Goal: Task Accomplishment & Management: Manage account settings

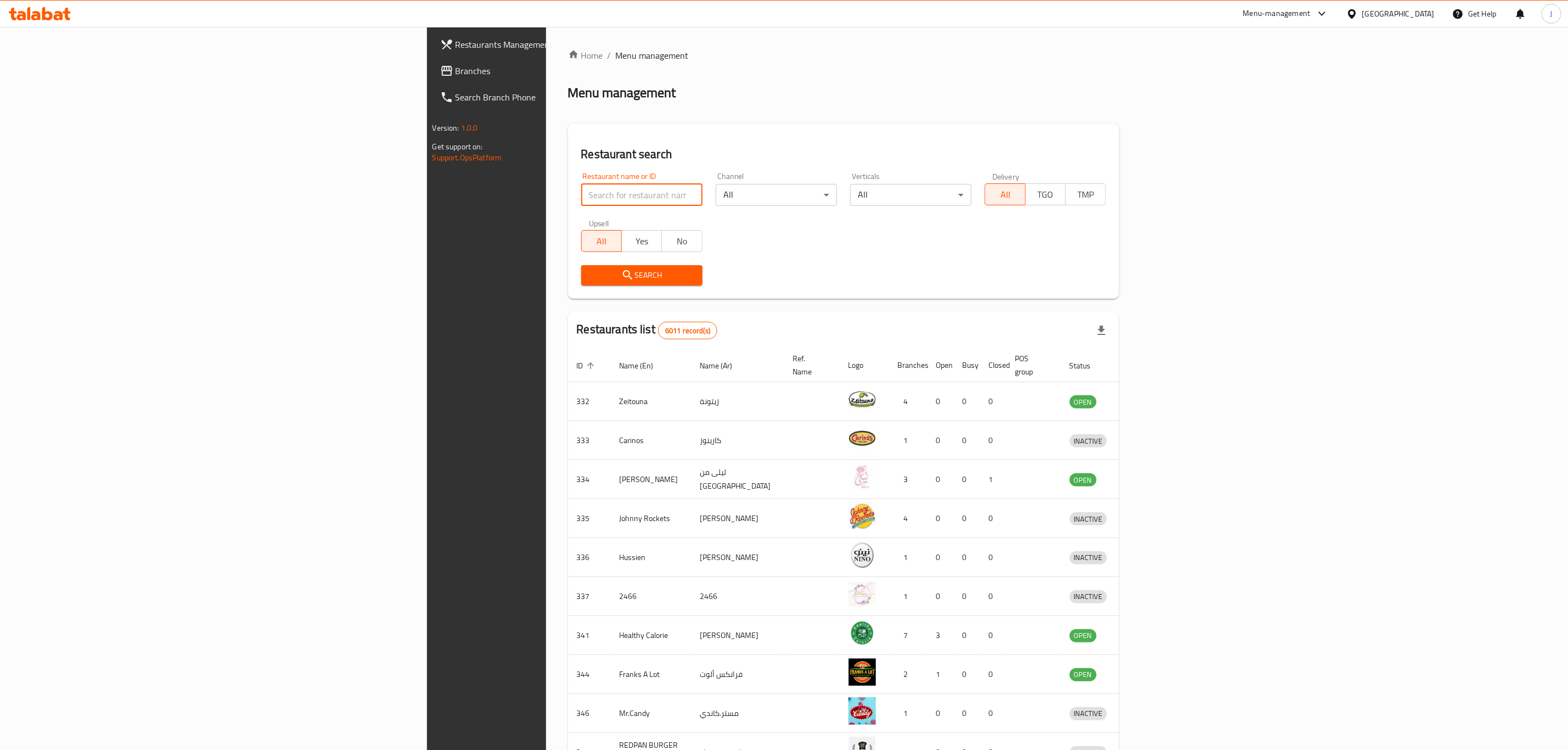
click at [581, 201] on input "search" at bounding box center [642, 195] width 121 height 22
type input "my flowers"
click button "Search" at bounding box center [642, 276] width 121 height 20
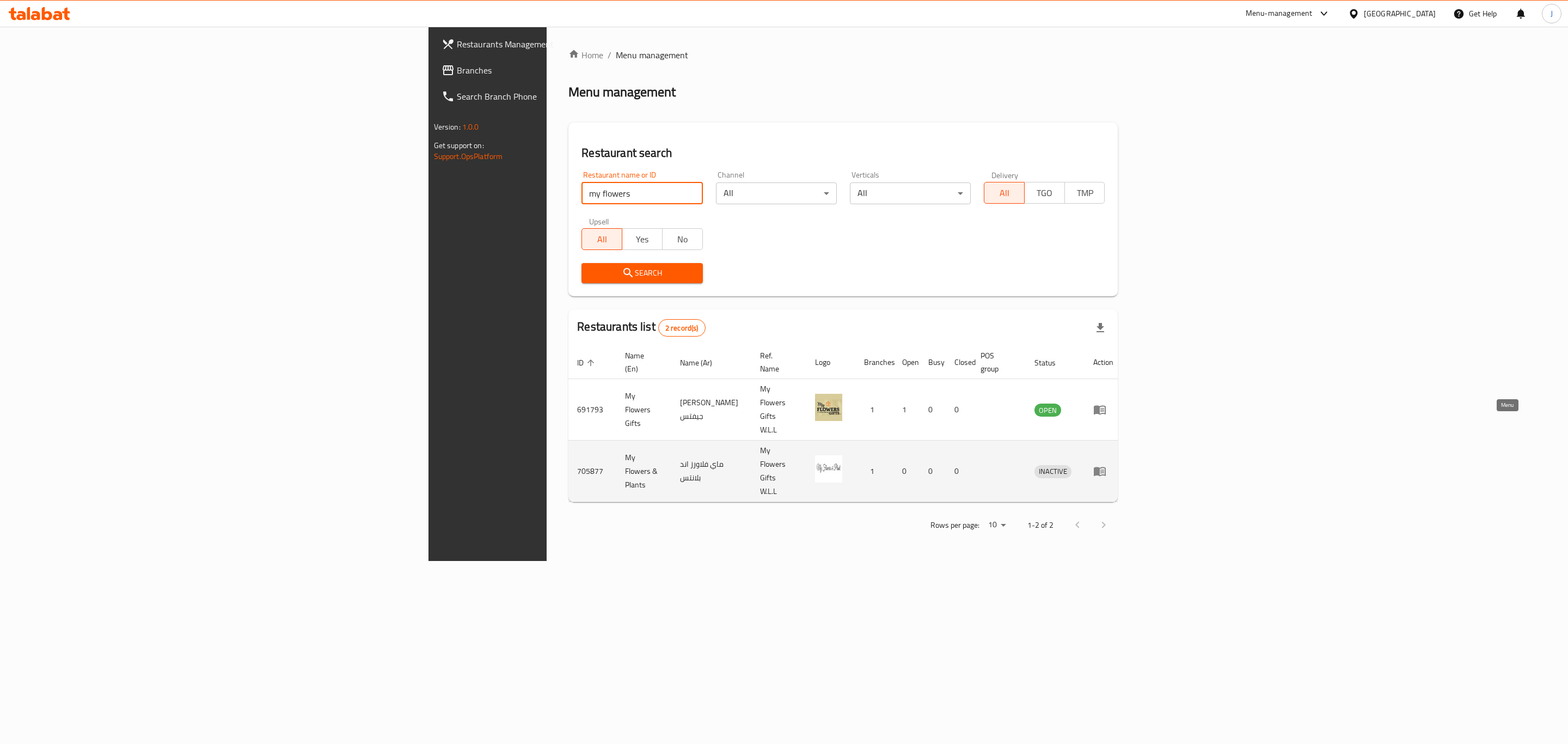
click at [1107, 465] on icon "enhanced table" at bounding box center [1100, 471] width 13 height 13
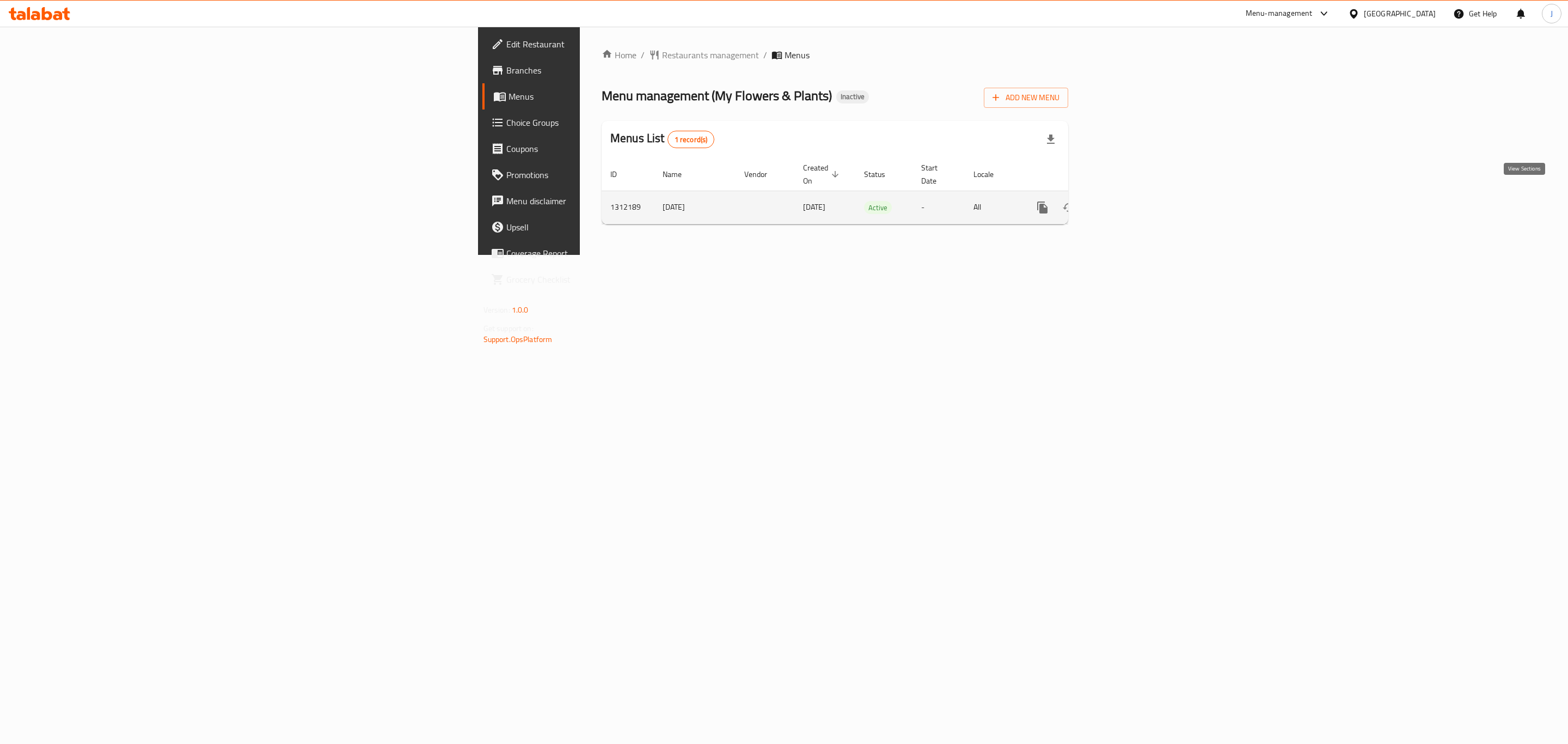
click at [1134, 198] on link "enhanced table" at bounding box center [1121, 207] width 26 height 26
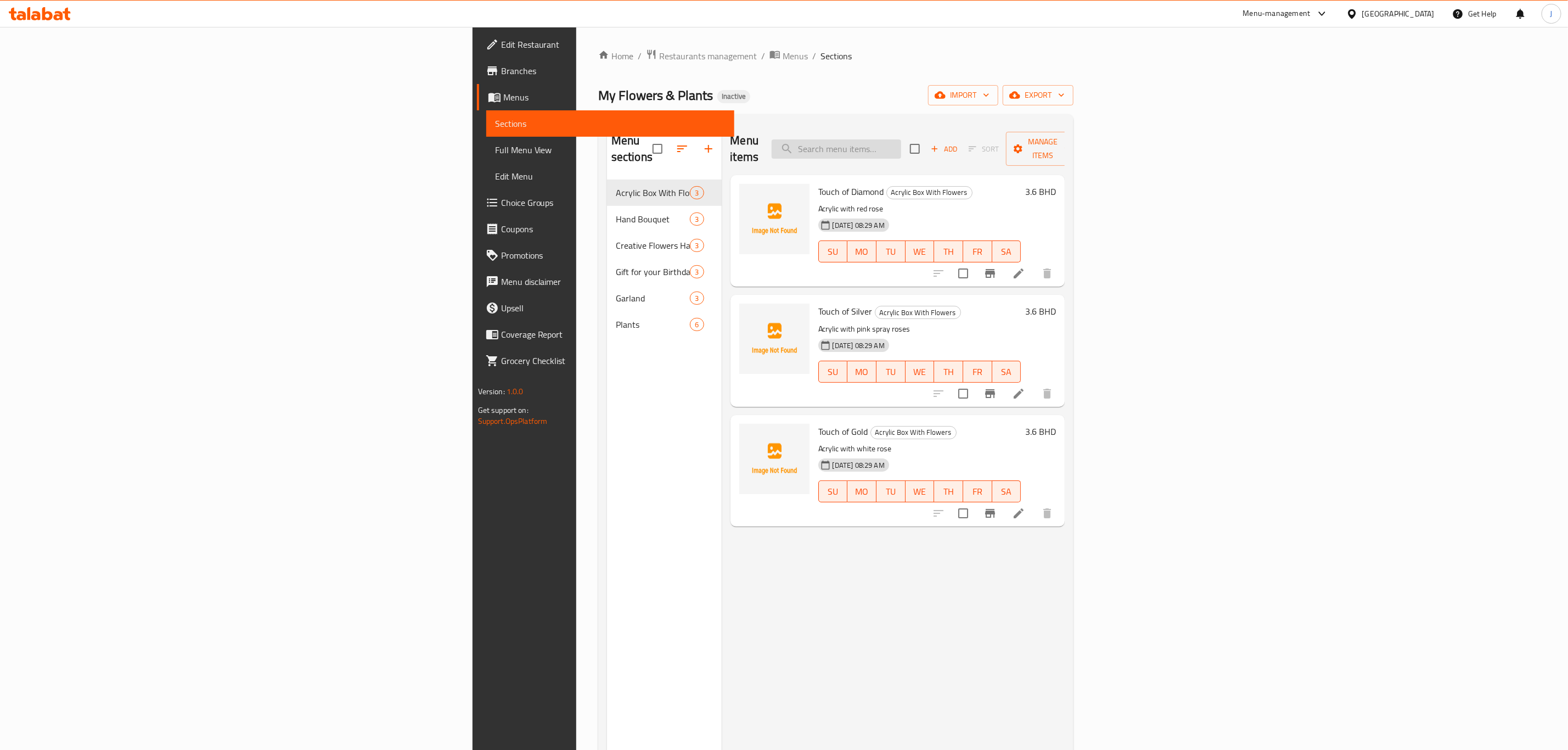
click at [902, 142] on input "search" at bounding box center [837, 148] width 130 height 19
paste input "Adenium"
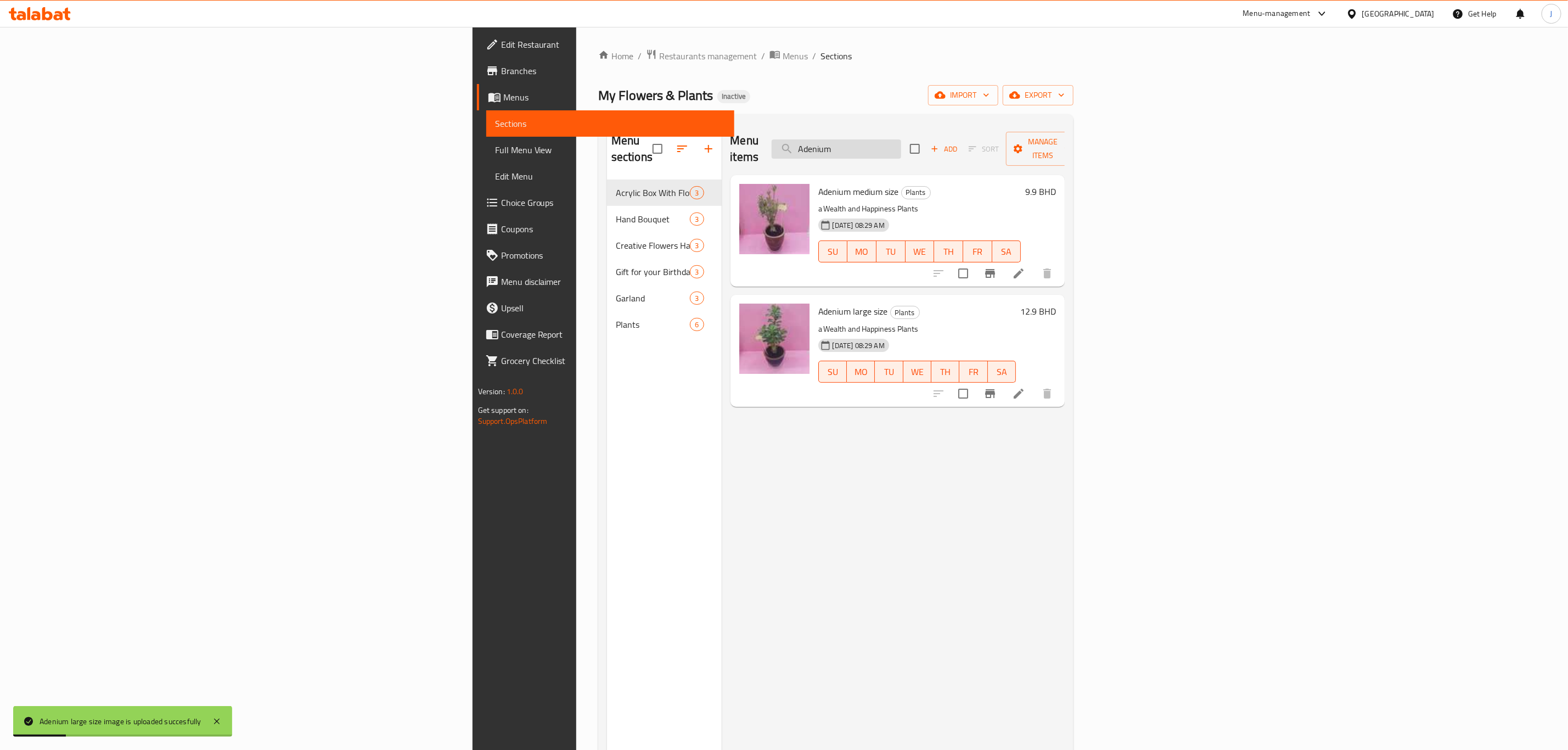
click at [902, 140] on input "Adenium" at bounding box center [837, 148] width 130 height 19
paste input "Spathyphyllum"
drag, startPoint x: 1006, startPoint y: 141, endPoint x: 934, endPoint y: 144, distance: 72.1
click at [934, 144] on div "Menu items Spathyphyllum Add Sort Manage items" at bounding box center [897, 149] width 334 height 52
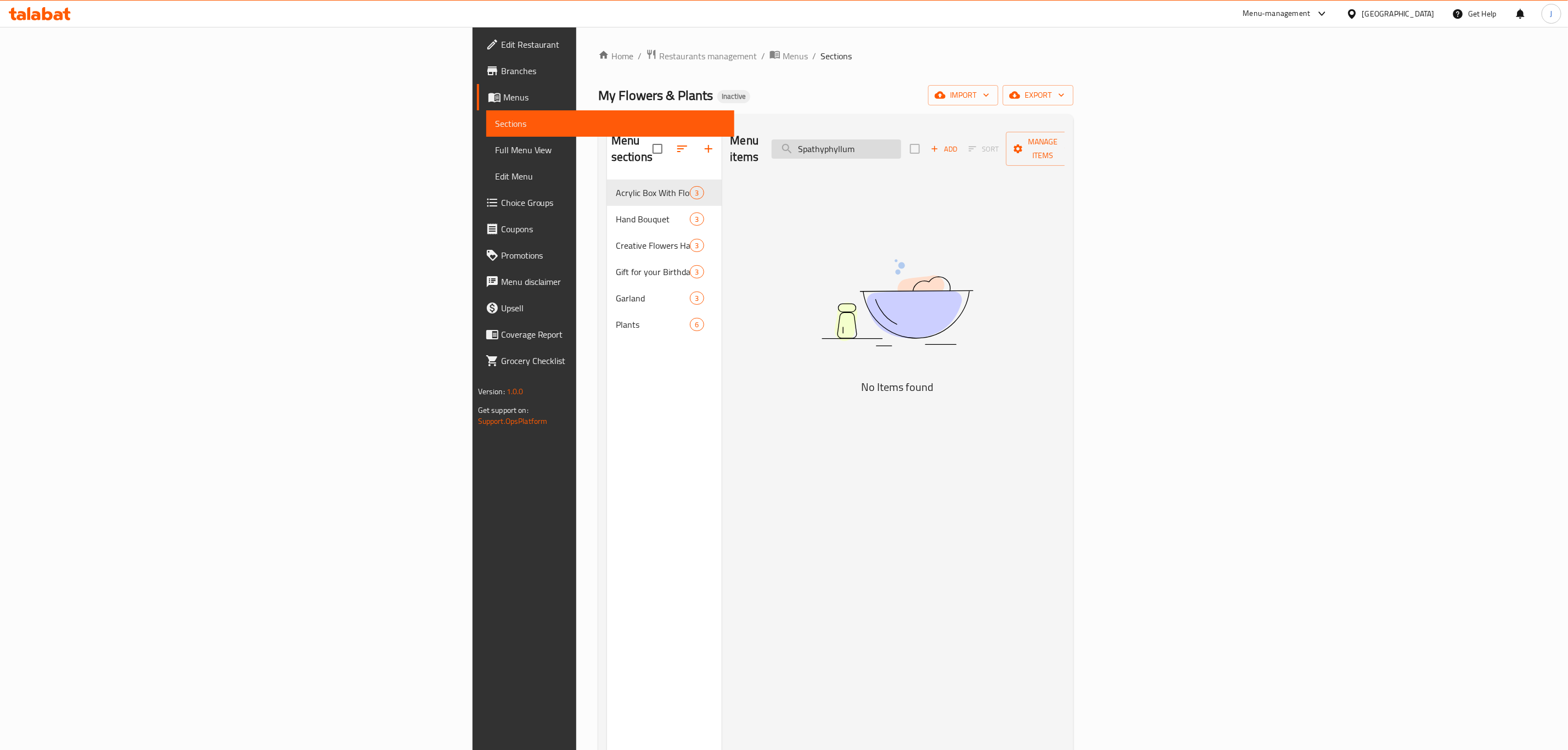
drag, startPoint x: 1008, startPoint y: 148, endPoint x: 995, endPoint y: 138, distance: 16.4
drag, startPoint x: 995, startPoint y: 138, endPoint x: 817, endPoint y: 202, distance: 189.2
click at [817, 202] on div "Menu items Spathyphyllum Add Sort Manage items No Items found" at bounding box center [894, 498] width 344 height 750
drag, startPoint x: 1030, startPoint y: 146, endPoint x: 885, endPoint y: 138, distance: 145.2
click at [885, 138] on div "Menu items Spathyphyllum Add Sort Manage items" at bounding box center [897, 149] width 334 height 52
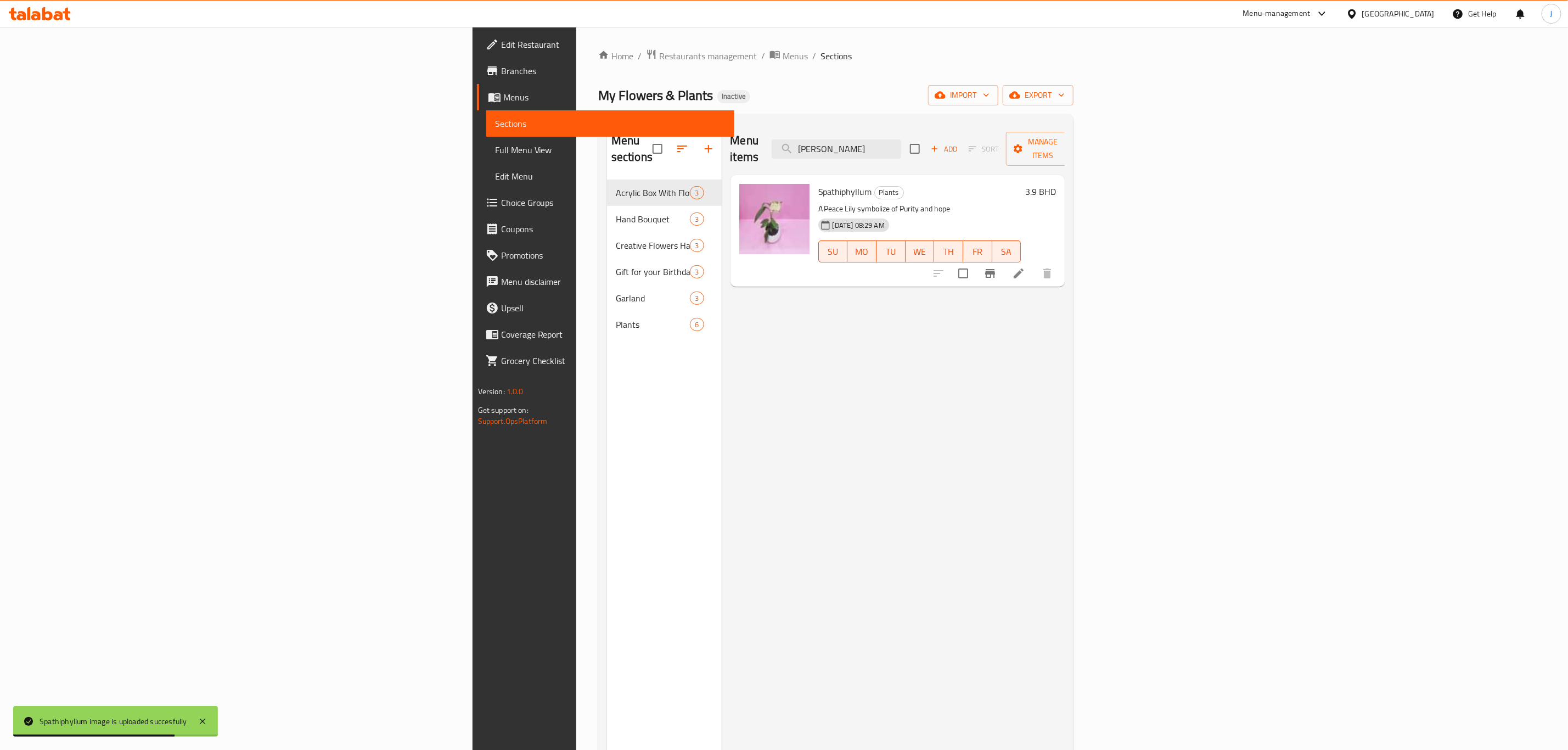
drag, startPoint x: 1011, startPoint y: 137, endPoint x: 855, endPoint y: 122, distance: 156.7
click at [855, 123] on div "Menu items [PERSON_NAME] Add Sort Manage items" at bounding box center [897, 149] width 334 height 52
paste input "Aglaonema"
drag, startPoint x: 1039, startPoint y: 132, endPoint x: 848, endPoint y: 136, distance: 191.0
click at [848, 136] on div "Menu items Aglaonema Add Sort Manage items" at bounding box center [897, 149] width 334 height 52
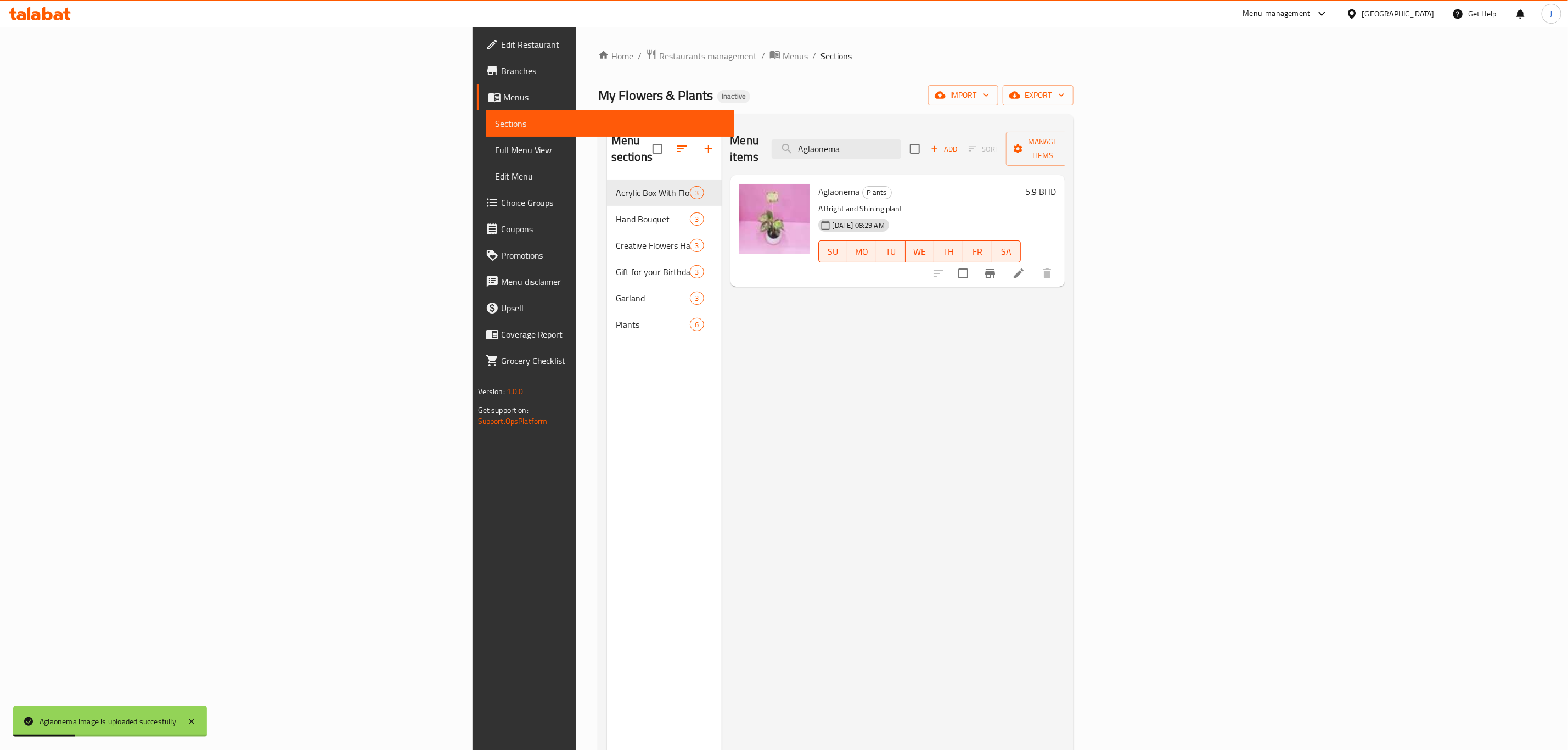
paste input "SANSEVLERIA"
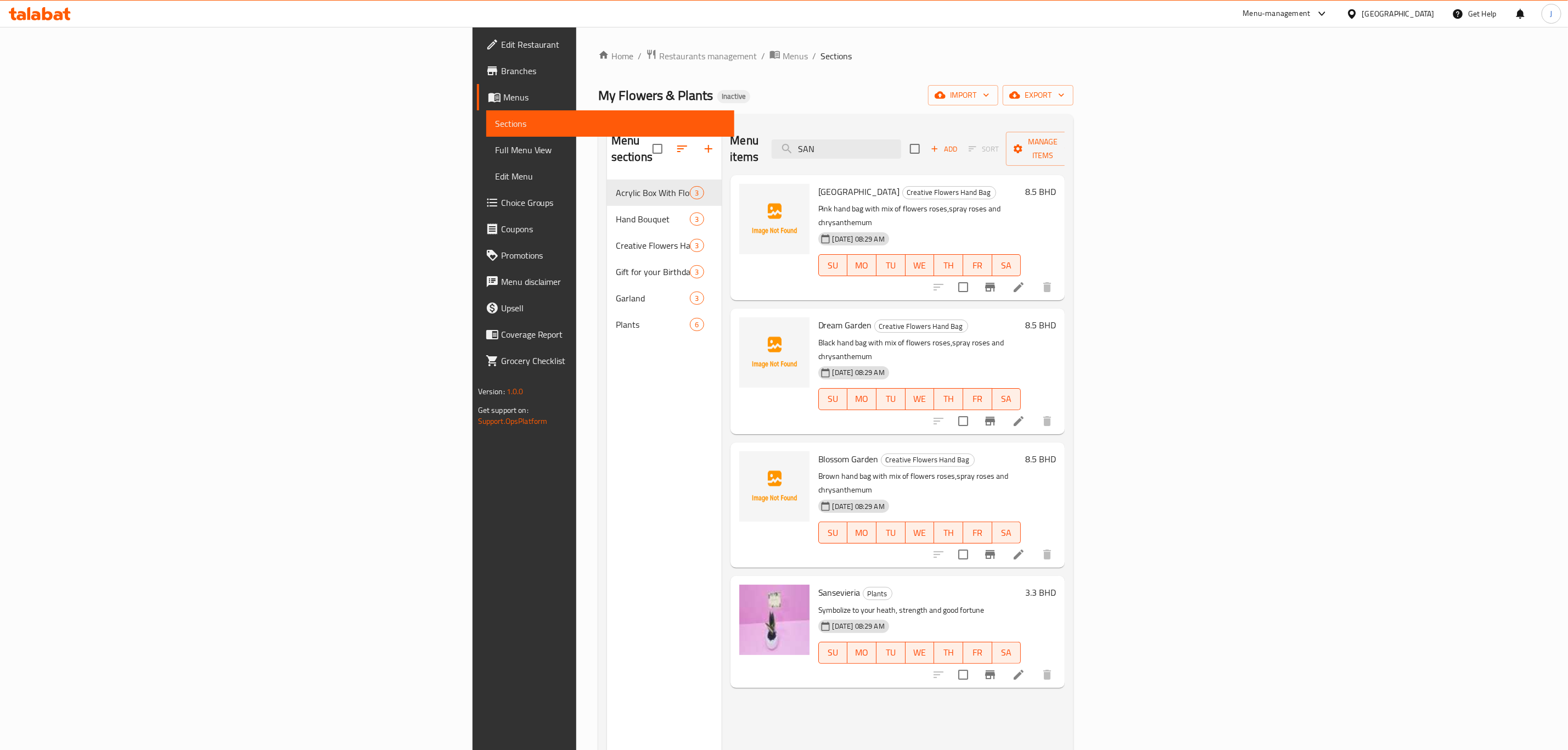
drag, startPoint x: 912, startPoint y: 124, endPoint x: 890, endPoint y: 122, distance: 22.1
click at [890, 122] on div "Menu sections Acrylic Box With Flowers 3 Hand Bouquet 3 Creative Flowers Hand B…" at bounding box center [836, 498] width 475 height 768
paste input "Lucky"
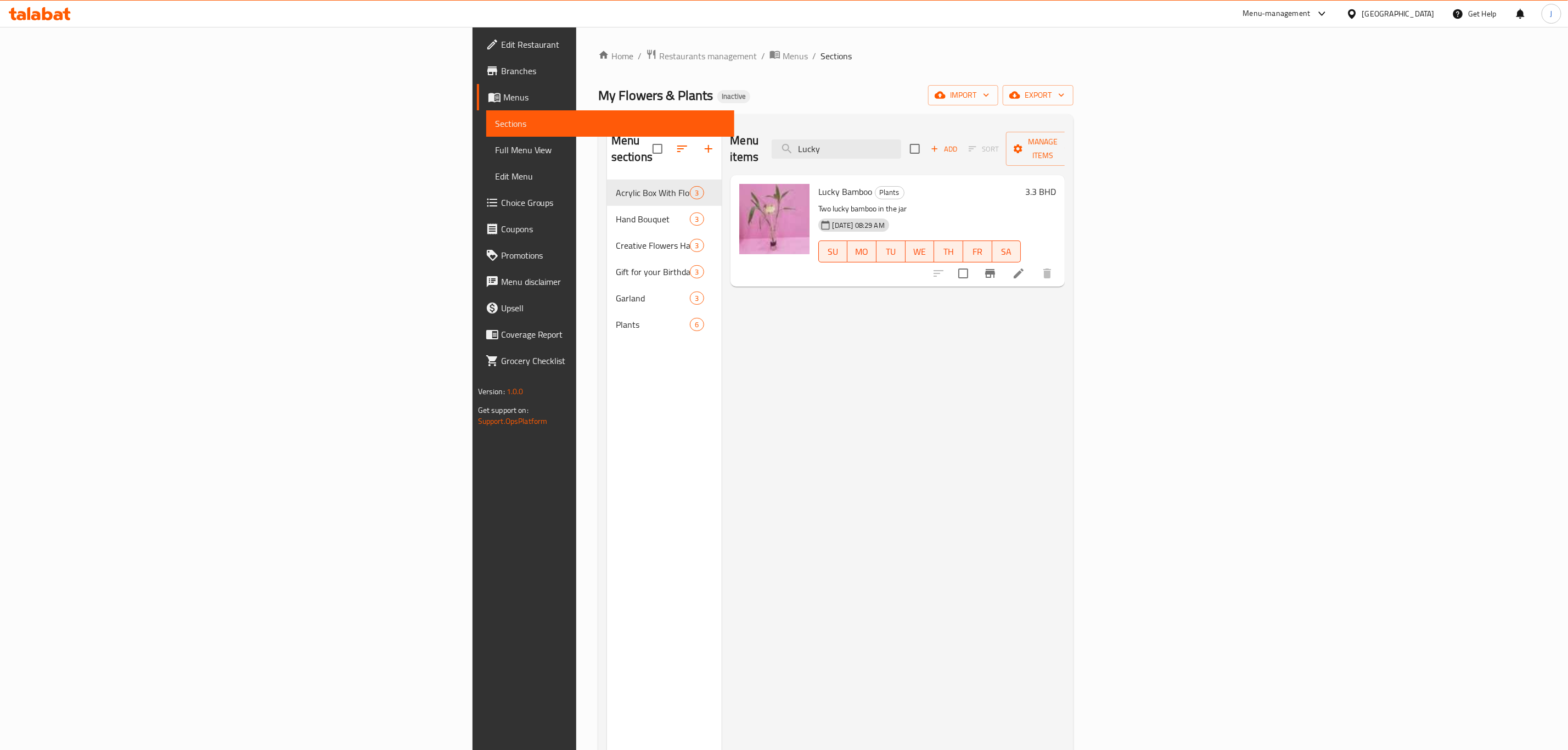
drag, startPoint x: 1037, startPoint y: 141, endPoint x: 918, endPoint y: 144, distance: 119.0
click at [918, 144] on div "Menu items Lucky Add Sort Manage items" at bounding box center [897, 149] width 334 height 52
paste input "Bloom"
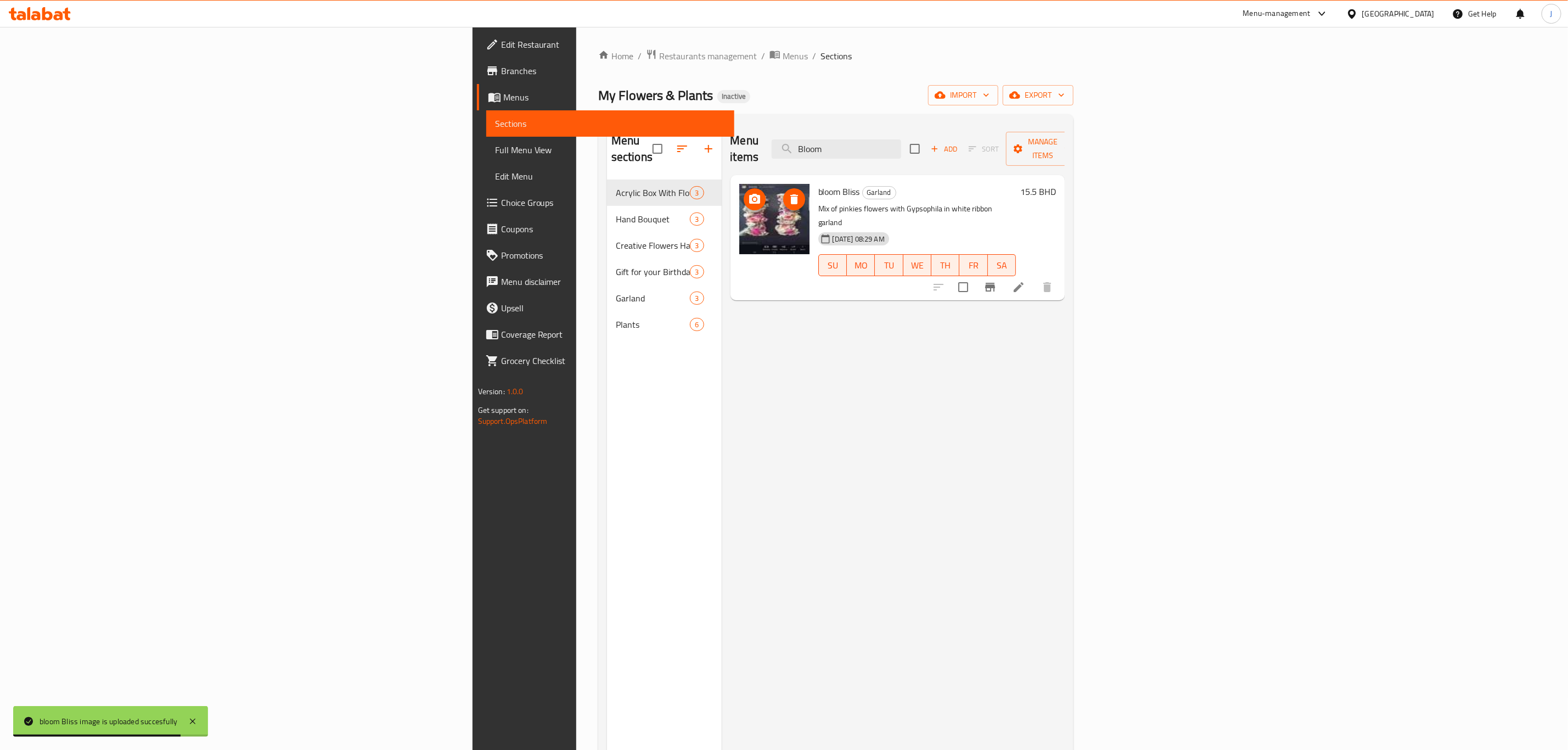
click at [790, 195] on icon "delete image" at bounding box center [794, 200] width 8 height 10
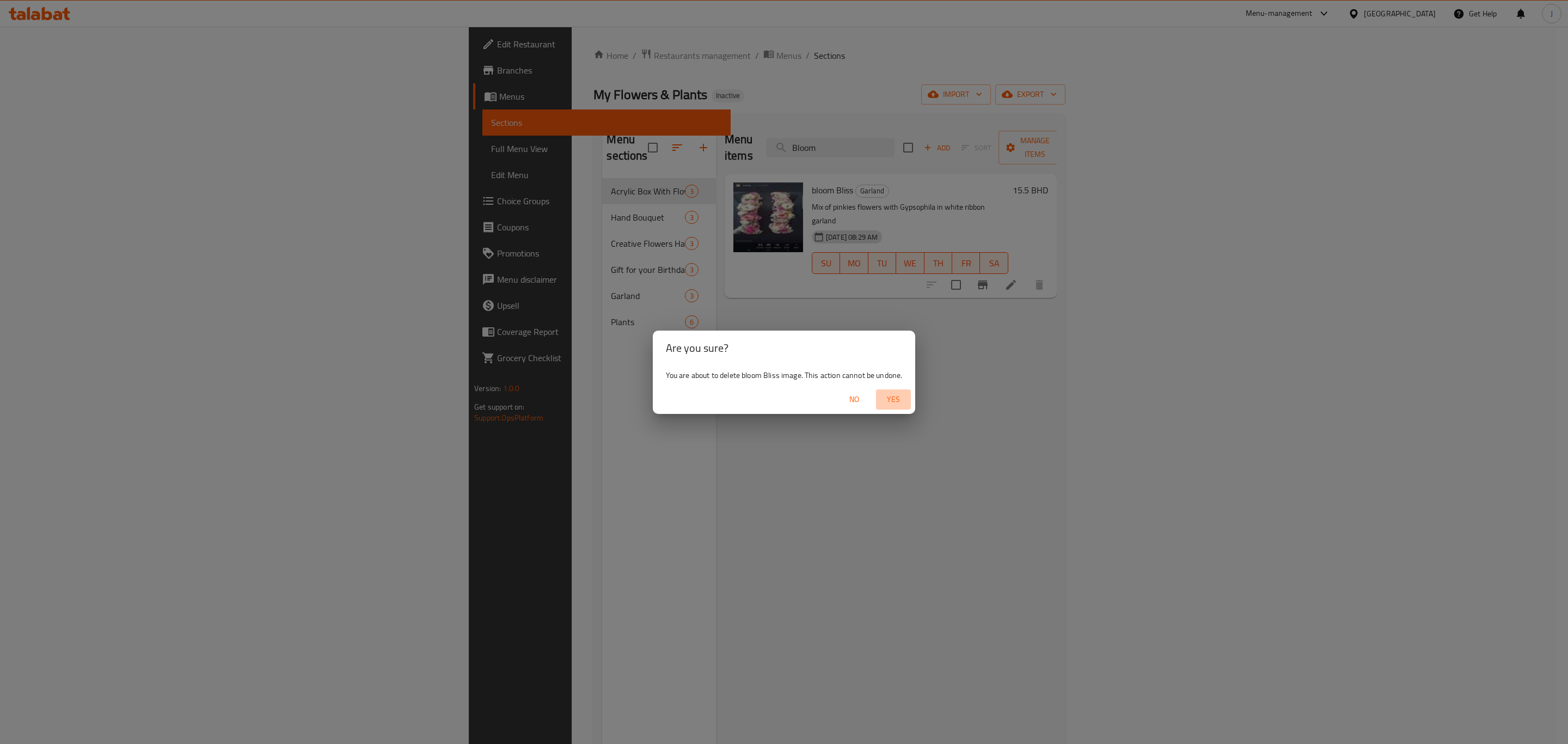
click at [899, 393] on span "Yes" at bounding box center [893, 400] width 26 height 13
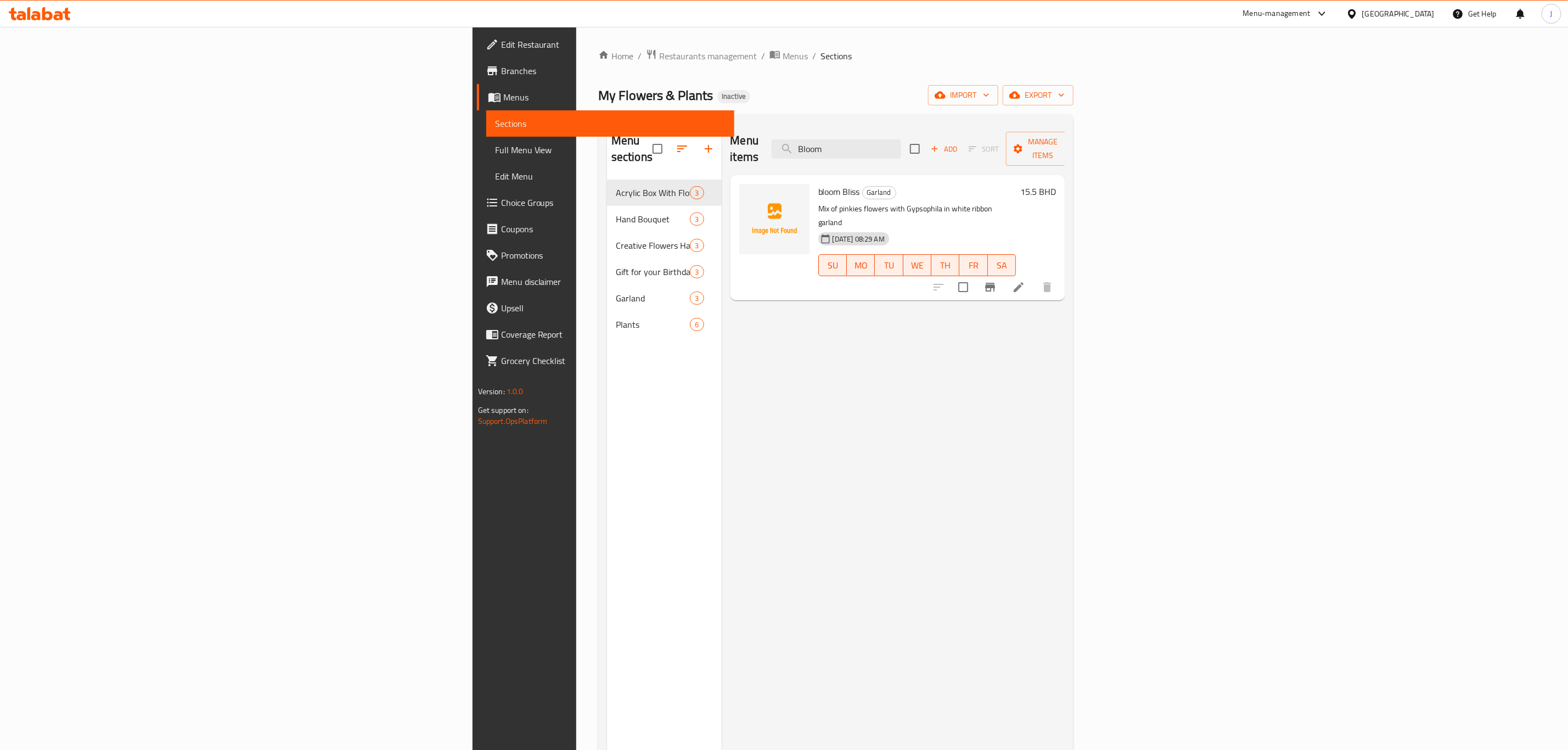
drag, startPoint x: 997, startPoint y: 140, endPoint x: 893, endPoint y: 137, distance: 104.0
click at [893, 137] on div "Menu items Bloom Add Sort Manage items" at bounding box center [897, 149] width 334 height 52
paste input "Elegant"
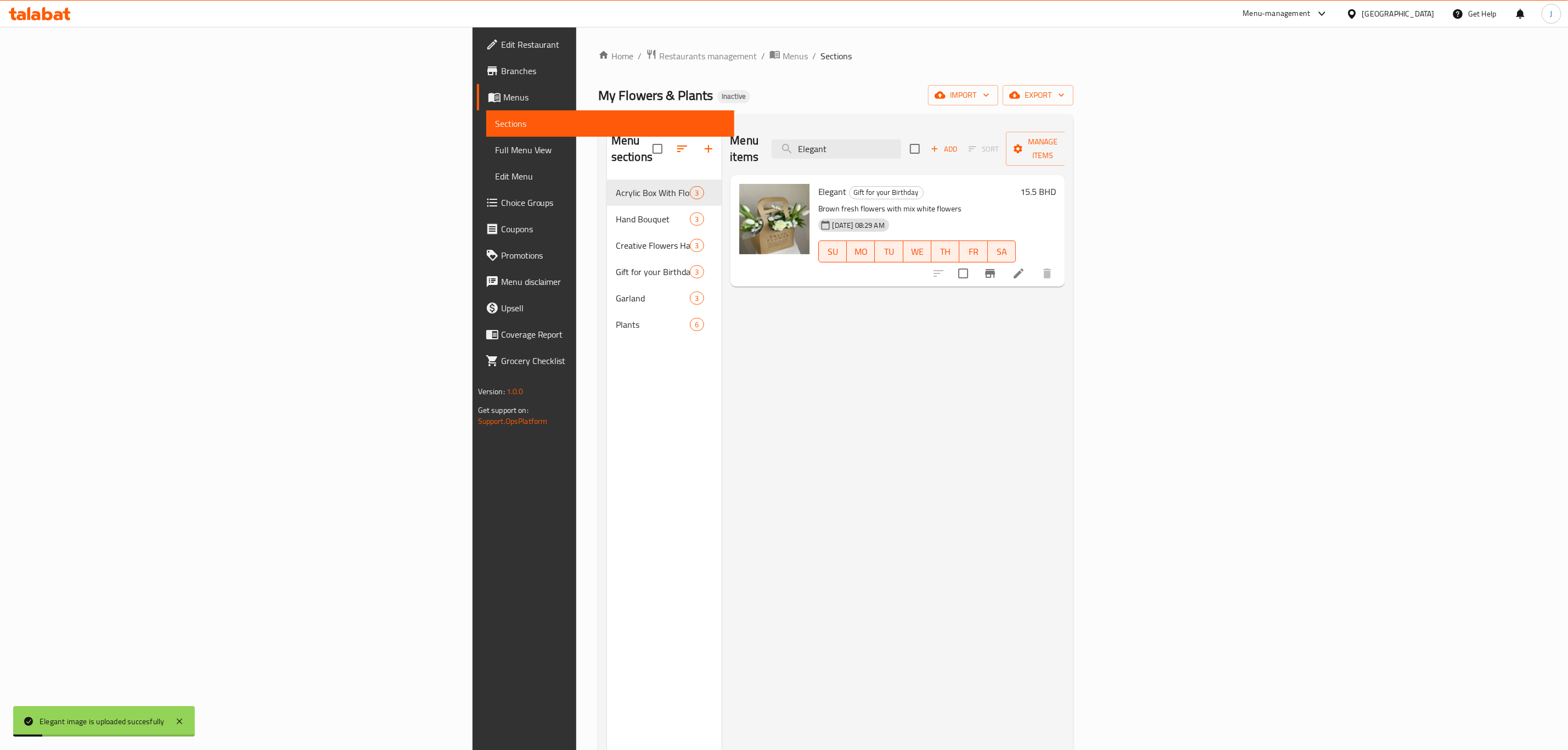
drag, startPoint x: 1016, startPoint y: 141, endPoint x: 939, endPoint y: 138, distance: 77.1
click at [939, 138] on div "Menu items Elegant Add Sort Manage items" at bounding box center [897, 149] width 334 height 52
paste input "Gracefully"
drag, startPoint x: 1033, startPoint y: 137, endPoint x: 794, endPoint y: 104, distance: 241.3
click at [794, 104] on div "Home / Restaurants management / Menus / Sections My Flowers & Plants Inactive i…" at bounding box center [836, 465] width 475 height 833
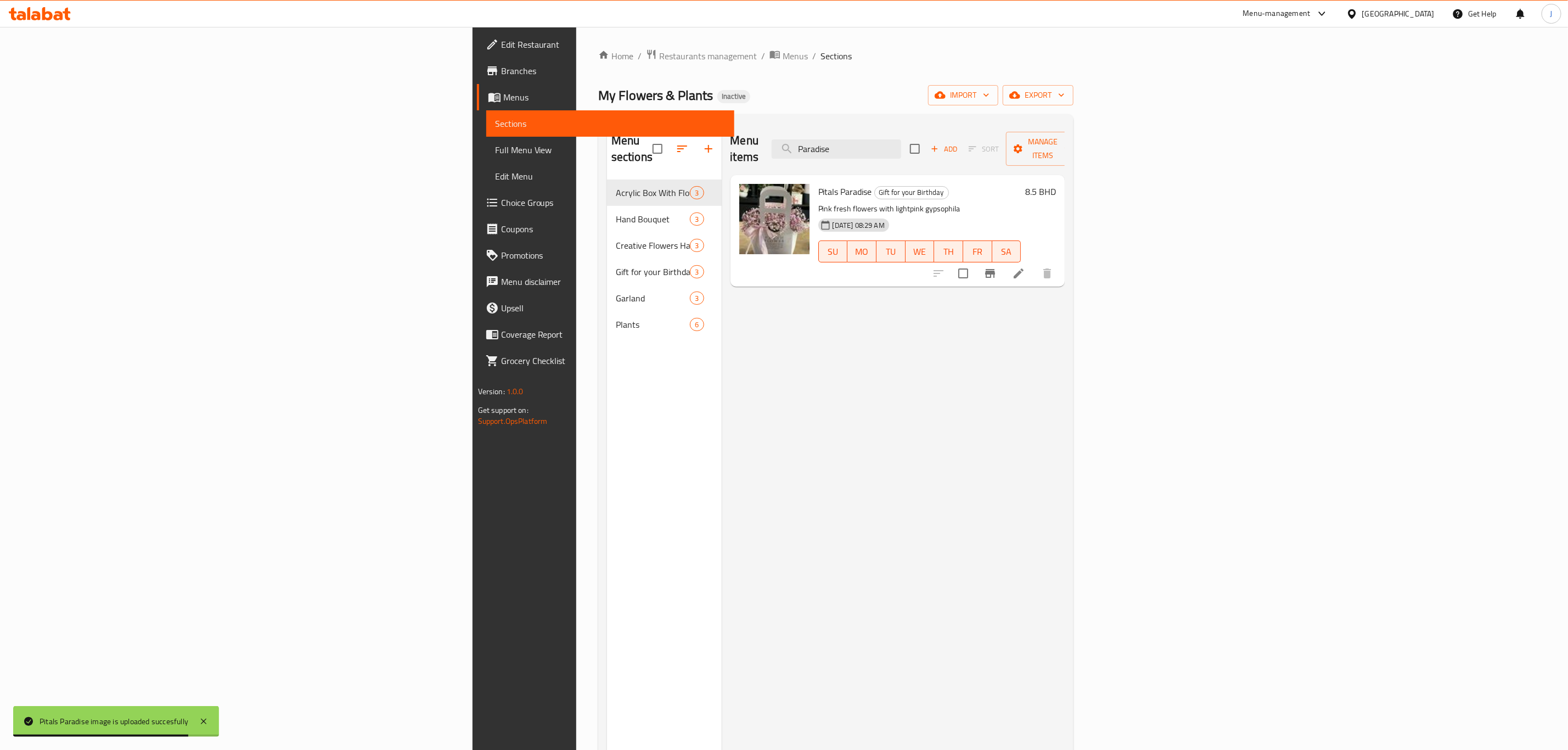
drag, startPoint x: 1026, startPoint y: 140, endPoint x: 814, endPoint y: 132, distance: 212.2
click at [814, 132] on div "Menu items Paradise Add Sort Manage items" at bounding box center [897, 149] width 334 height 52
type input "v"
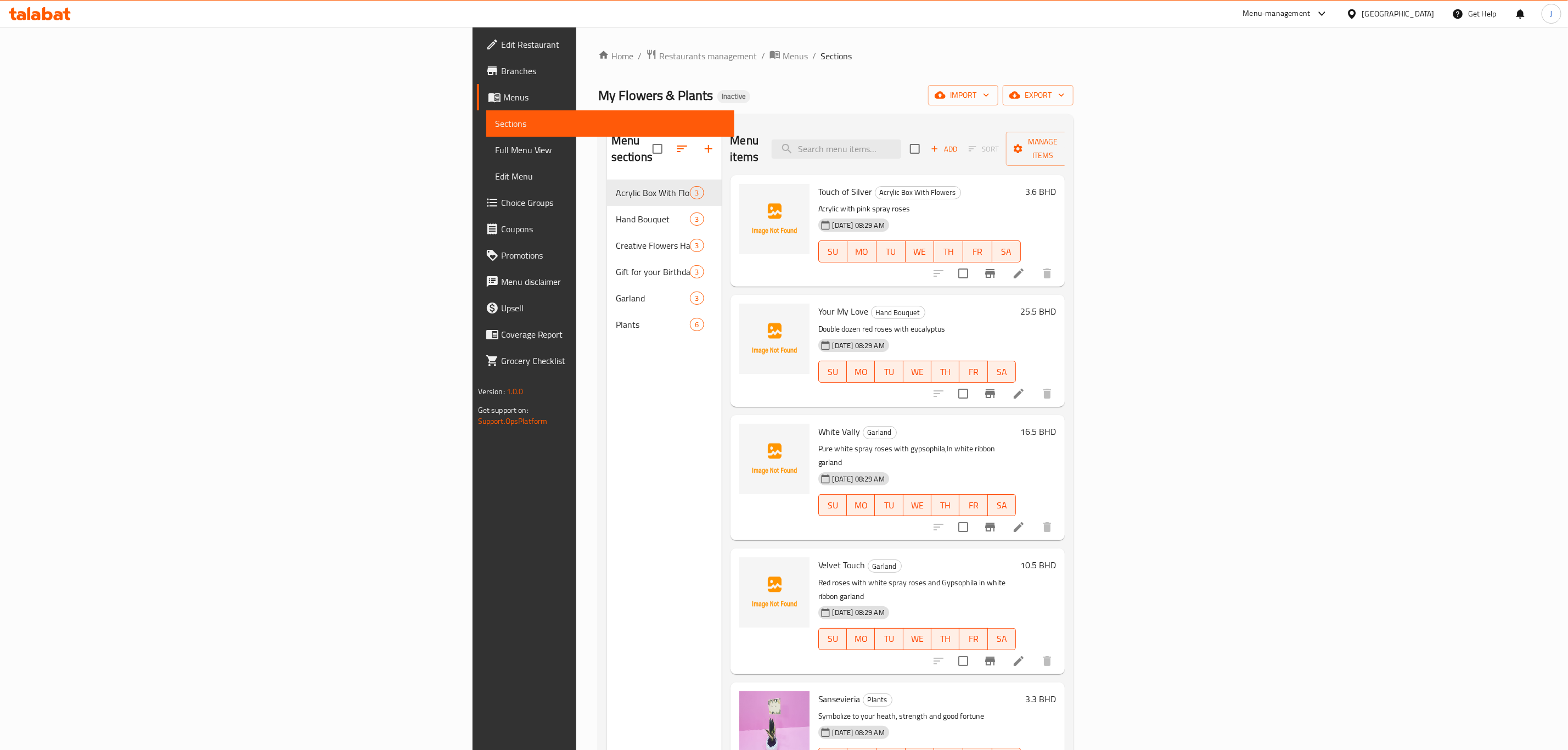
paste input "Garden"
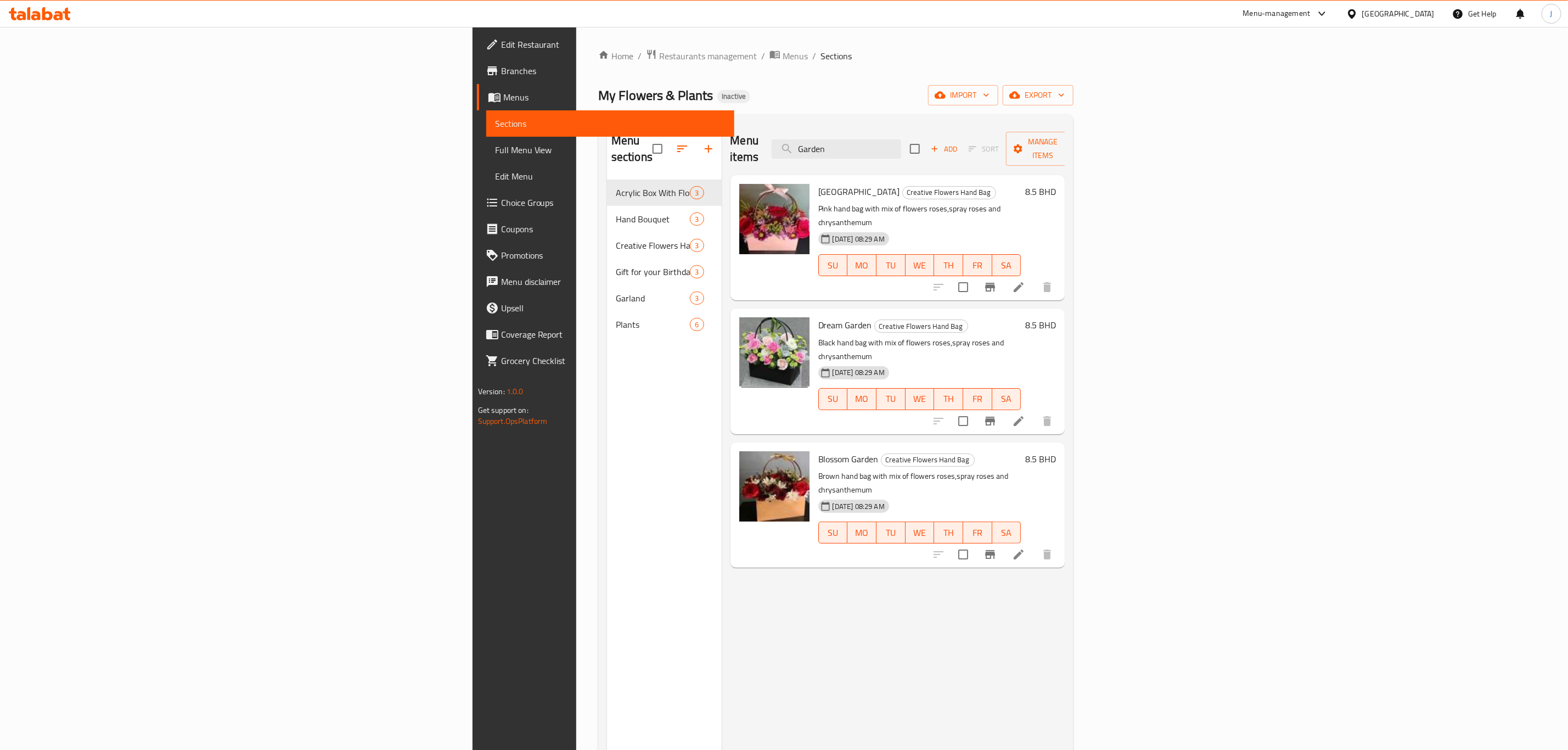
drag, startPoint x: 1013, startPoint y: 142, endPoint x: 872, endPoint y: 142, distance: 141.0
click at [872, 142] on div "Menu items Garden Add Sort Manage items" at bounding box center [897, 149] width 334 height 52
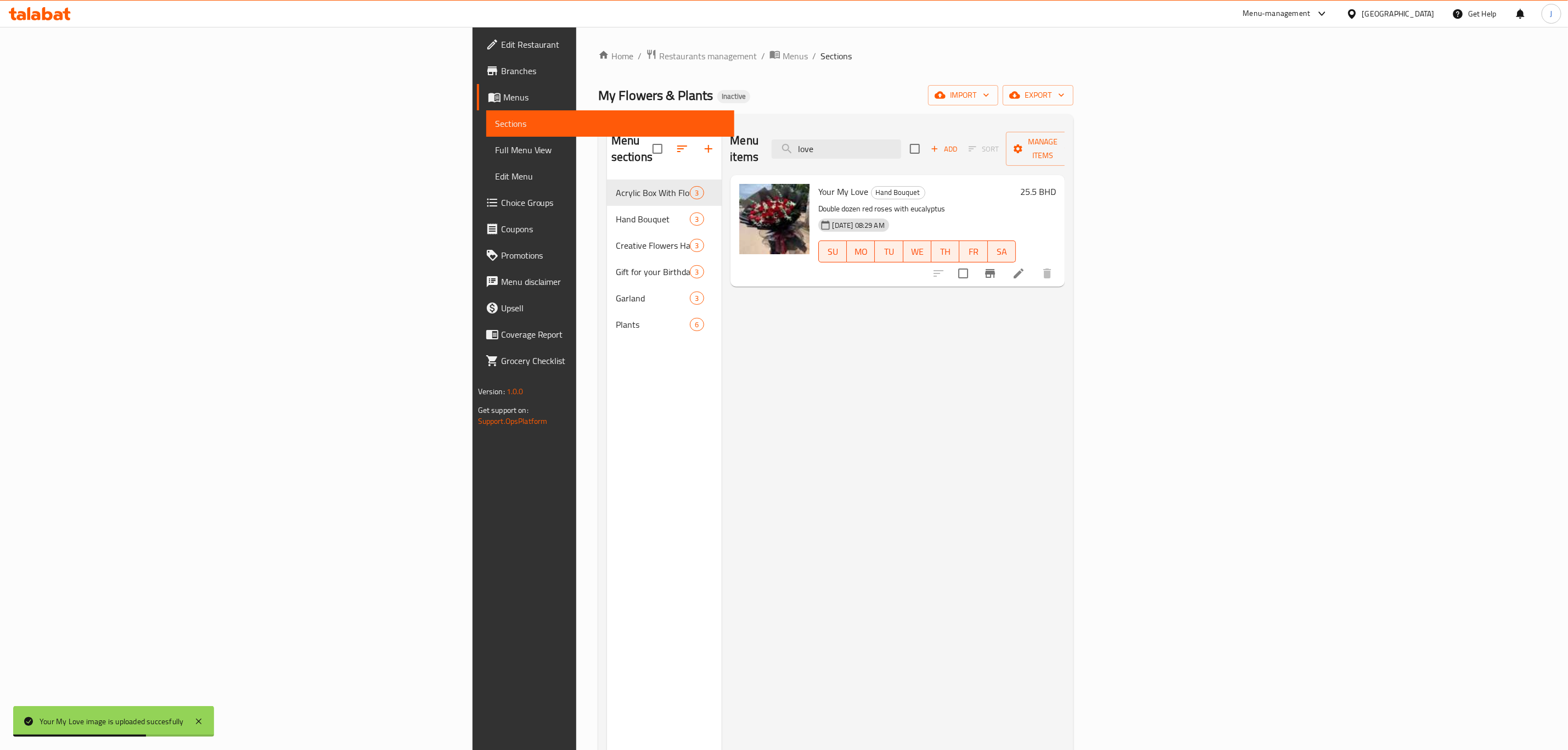
drag, startPoint x: 1016, startPoint y: 140, endPoint x: 904, endPoint y: 139, distance: 112.0
click at [904, 139] on div "Menu items love Add Sort Manage items" at bounding box center [897, 149] width 334 height 52
drag, startPoint x: 1019, startPoint y: 137, endPoint x: 834, endPoint y: 142, distance: 185.1
click at [834, 142] on div "Menu items pretty Add Sort Manage items" at bounding box center [897, 149] width 334 height 52
drag, startPoint x: 1005, startPoint y: 142, endPoint x: 827, endPoint y: 140, distance: 178.0
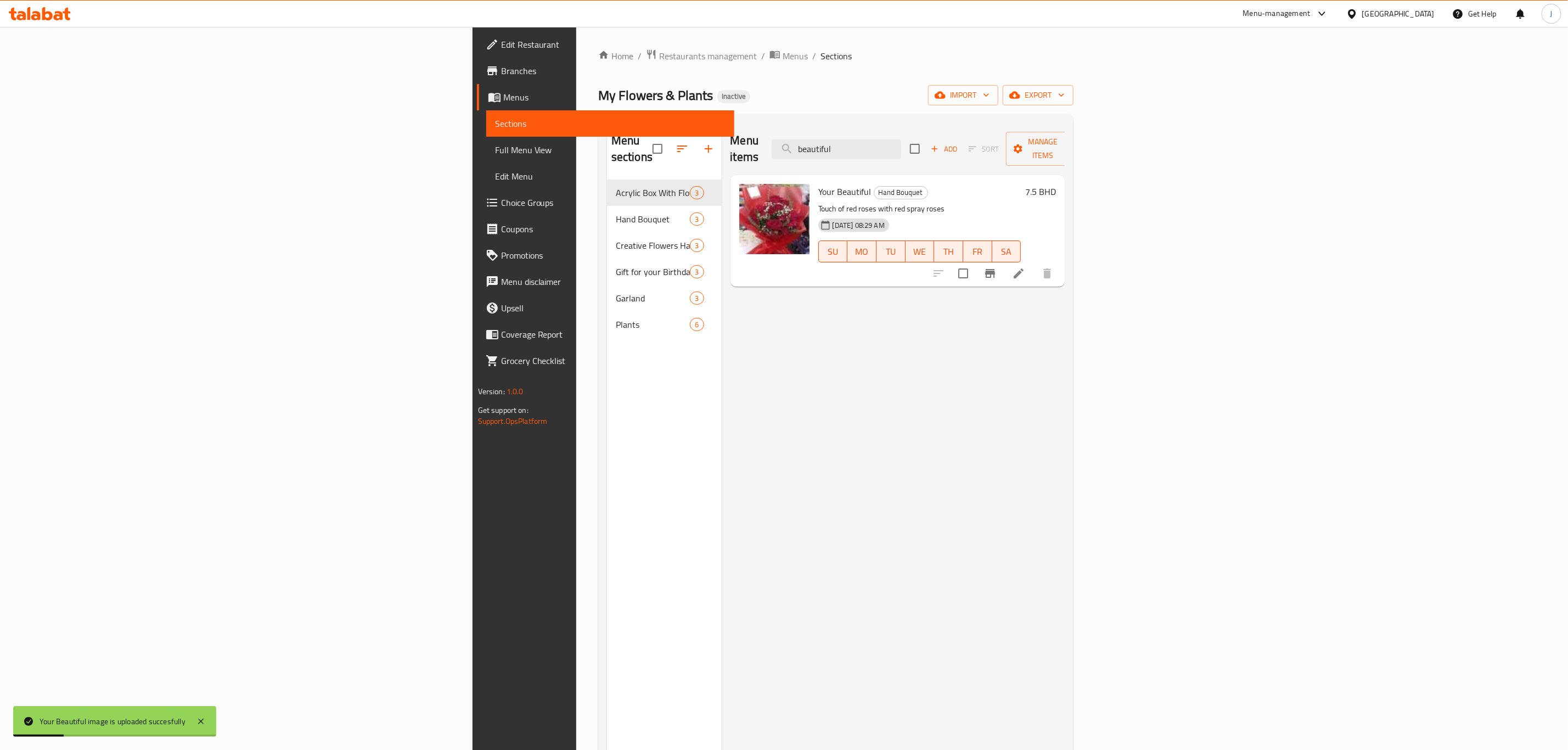
click at [827, 140] on div "Menu items beautiful Add Sort Manage items" at bounding box center [897, 149] width 334 height 52
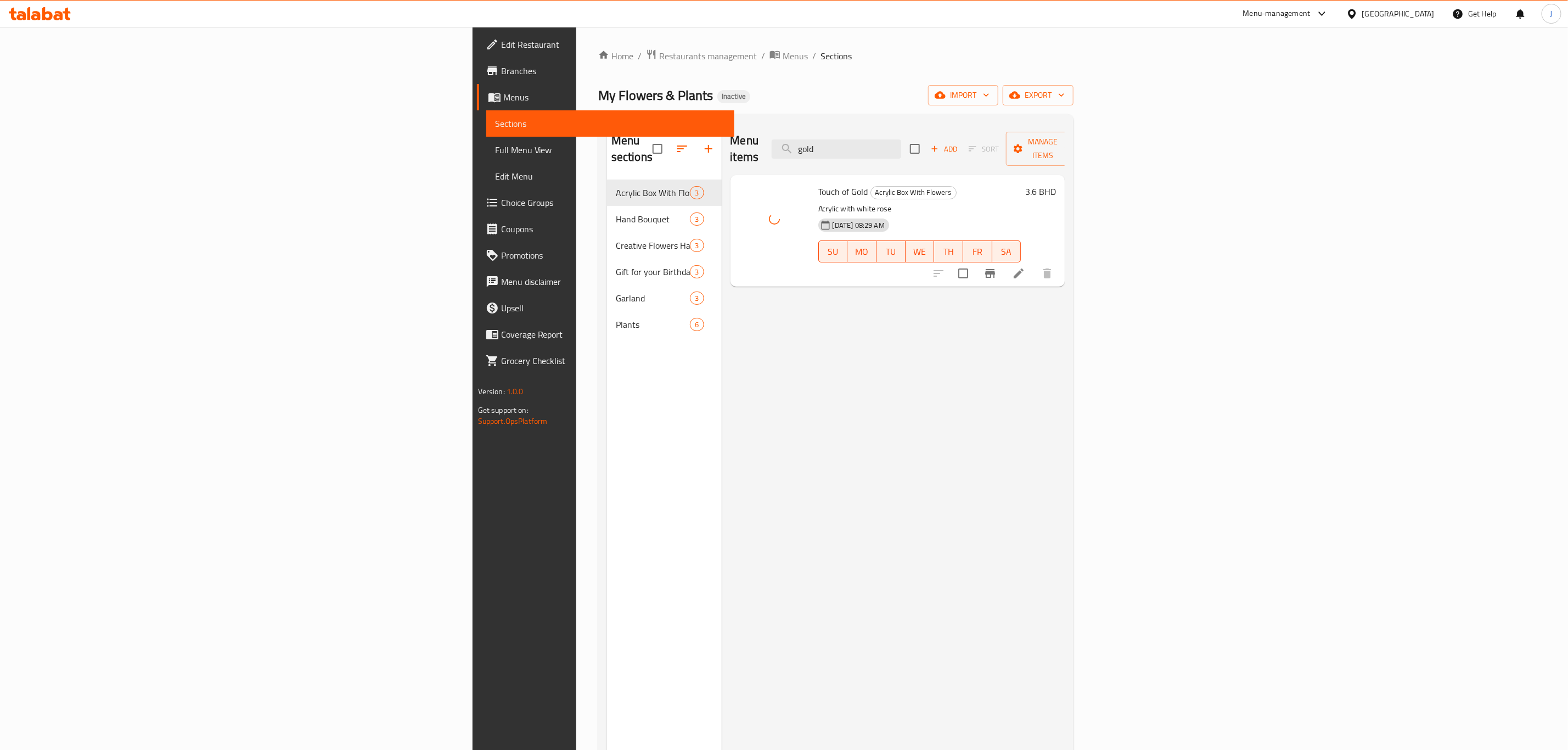
drag, startPoint x: 1025, startPoint y: 141, endPoint x: 862, endPoint y: 147, distance: 163.1
click at [862, 147] on div "Menu items gold Add Sort Manage items" at bounding box center [897, 149] width 334 height 52
type input "silver"
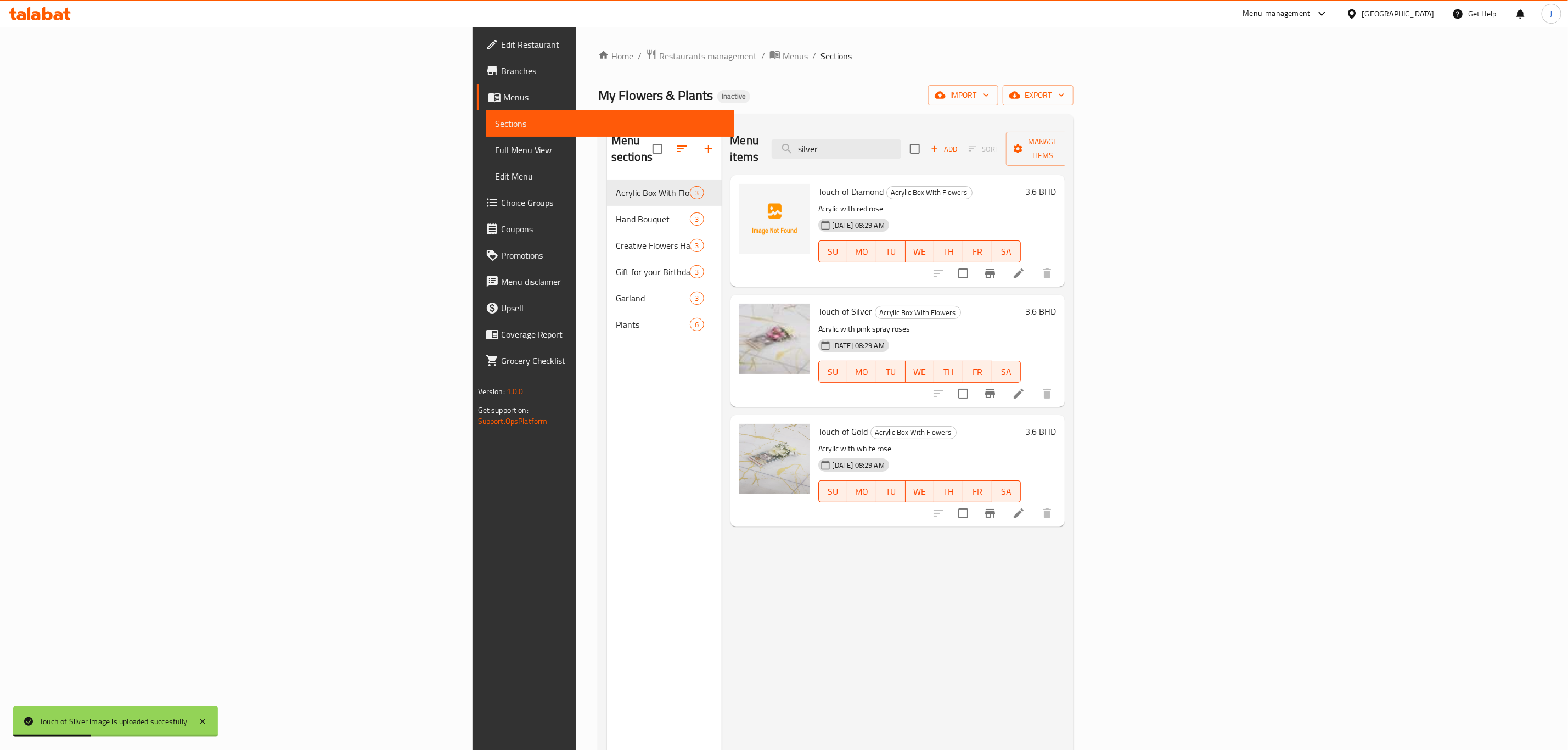
drag, startPoint x: 1033, startPoint y: 145, endPoint x: 885, endPoint y: 145, distance: 148.0
click at [885, 145] on div "Menu items silver Add Sort Manage items" at bounding box center [897, 149] width 334 height 52
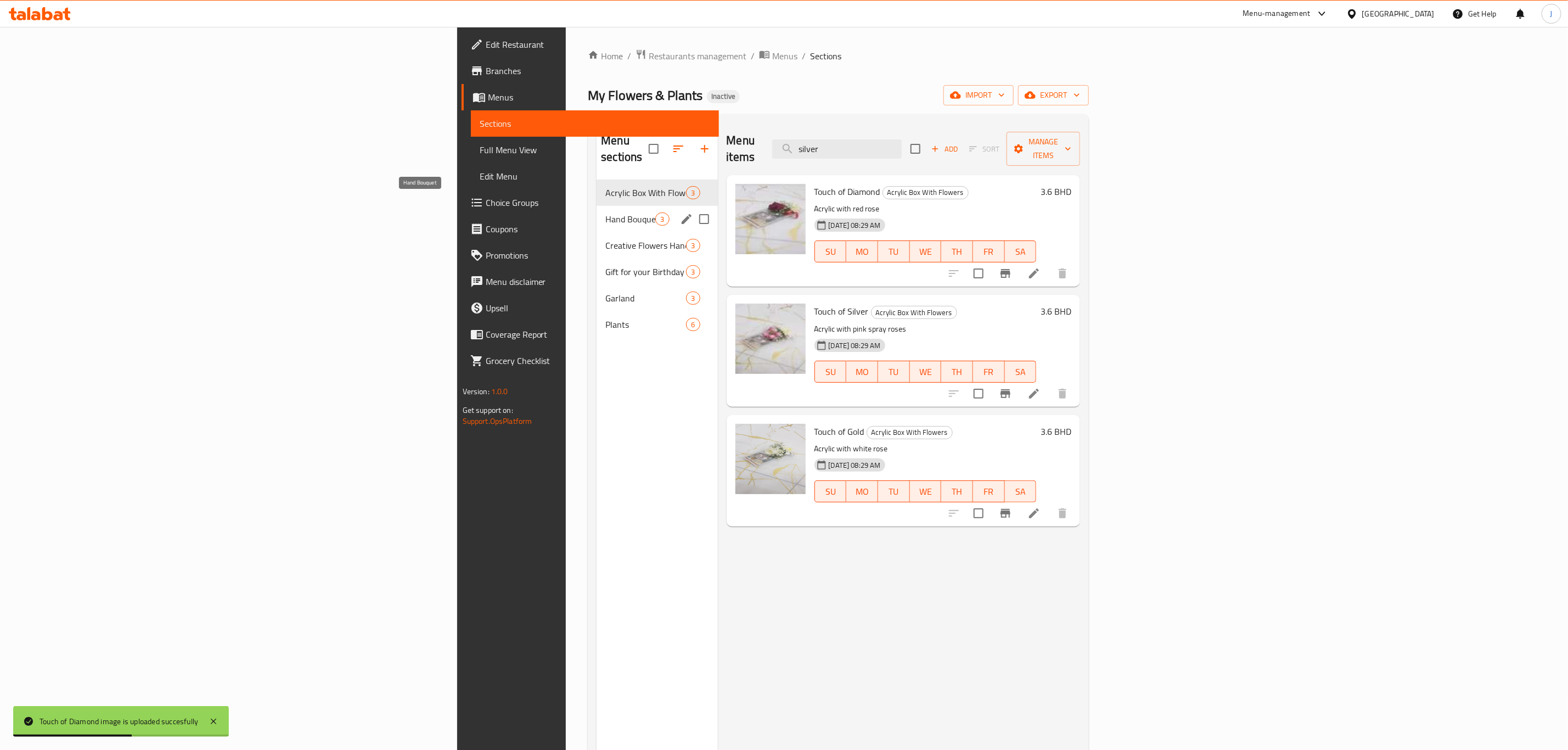
click at [606, 212] on span "Hand Bouquet" at bounding box center [630, 219] width 50 height 13
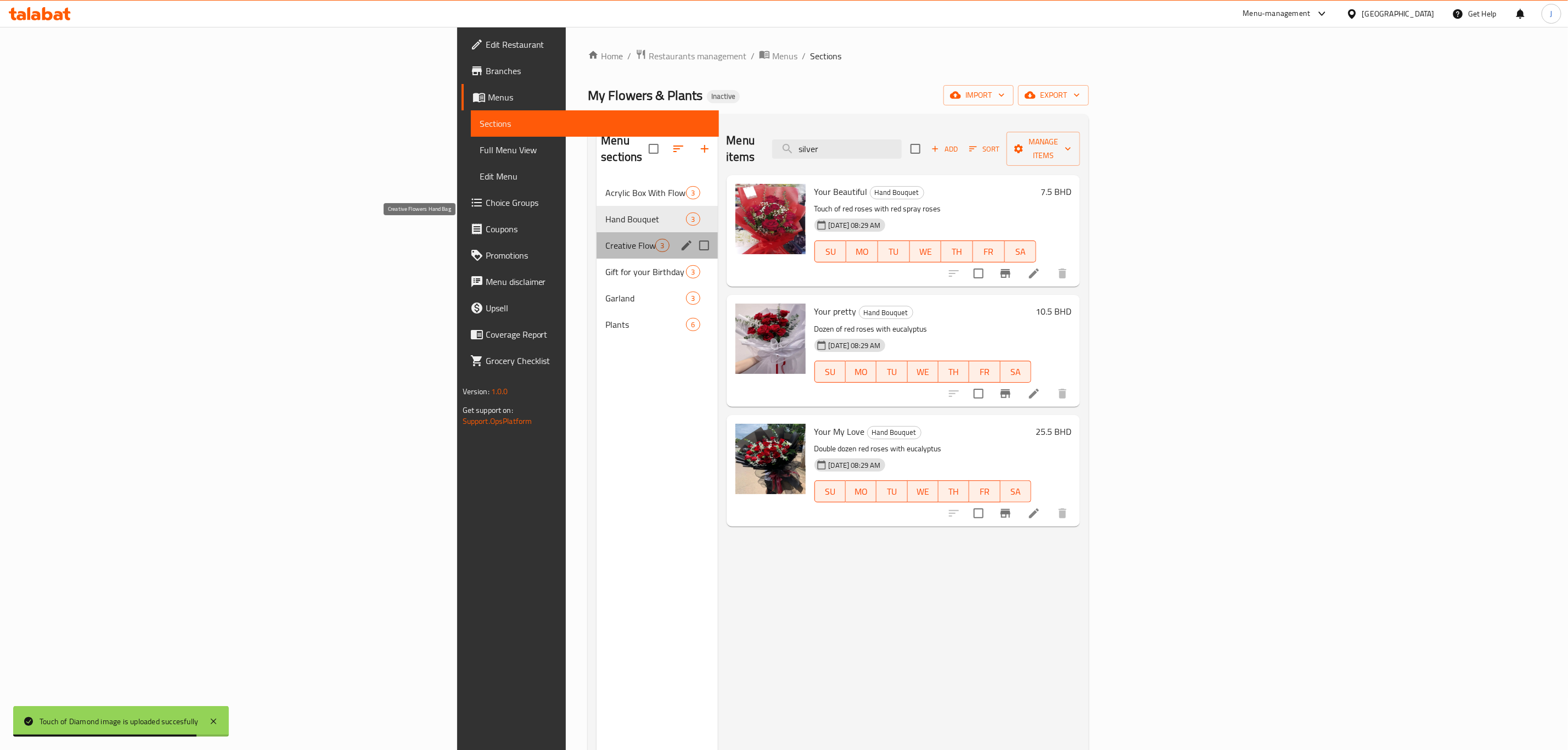
click at [606, 238] on span "Creative Flowers Hand Bag" at bounding box center [630, 245] width 50 height 13
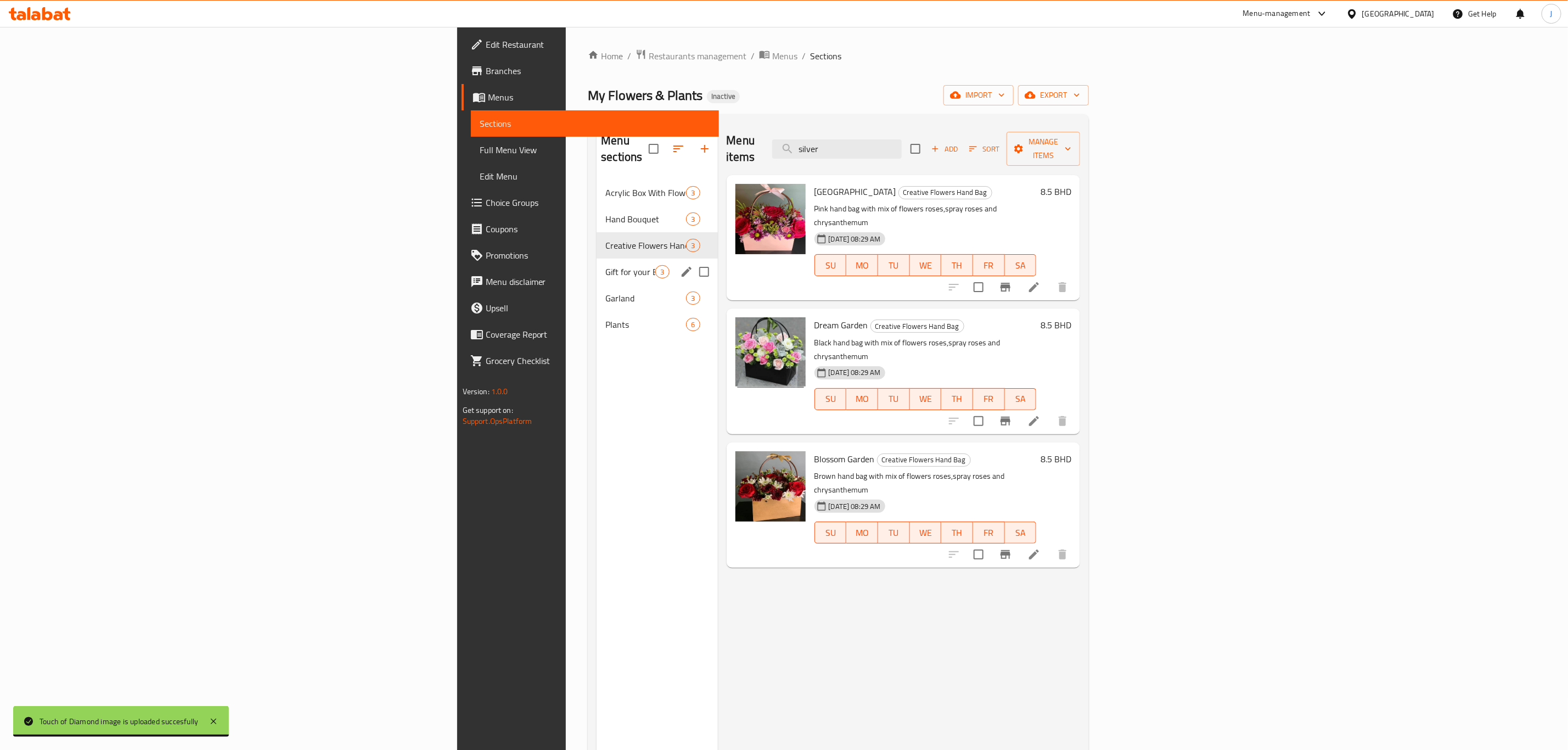
click at [597, 259] on div "Gift for your Birthday 3" at bounding box center [656, 271] width 120 height 26
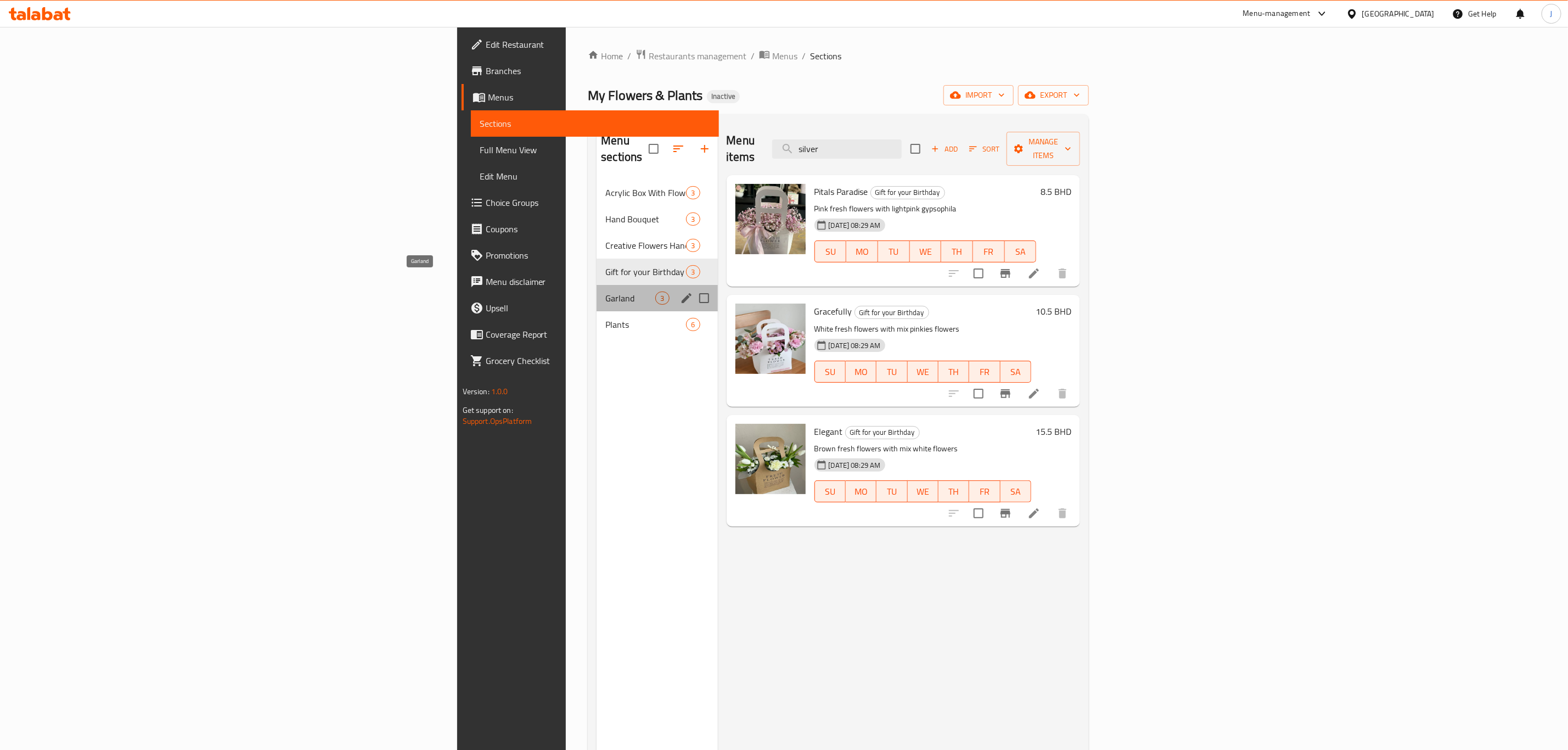
click at [606, 292] on span "Garland" at bounding box center [630, 298] width 50 height 13
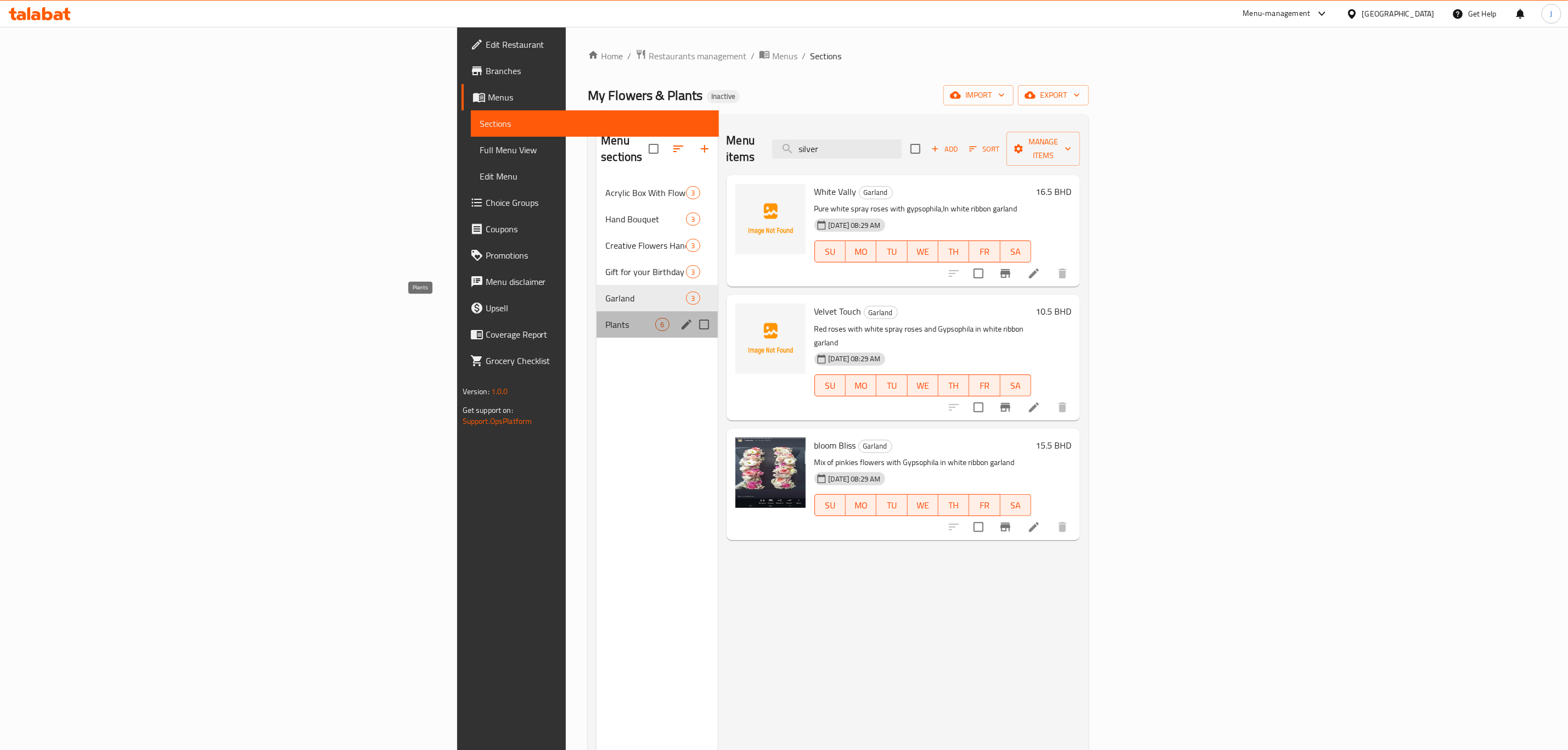
click at [606, 318] on span "Plants" at bounding box center [630, 324] width 50 height 13
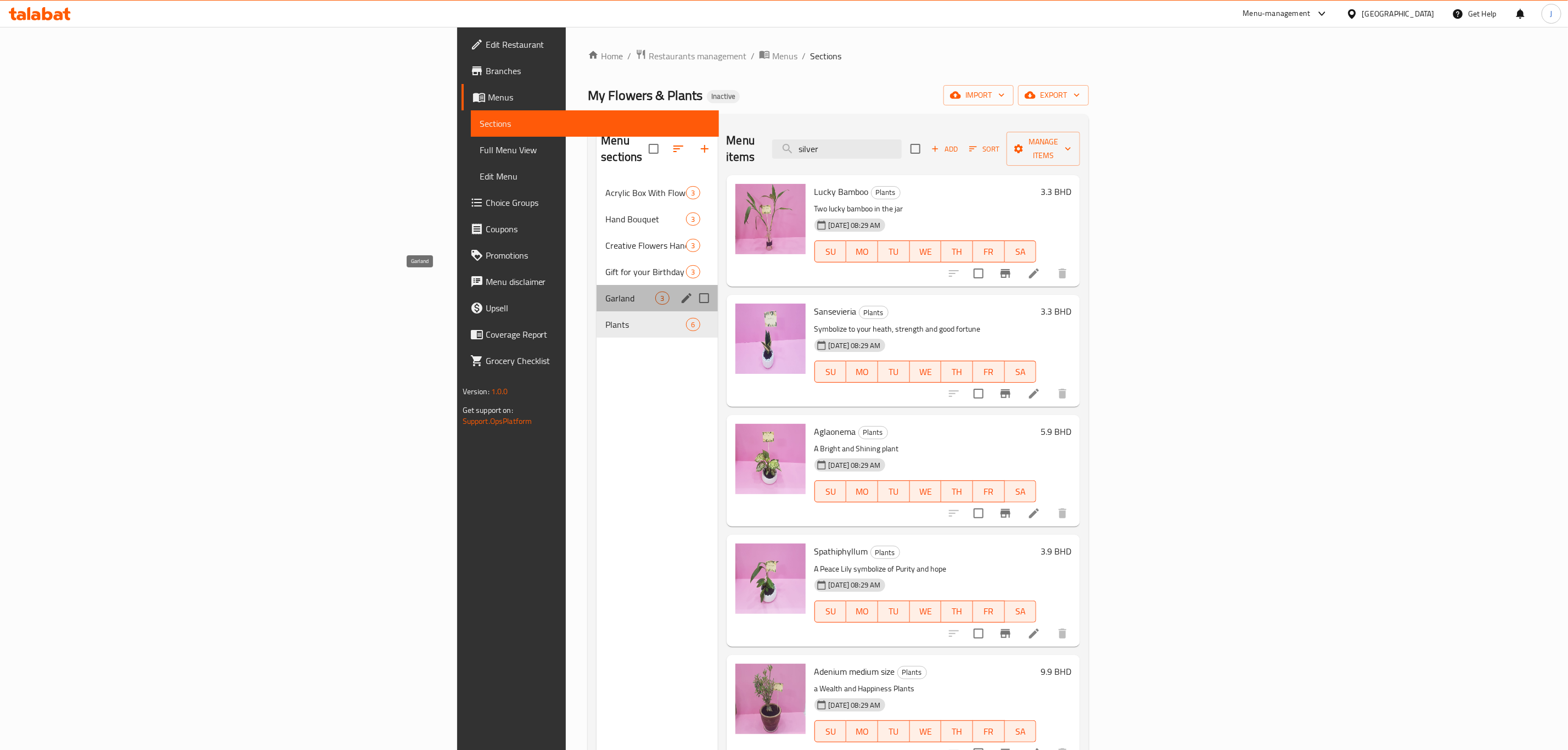
click at [606, 292] on span "Garland" at bounding box center [630, 298] width 50 height 13
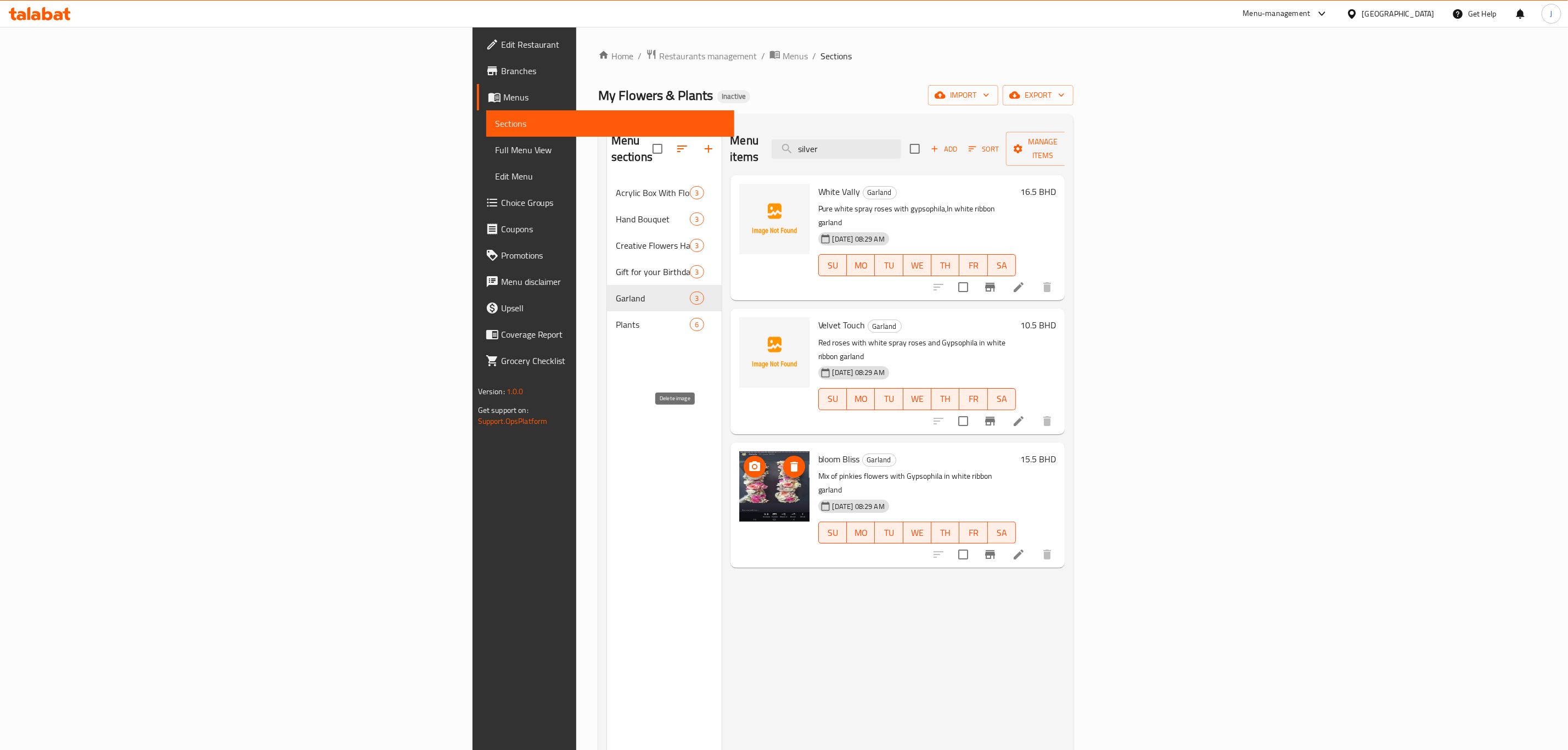
click at [790, 462] on icon "delete image" at bounding box center [794, 467] width 8 height 10
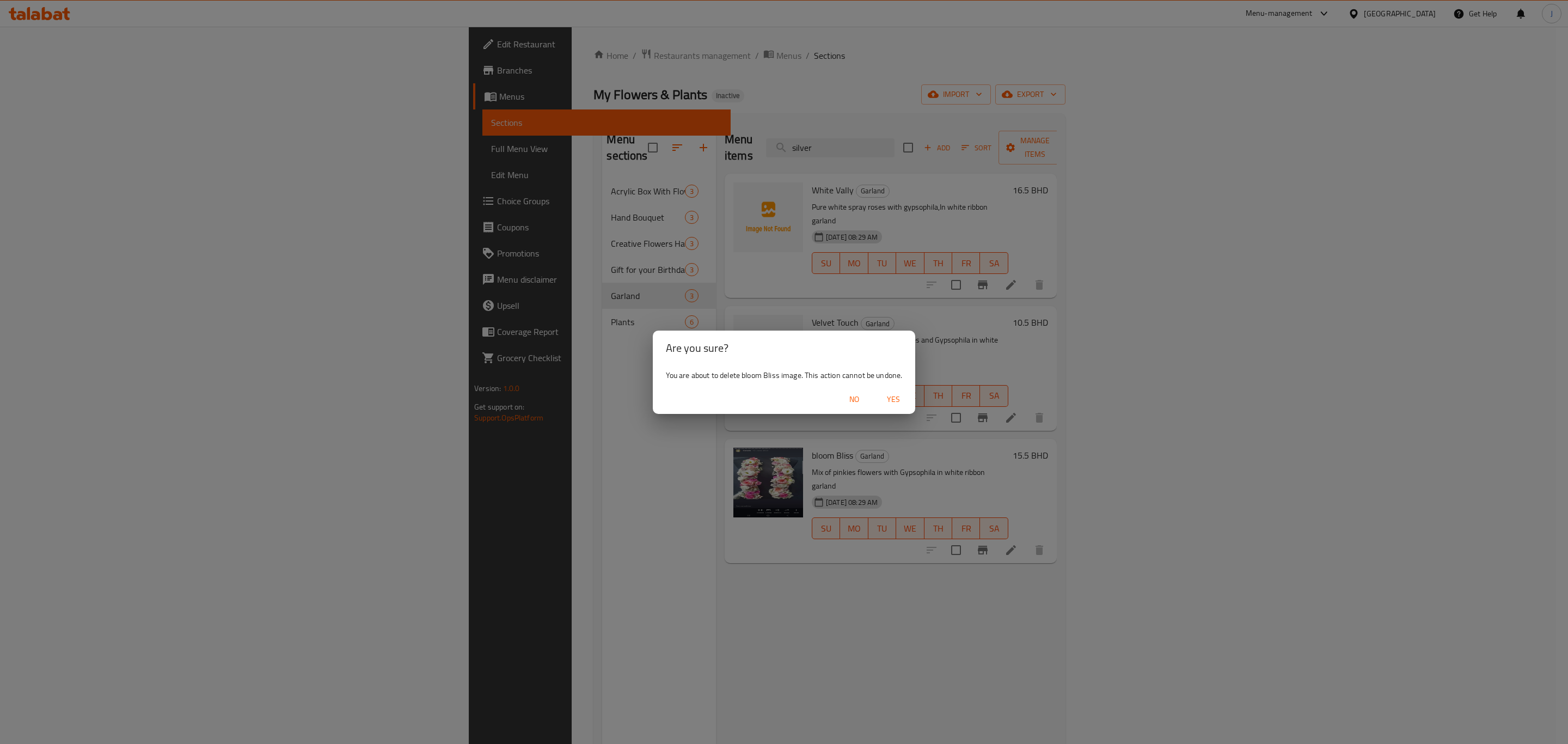
click at [900, 402] on span "Yes" at bounding box center [893, 400] width 26 height 13
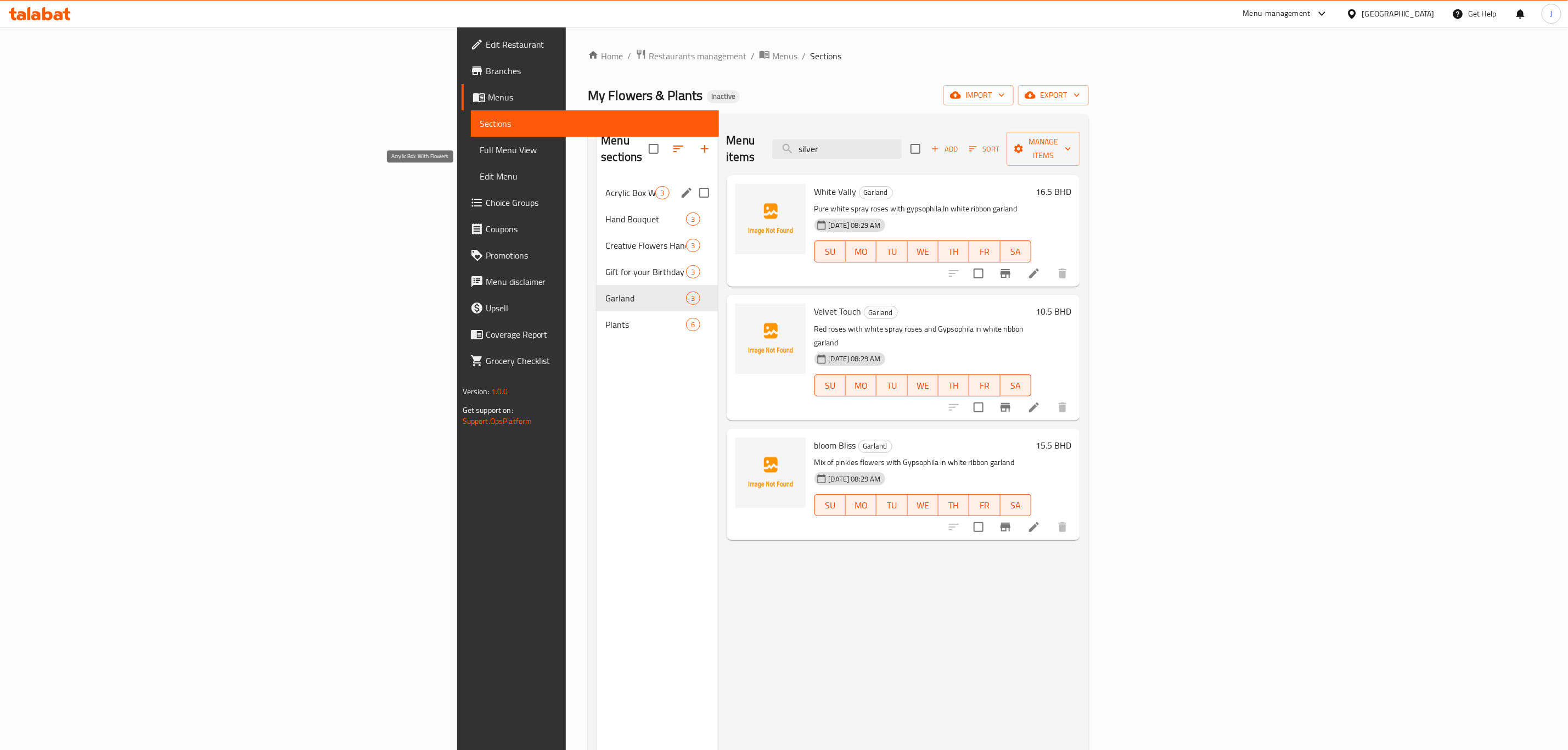
click at [606, 186] on span "Acrylic Box With Flowers" at bounding box center [630, 193] width 50 height 13
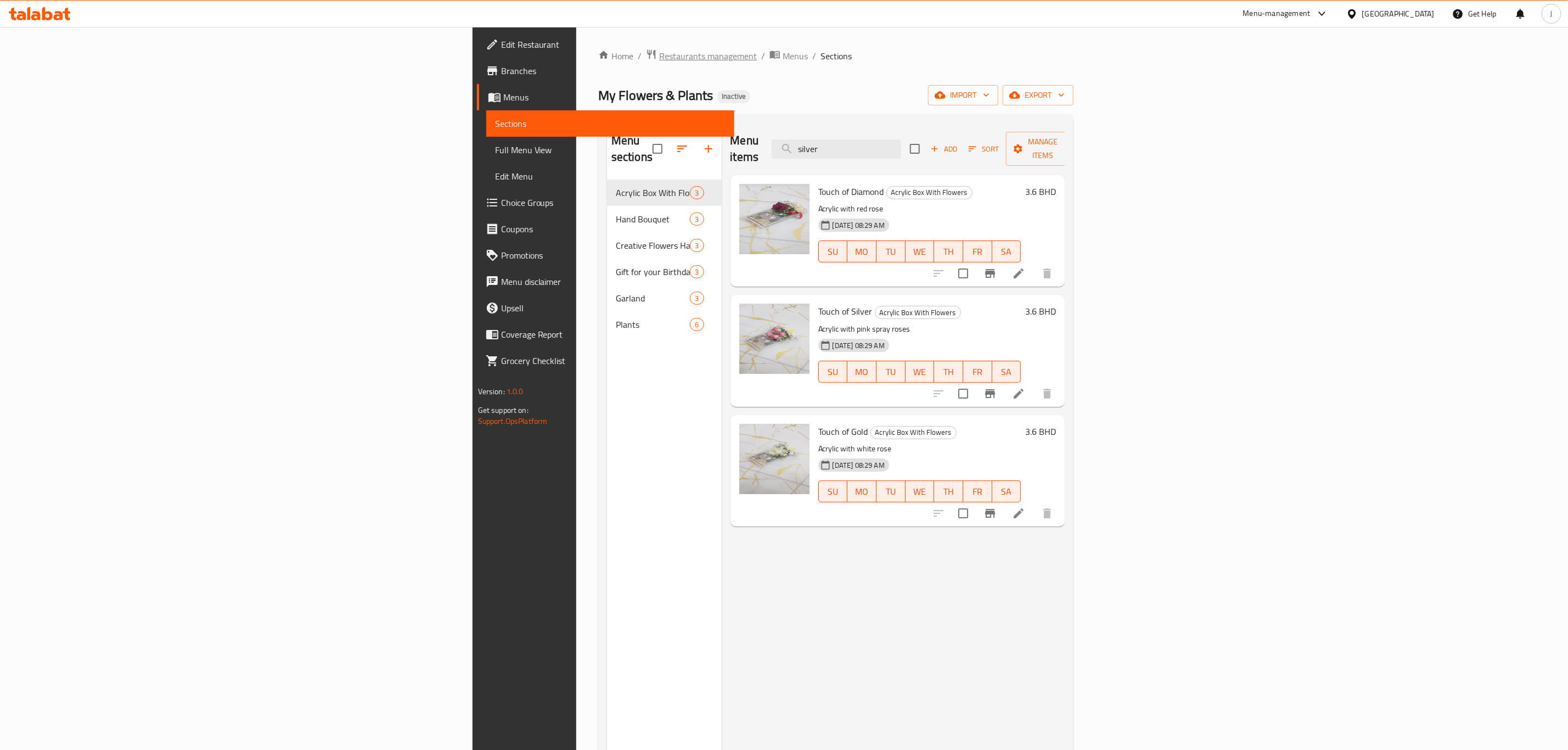
click at [660, 59] on span "Restaurants management" at bounding box center [709, 56] width 98 height 13
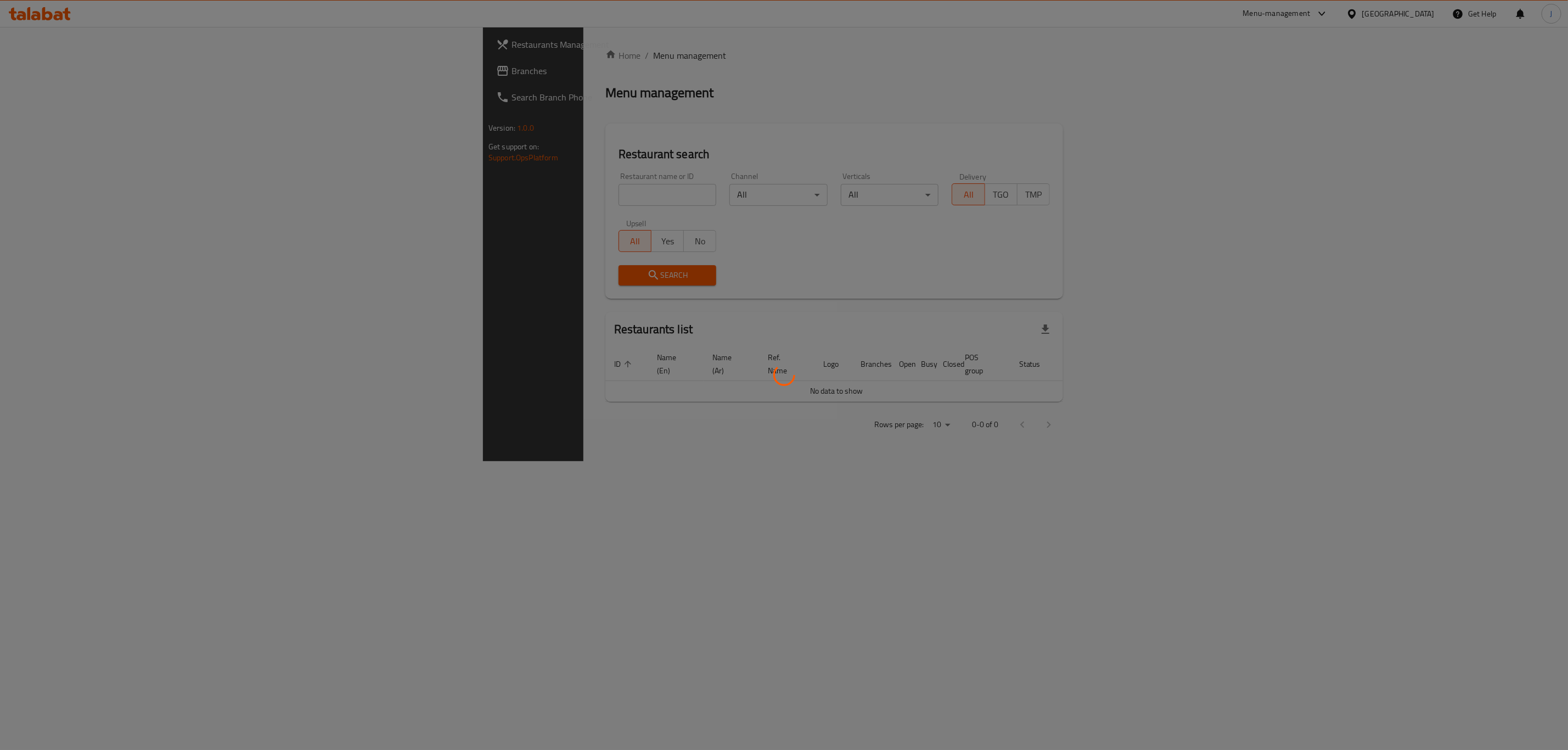
click at [445, 198] on div at bounding box center [784, 375] width 1568 height 750
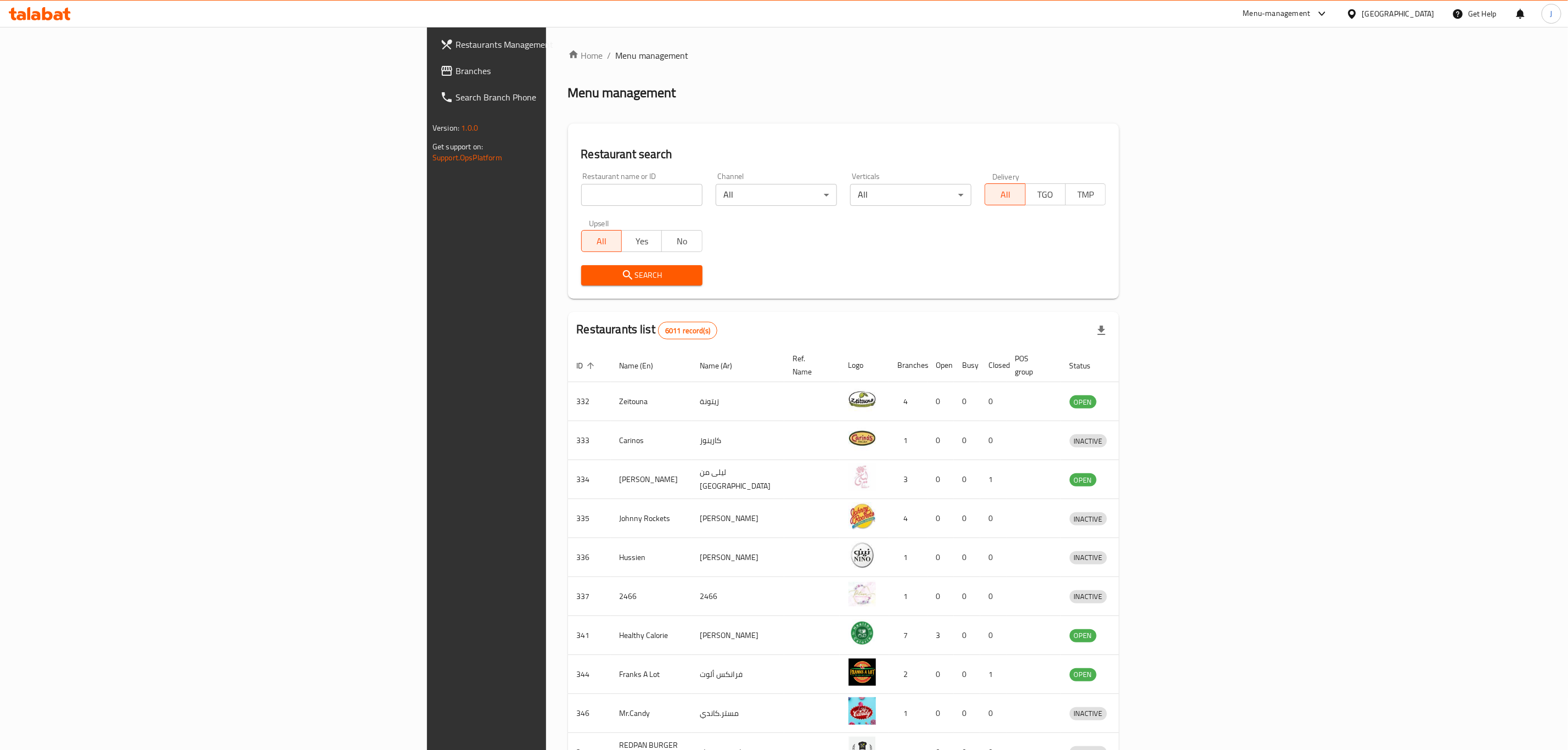
click at [581, 198] on input "search" at bounding box center [642, 195] width 121 height 22
click button "Search" at bounding box center [642, 276] width 121 height 20
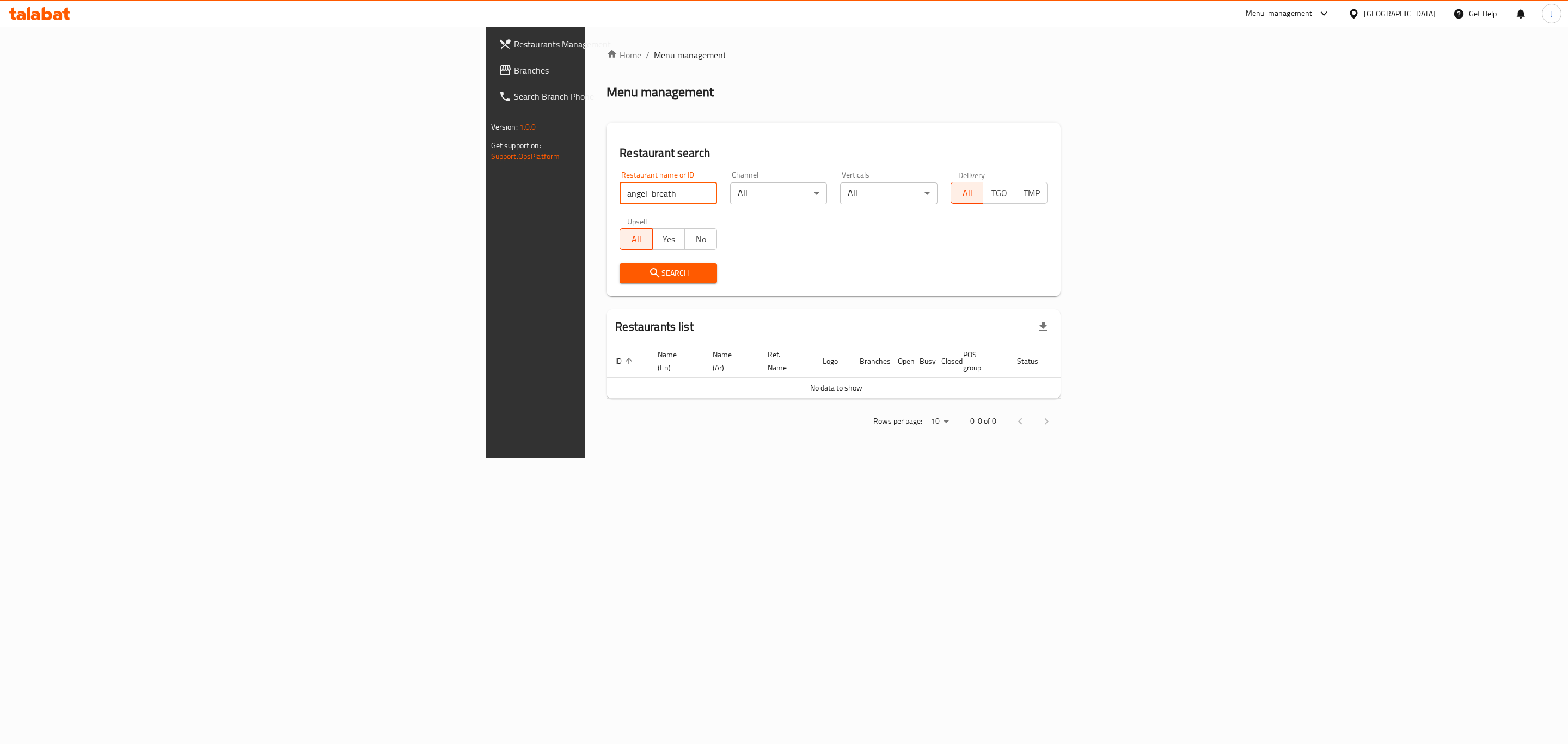
click at [619, 193] on input "angel breath" at bounding box center [668, 193] width 98 height 22
type input "angels breath"
click button "Search" at bounding box center [668, 273] width 98 height 20
click at [629, 279] on span "Search" at bounding box center [669, 273] width 80 height 13
drag, startPoint x: 399, startPoint y: 186, endPoint x: 232, endPoint y: 162, distance: 168.7
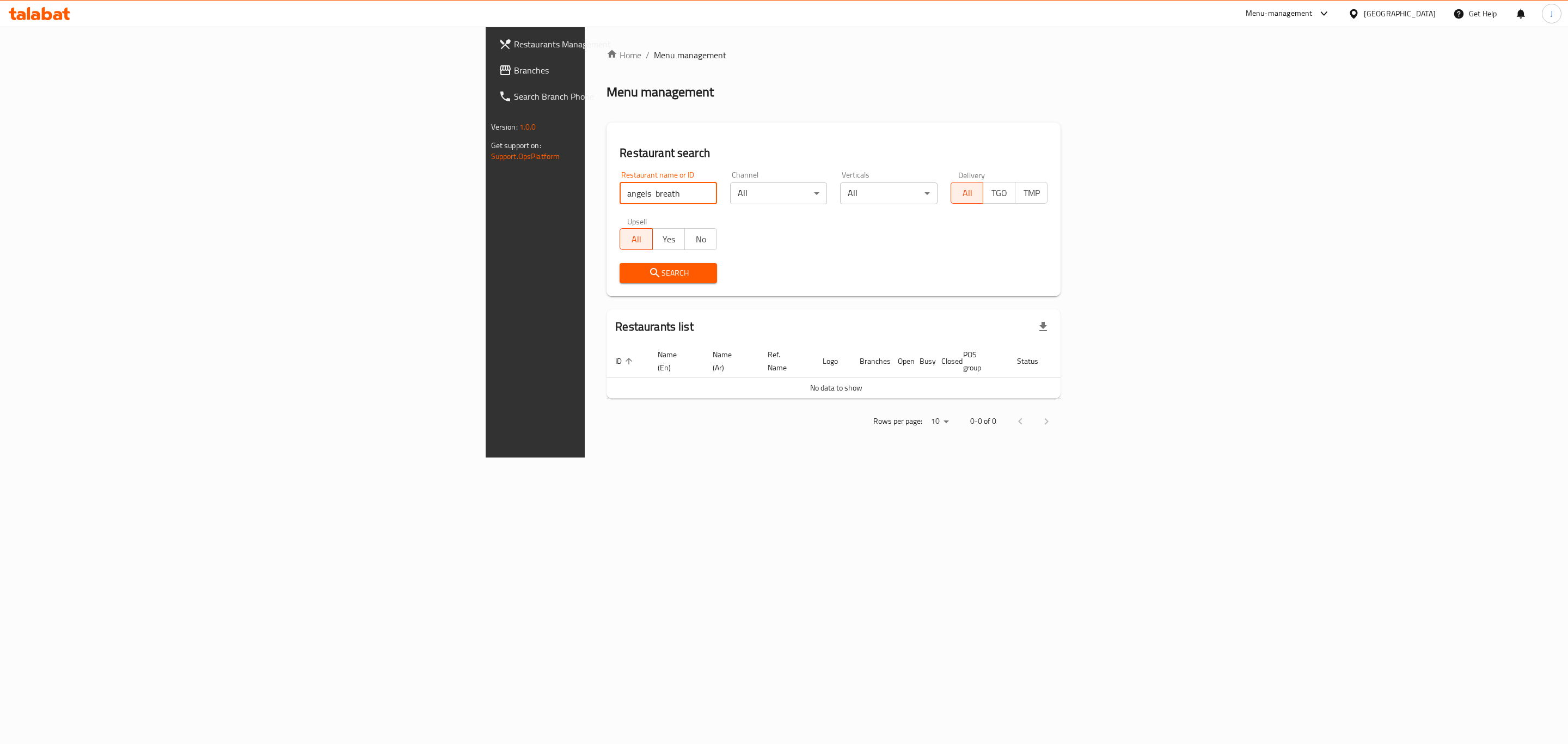
click at [486, 168] on div "Restaurants Management Branches Search Branch Phone Version: 1.0.0 Get support …" at bounding box center [784, 242] width 598 height 431
click at [654, 48] on span "Menu management" at bounding box center [690, 55] width 73 height 13
click at [607, 53] on link "Home" at bounding box center [624, 55] width 35 height 13
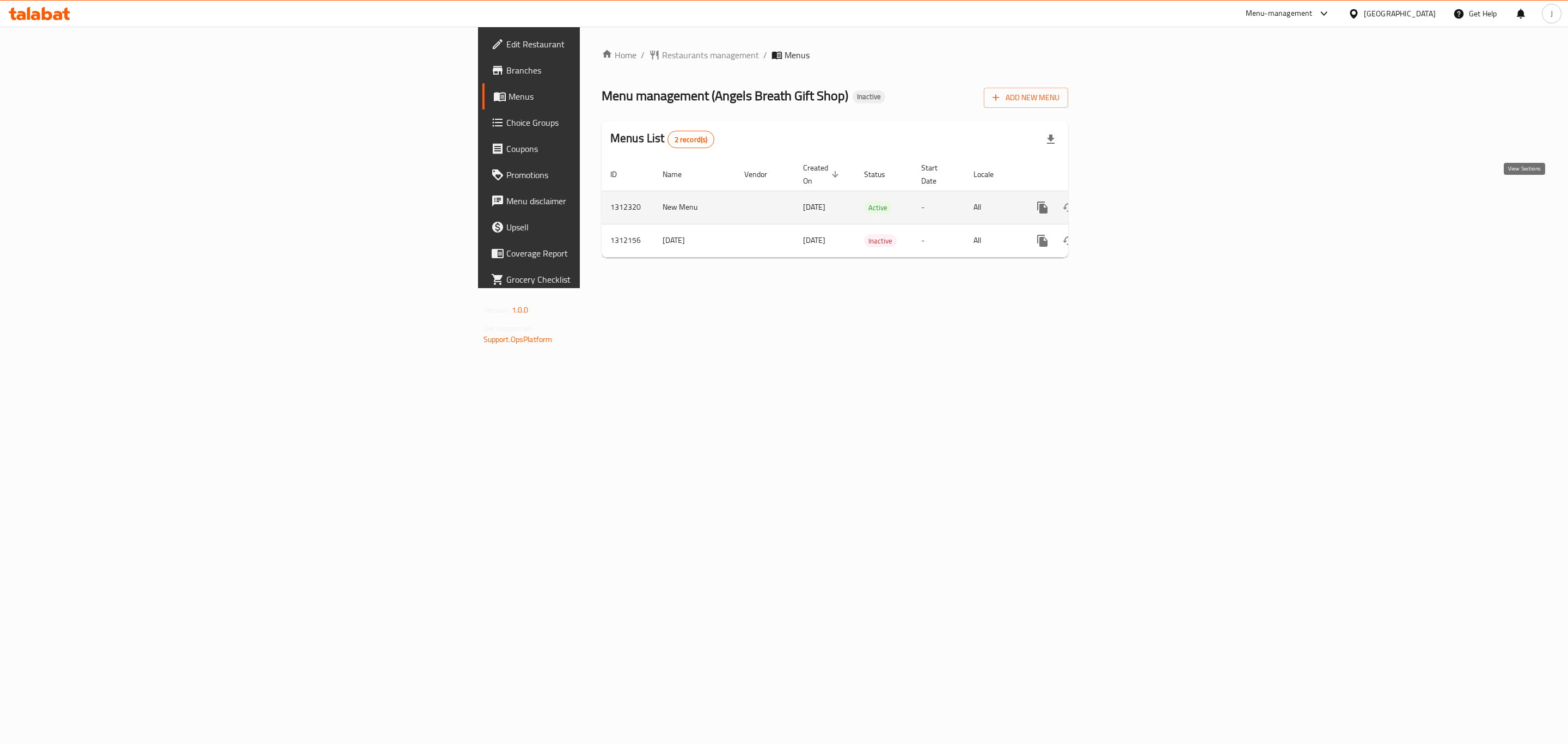
click at [1128, 201] on icon "enhanced table" at bounding box center [1122, 207] width 13 height 13
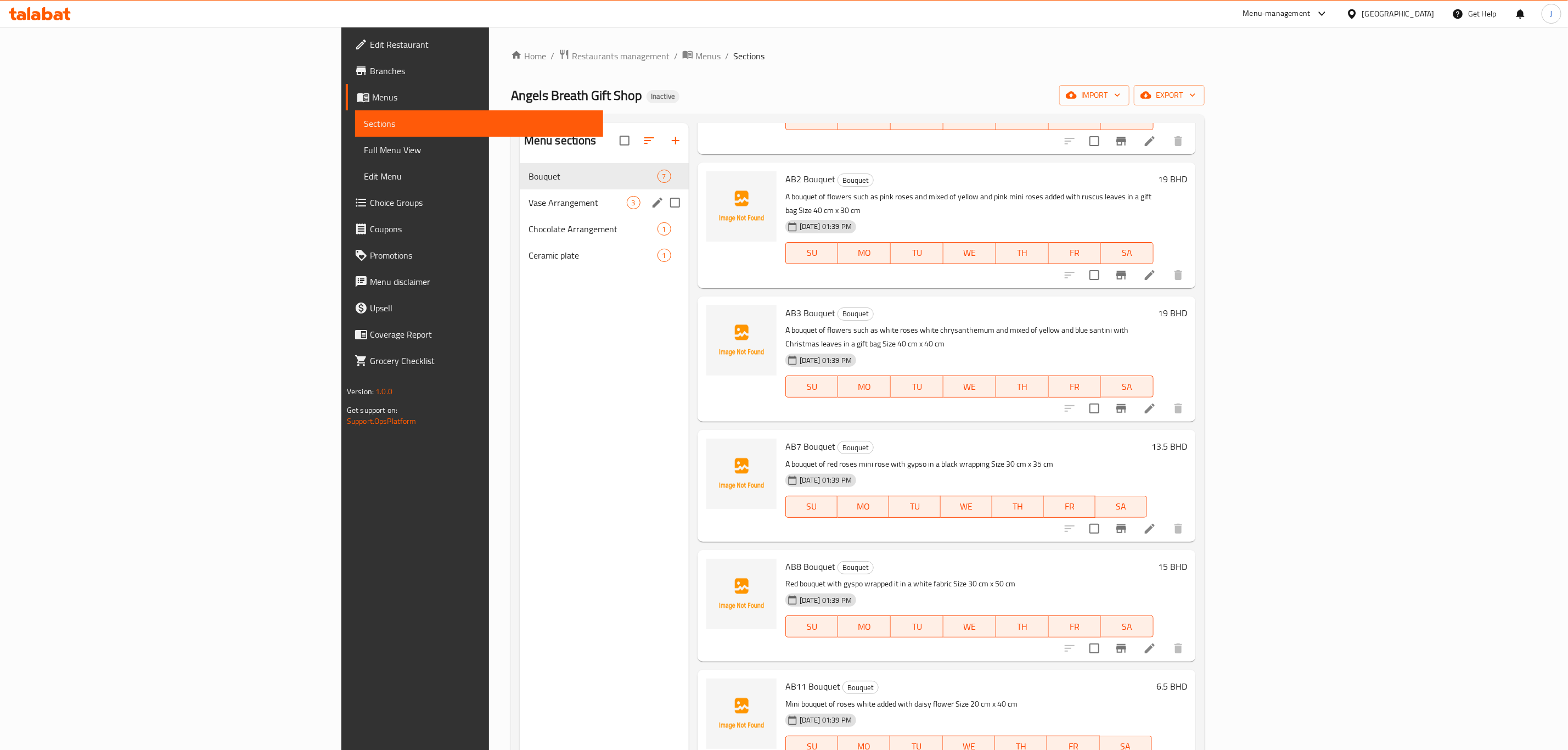
click at [520, 210] on div "Vase Arrangement 3" at bounding box center [604, 202] width 169 height 26
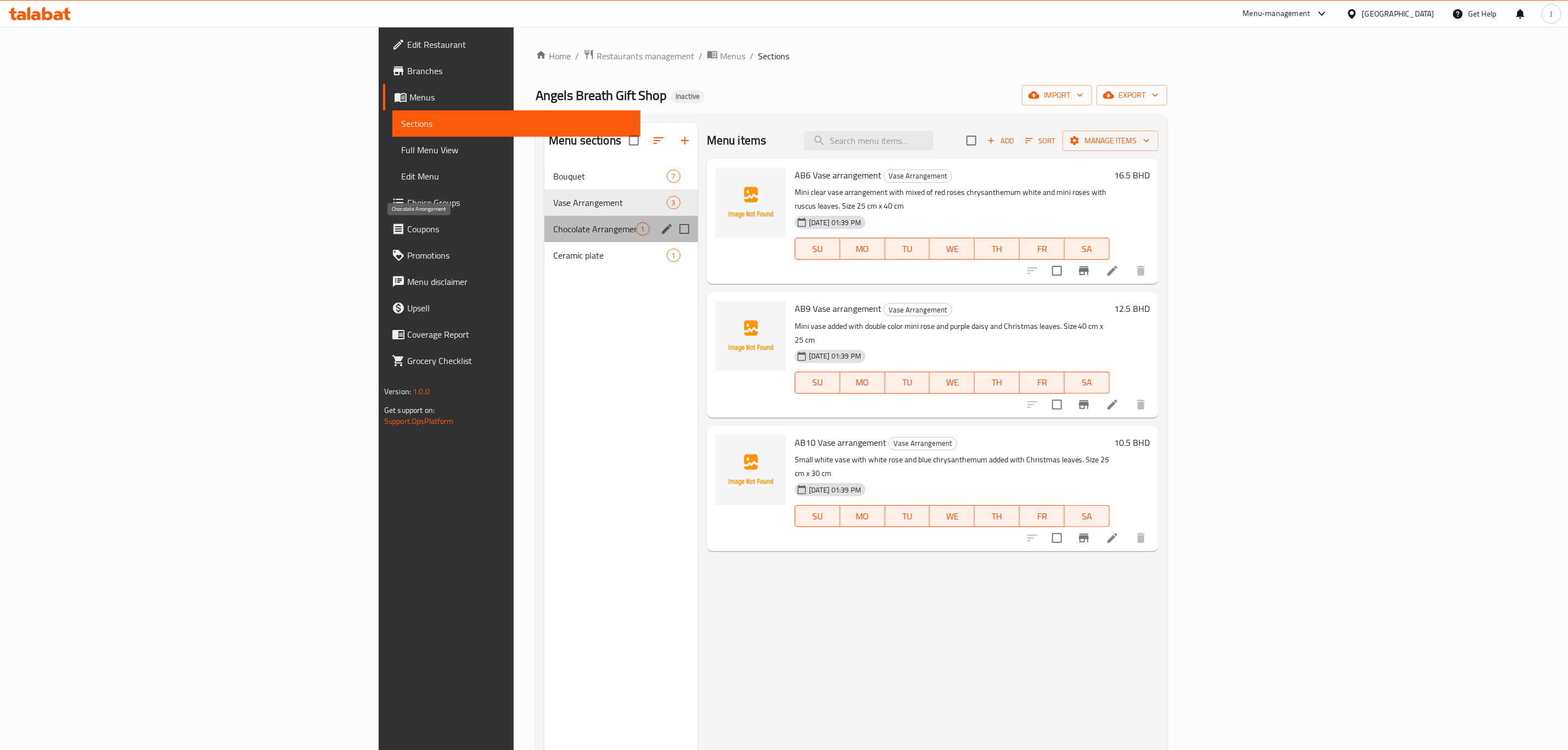
click at [554, 224] on span "Chocolate Arrangement" at bounding box center [595, 229] width 83 height 13
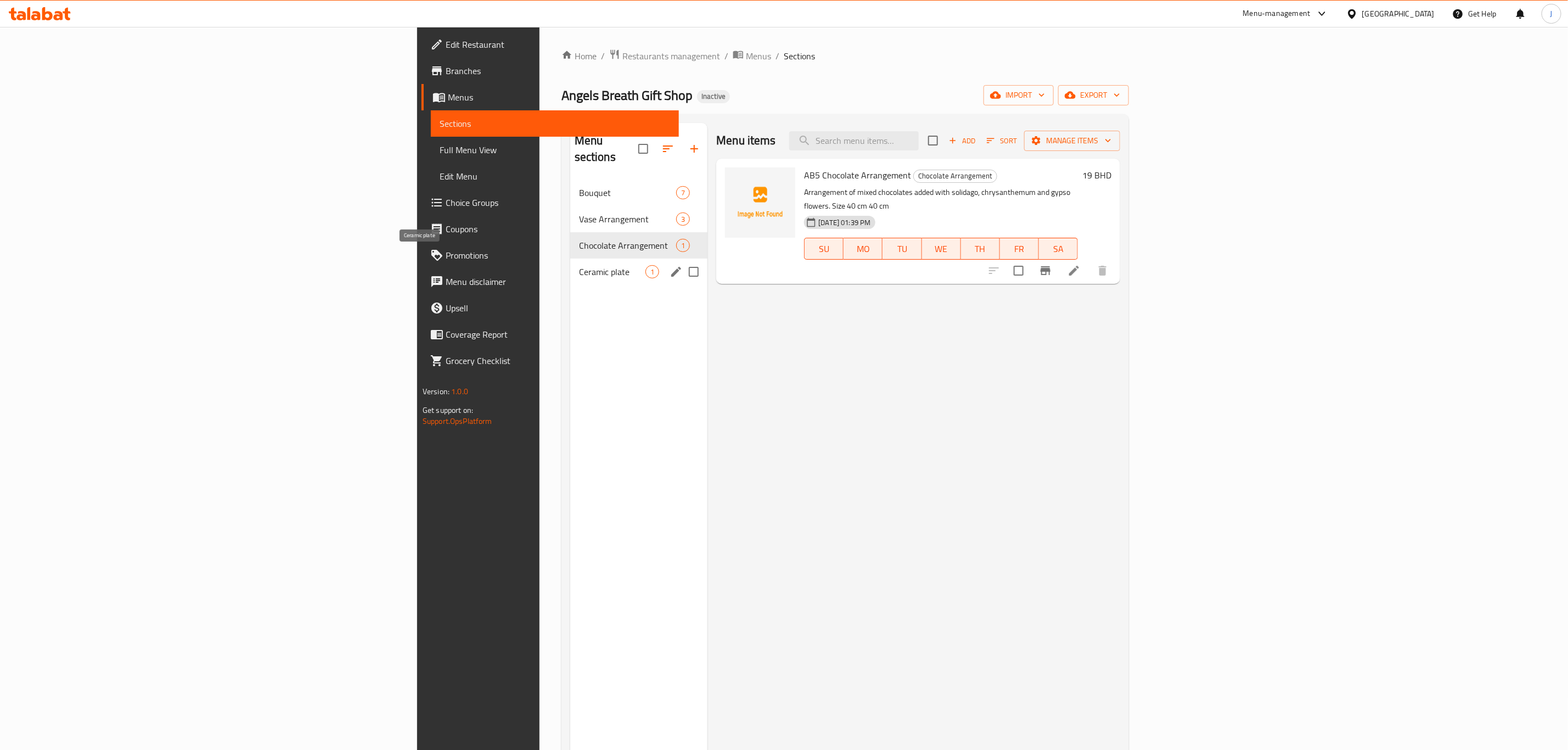
click at [579, 265] on span "Ceramic plate" at bounding box center [612, 272] width 67 height 13
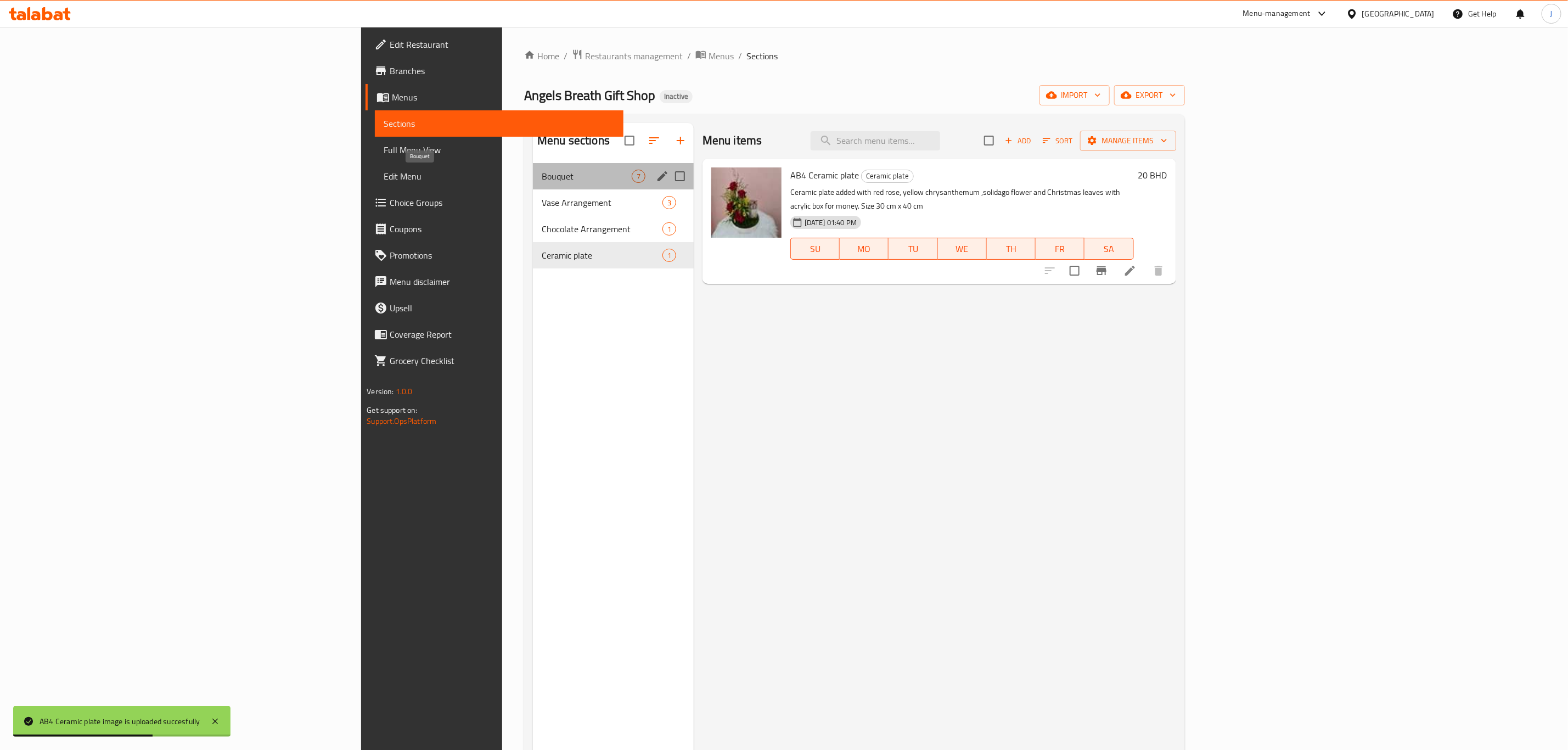
click at [542, 179] on span "Bouquet" at bounding box center [586, 176] width 90 height 13
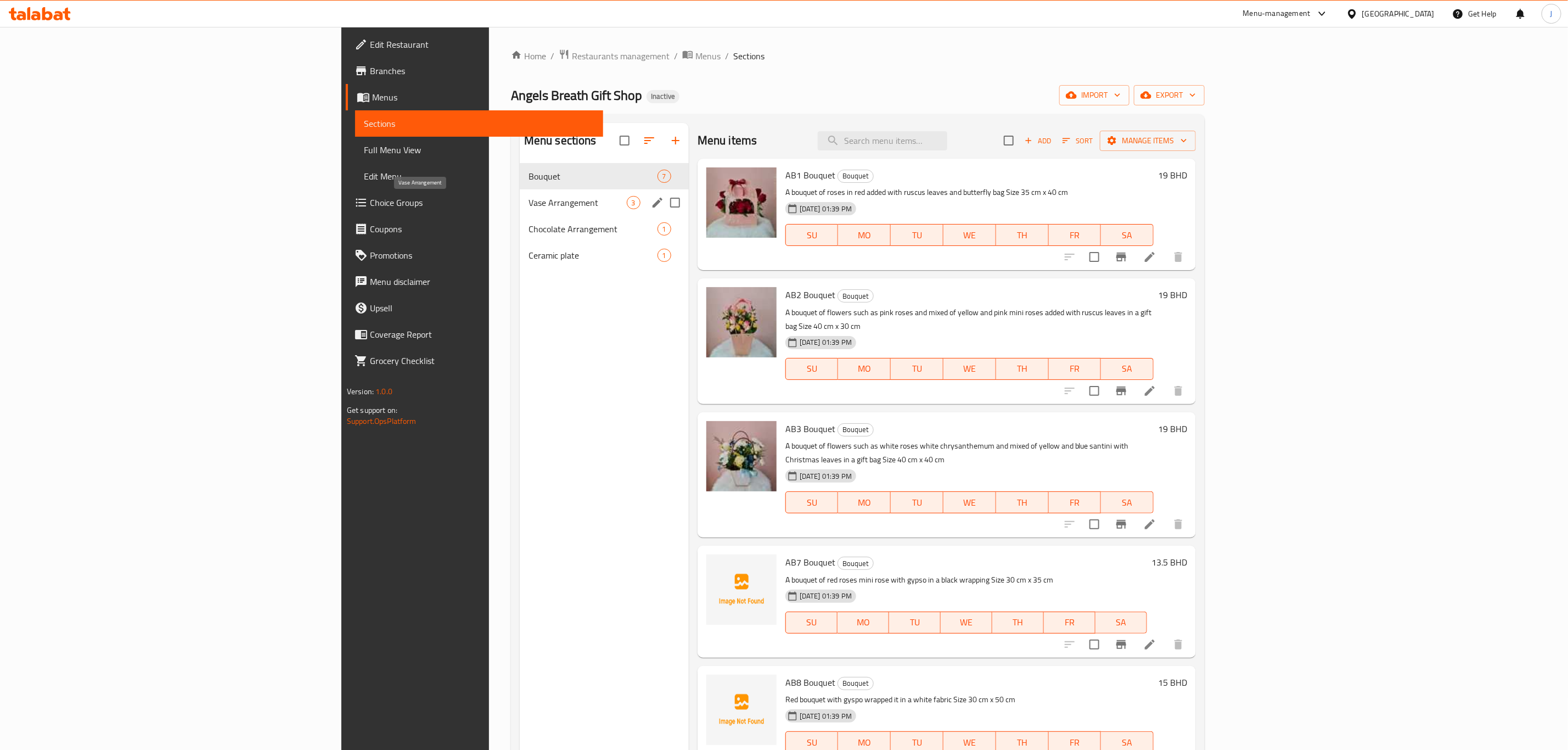
click at [528, 200] on span "Vase Arrangement" at bounding box center [577, 203] width 99 height 13
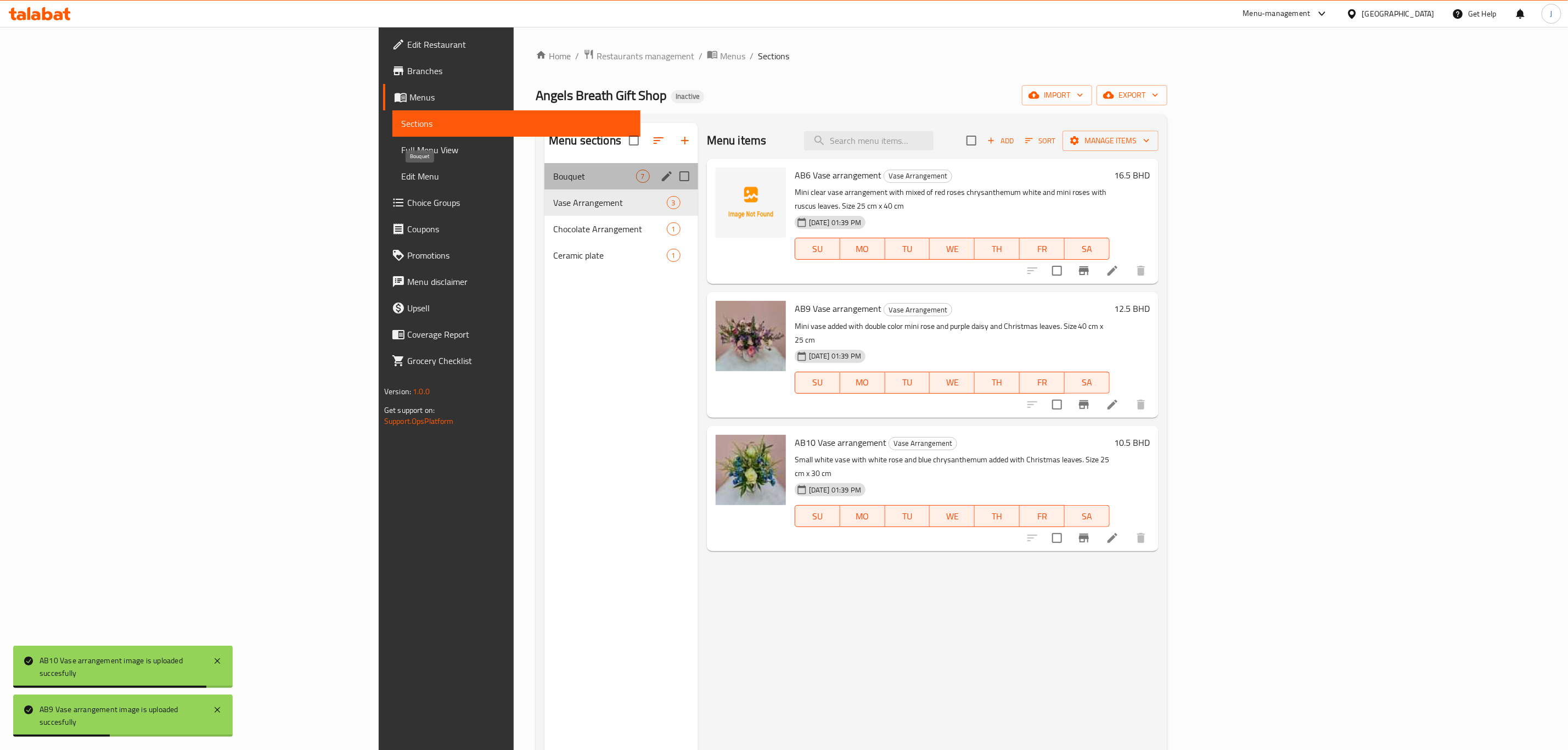
click at [554, 171] on span "Bouquet" at bounding box center [595, 176] width 83 height 13
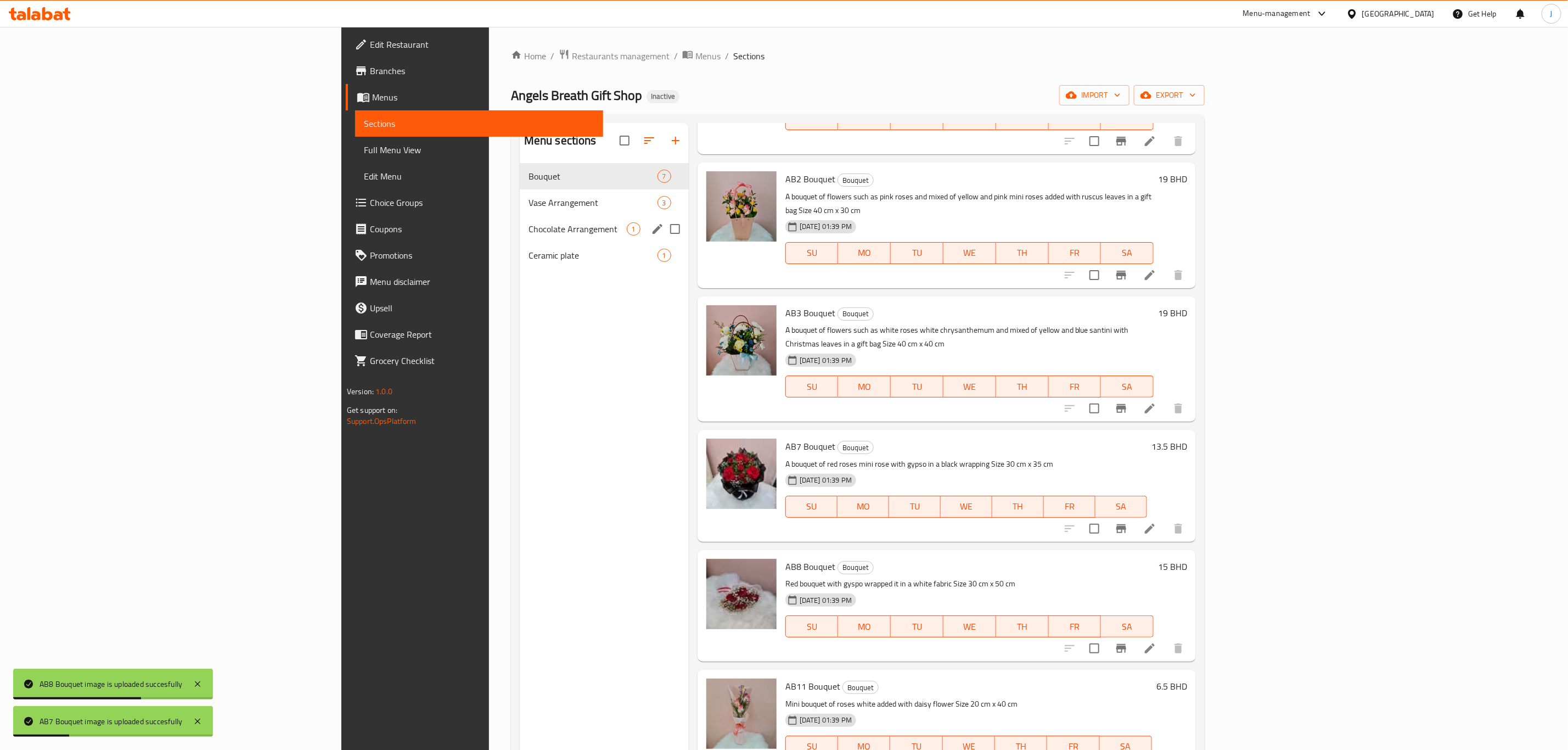
click at [520, 217] on div "Chocolate Arrangement 1" at bounding box center [604, 228] width 169 height 26
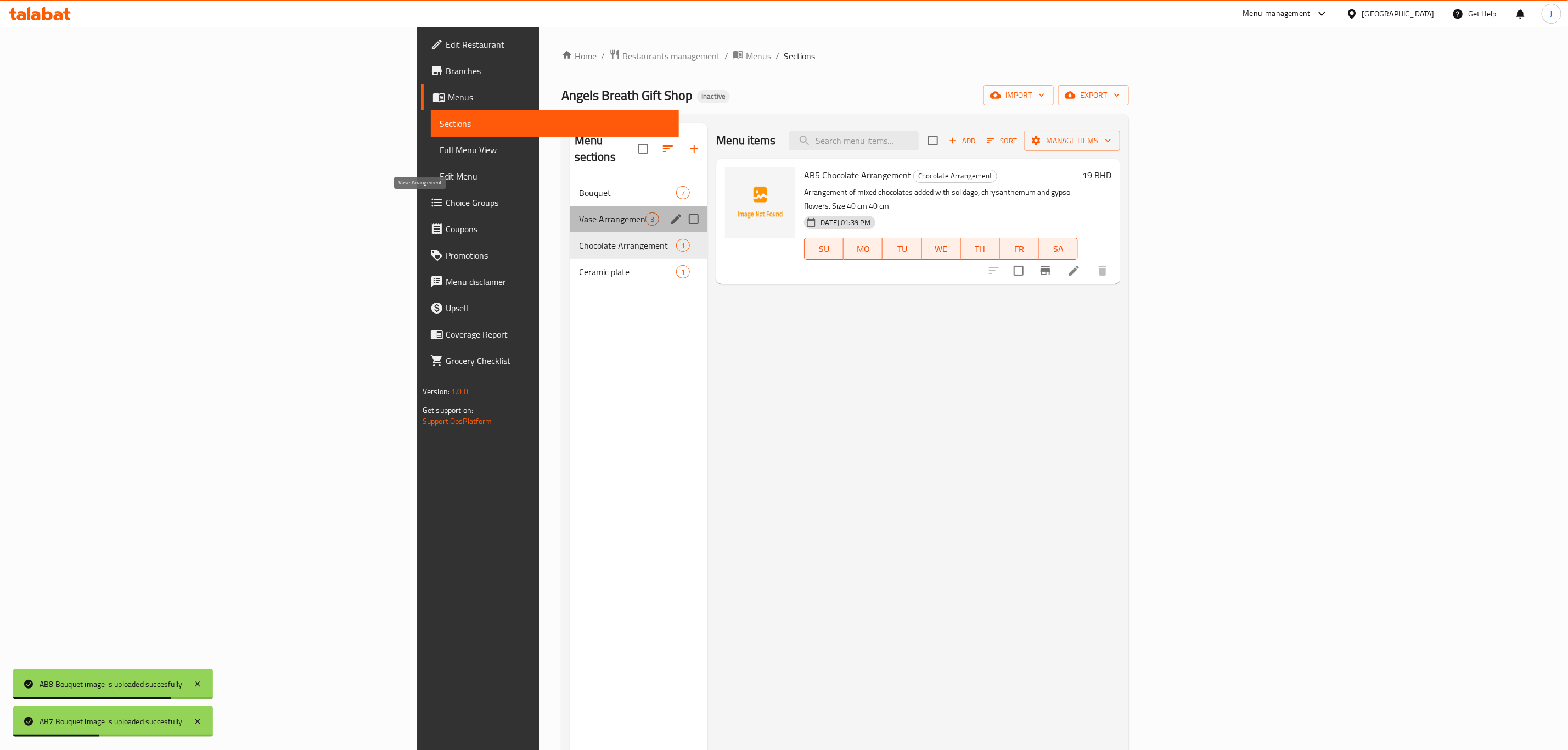
click at [579, 212] on span "Vase Arrangement" at bounding box center [612, 219] width 67 height 13
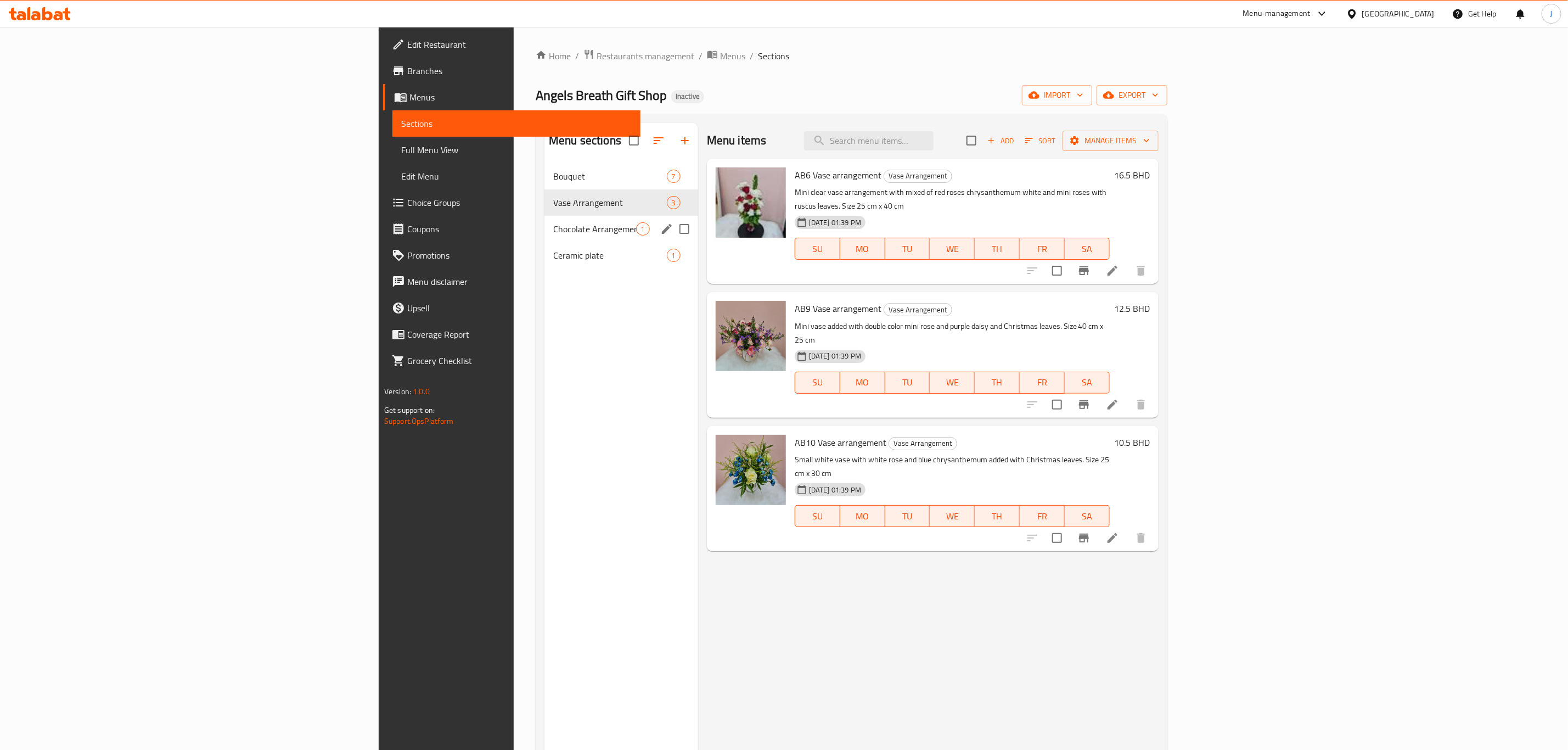
click at [554, 226] on span "Chocolate Arrangement" at bounding box center [595, 229] width 83 height 13
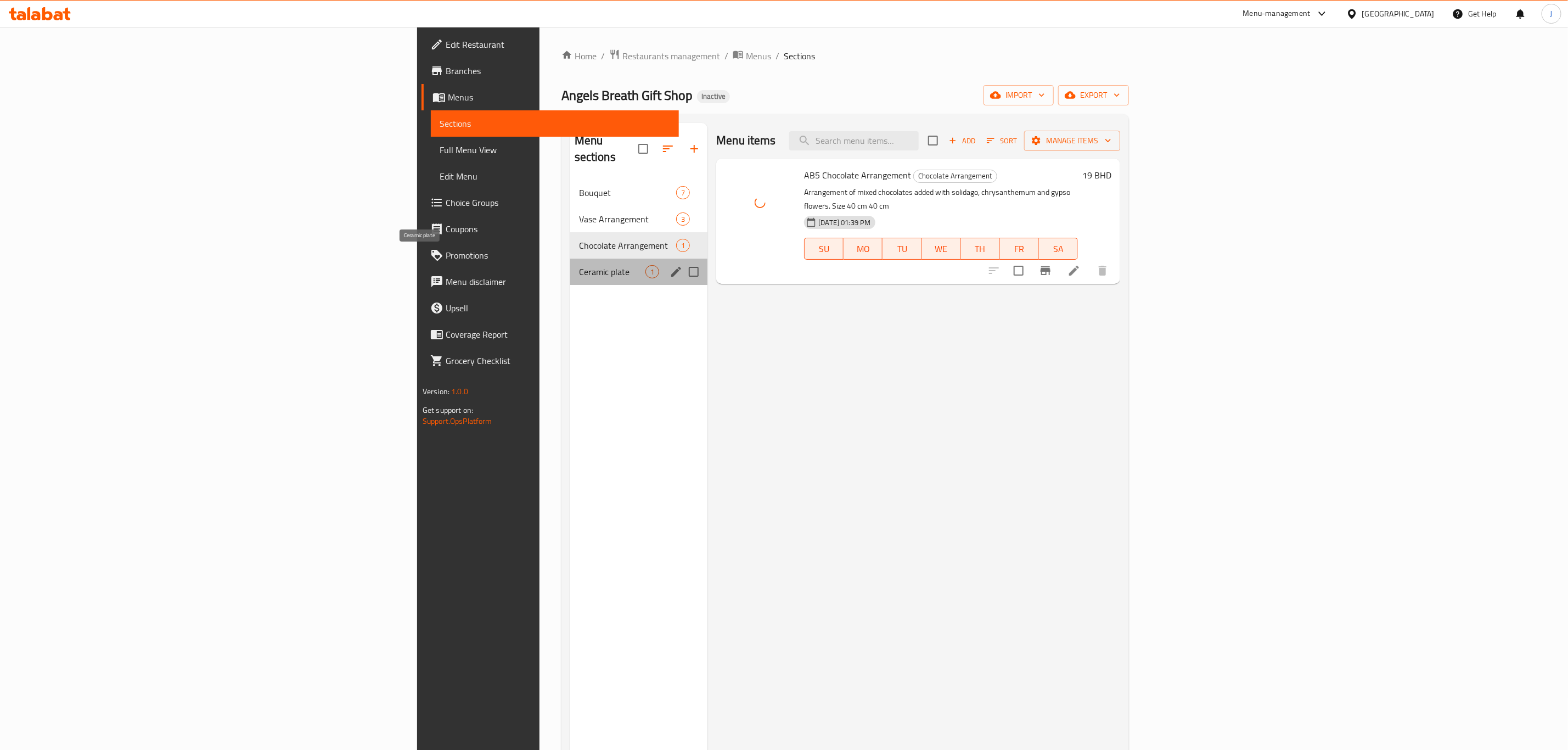
click at [579, 265] on span "Ceramic plate" at bounding box center [612, 272] width 67 height 13
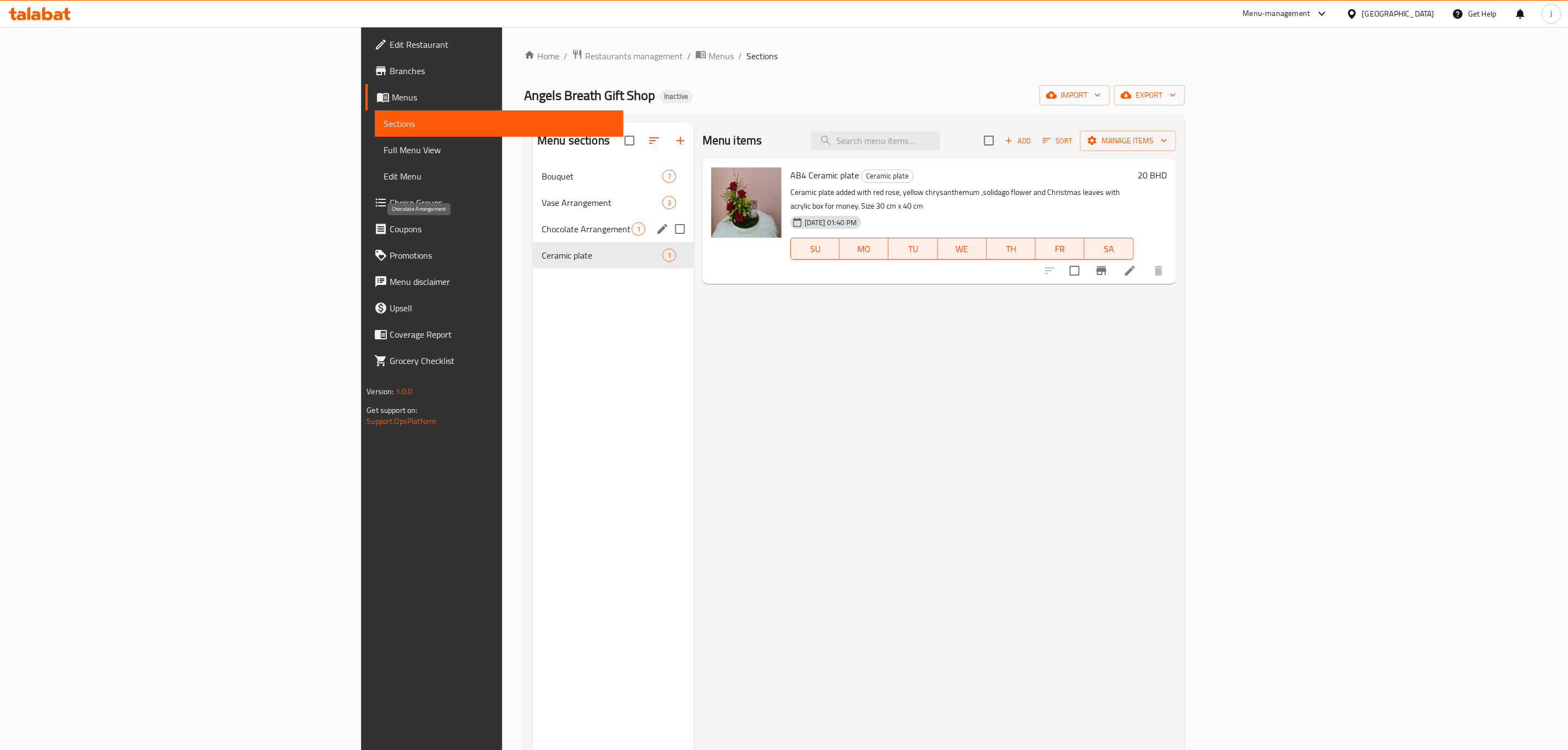
click at [542, 226] on span "Chocolate Arrangement" at bounding box center [586, 229] width 90 height 13
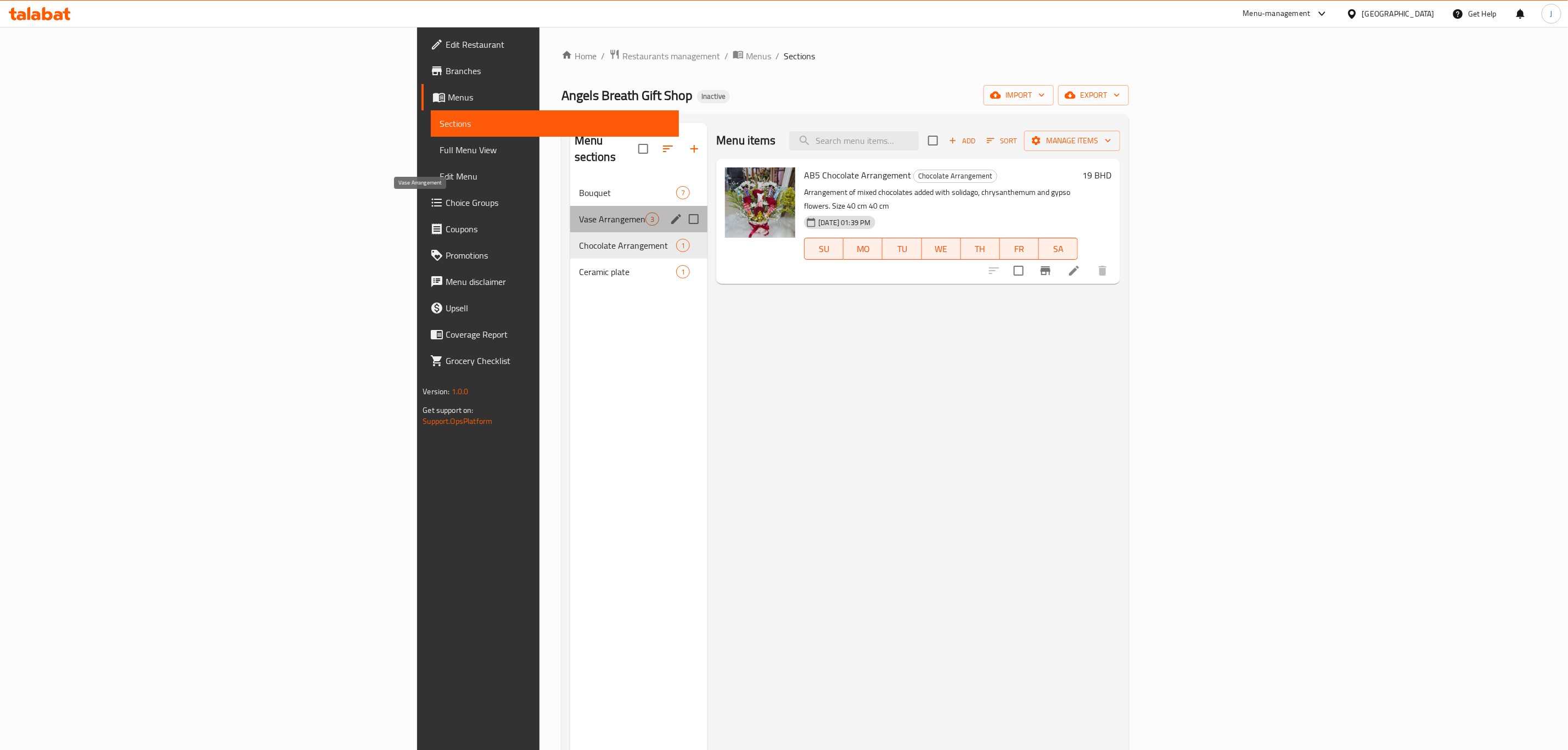
click at [579, 212] on span "Vase Arrangement" at bounding box center [612, 219] width 67 height 13
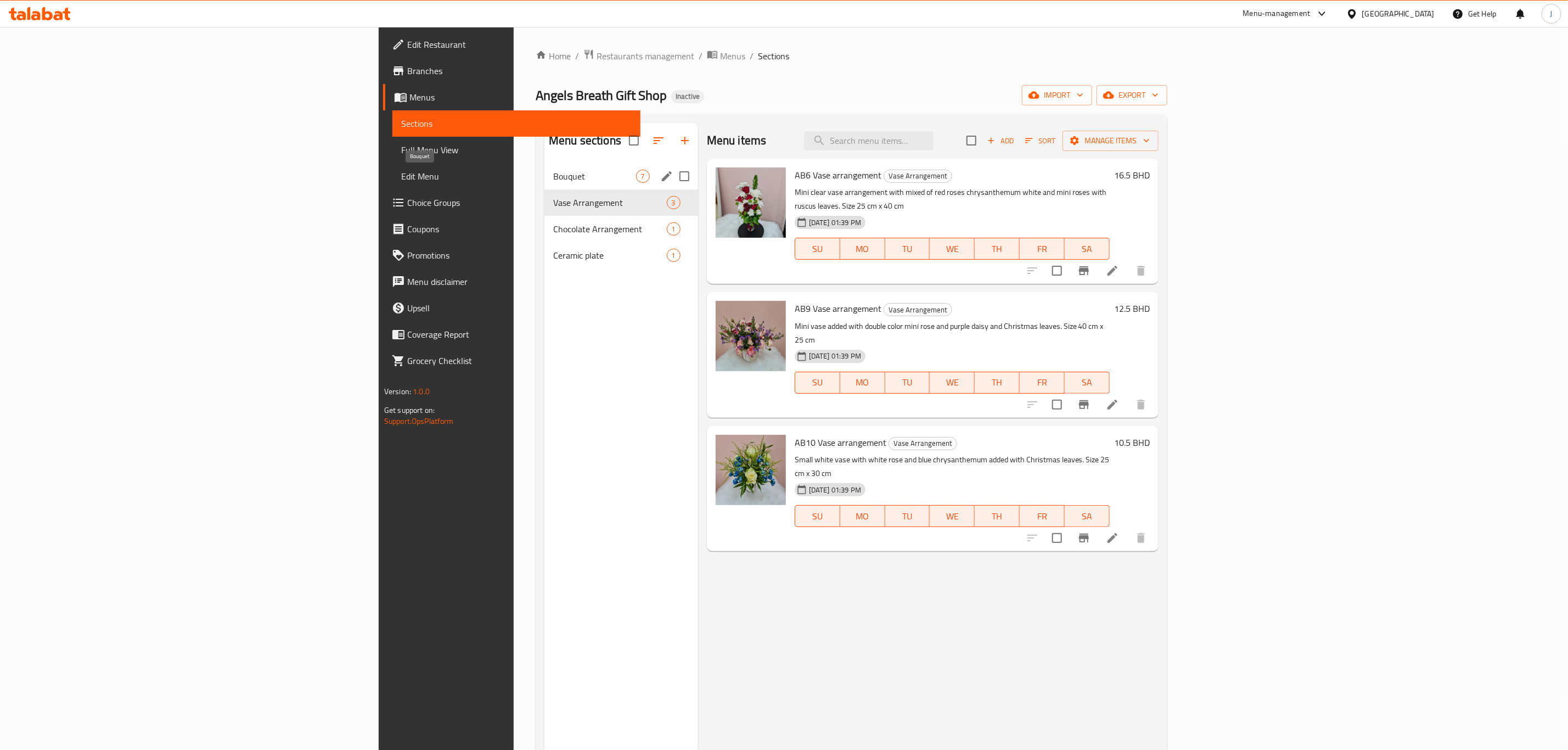
click at [554, 179] on span "Bouquet" at bounding box center [595, 176] width 83 height 13
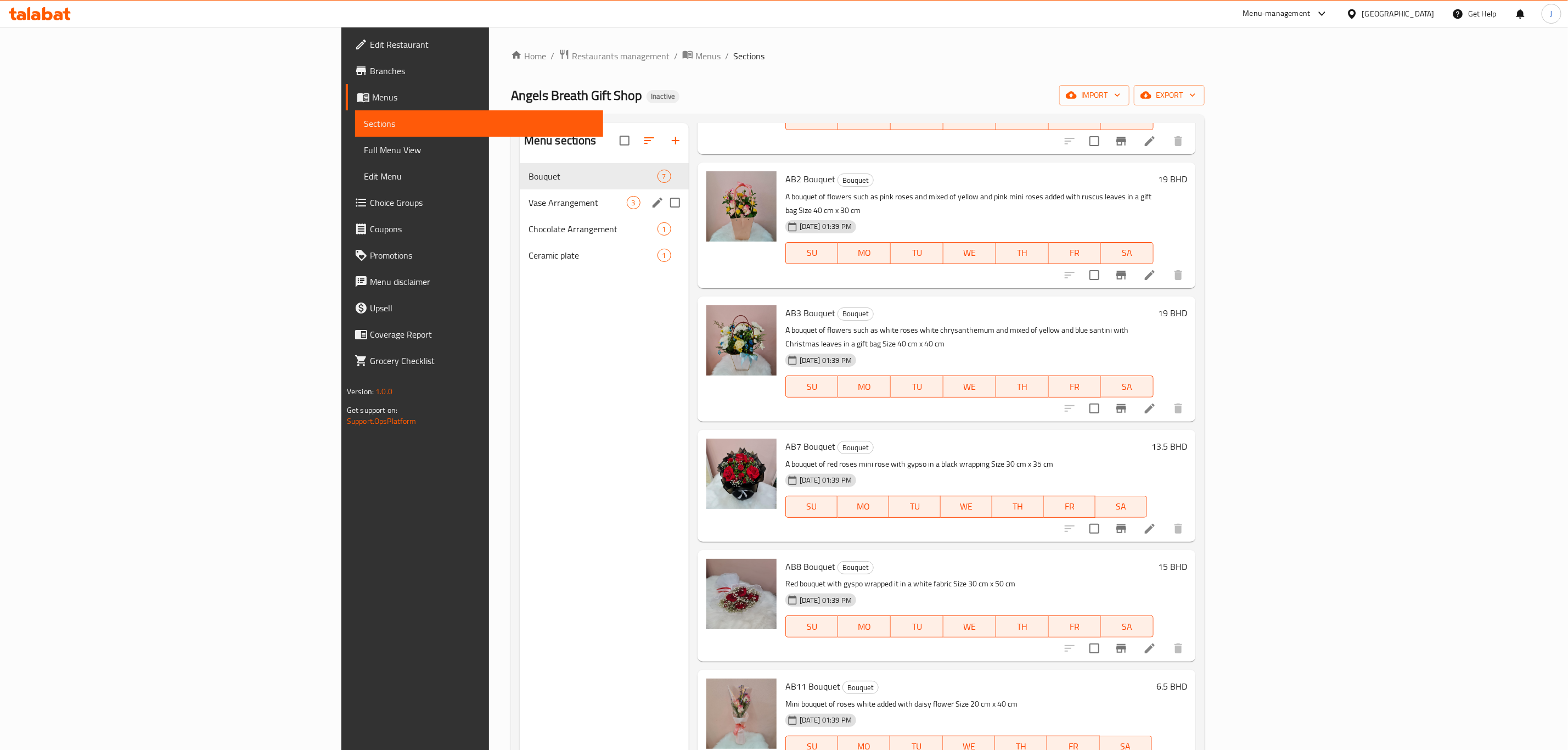
click at [528, 198] on span "Vase Arrangement" at bounding box center [577, 203] width 99 height 13
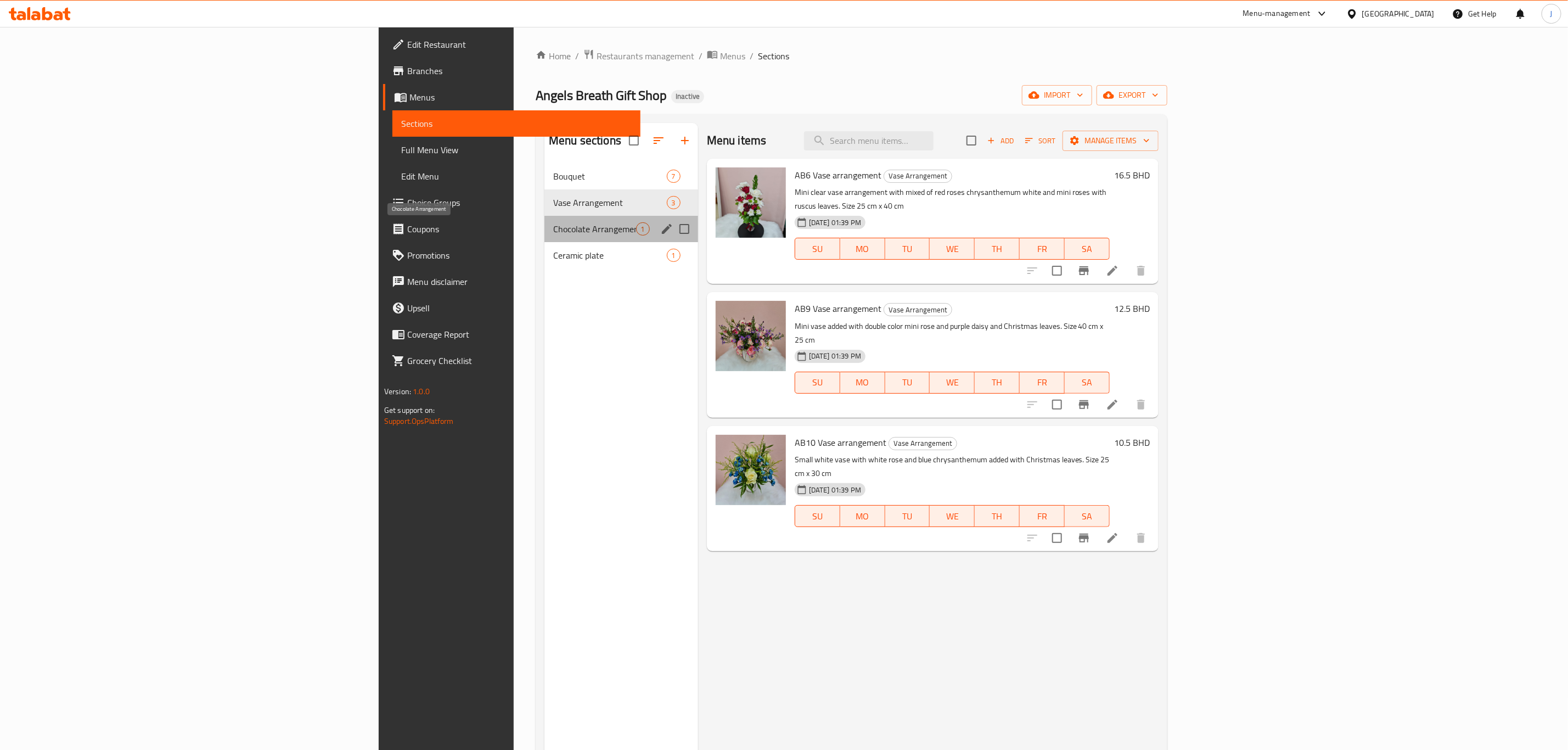
click at [554, 231] on span "Chocolate Arrangement" at bounding box center [595, 229] width 83 height 13
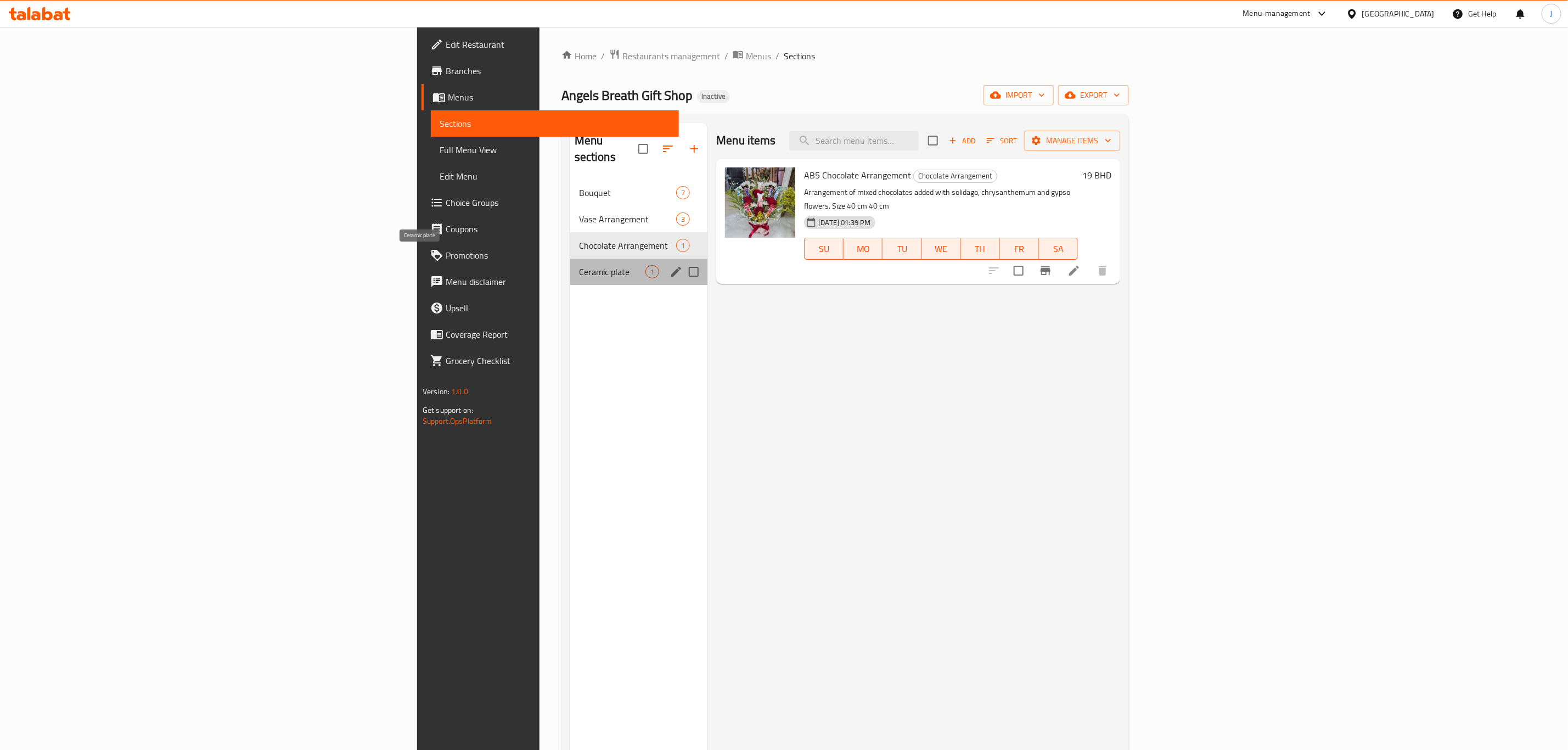
click at [579, 265] on span "Ceramic plate" at bounding box center [612, 272] width 67 height 13
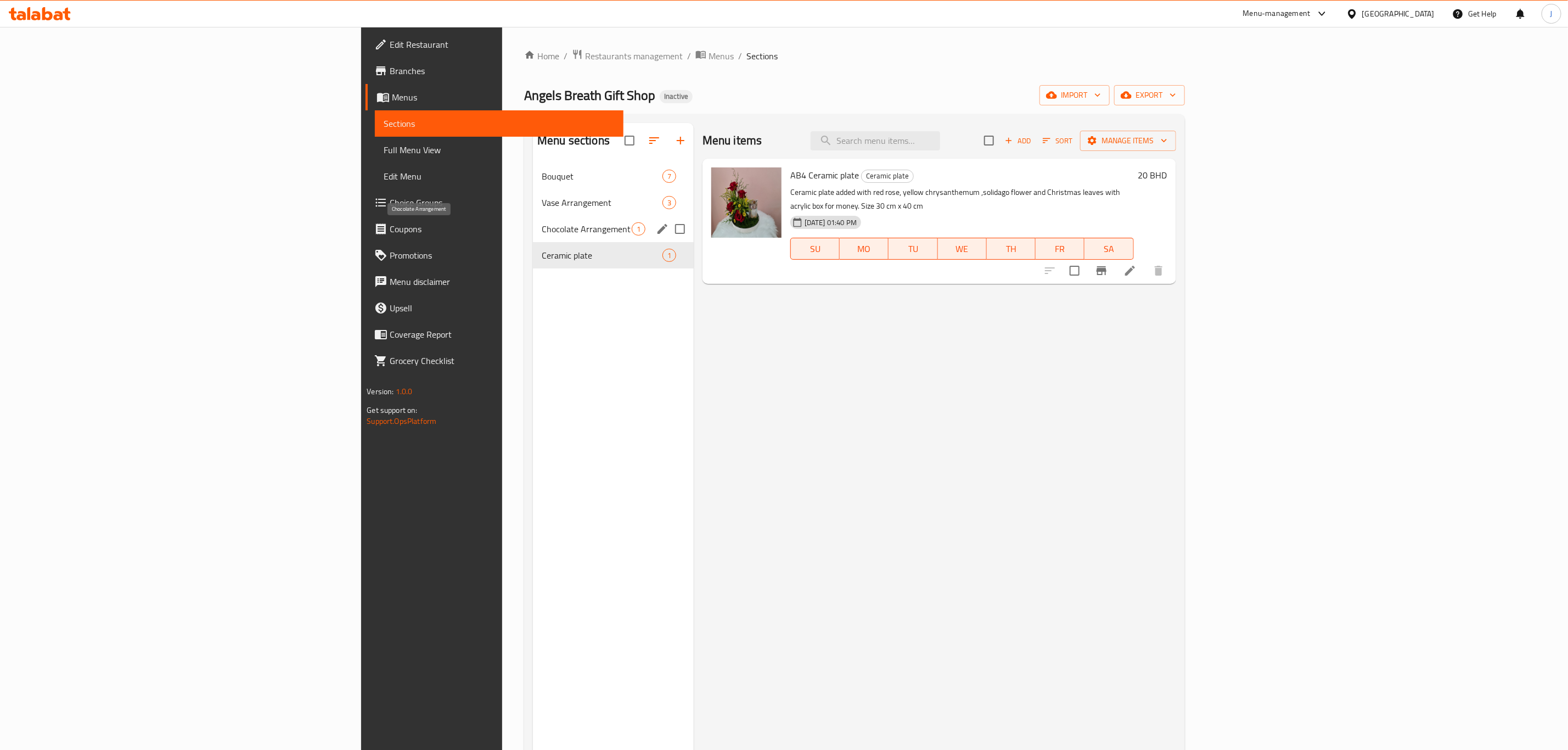
click at [542, 231] on span "Chocolate Arrangement" at bounding box center [586, 229] width 90 height 13
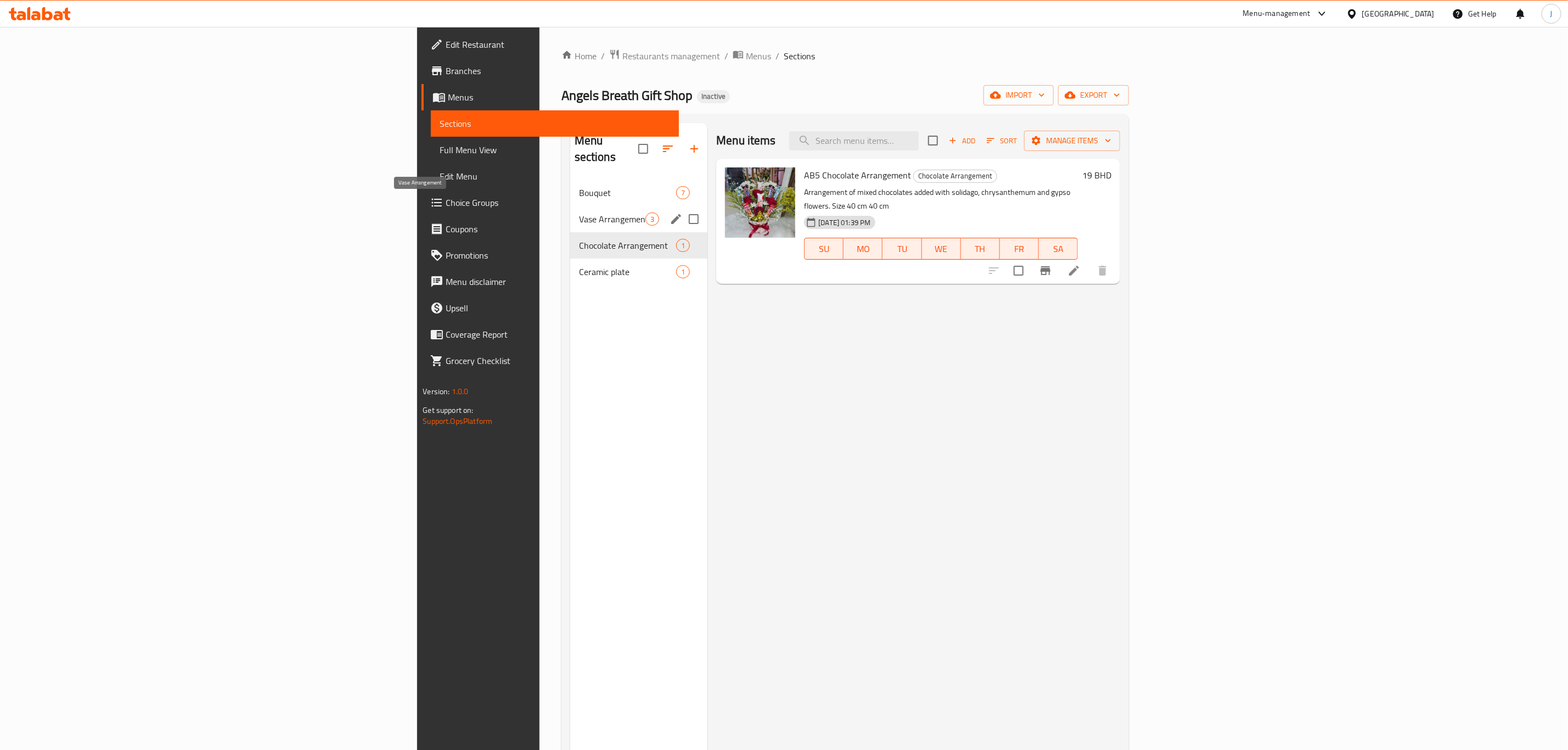
click at [579, 212] on span "Vase Arrangement" at bounding box center [612, 219] width 67 height 13
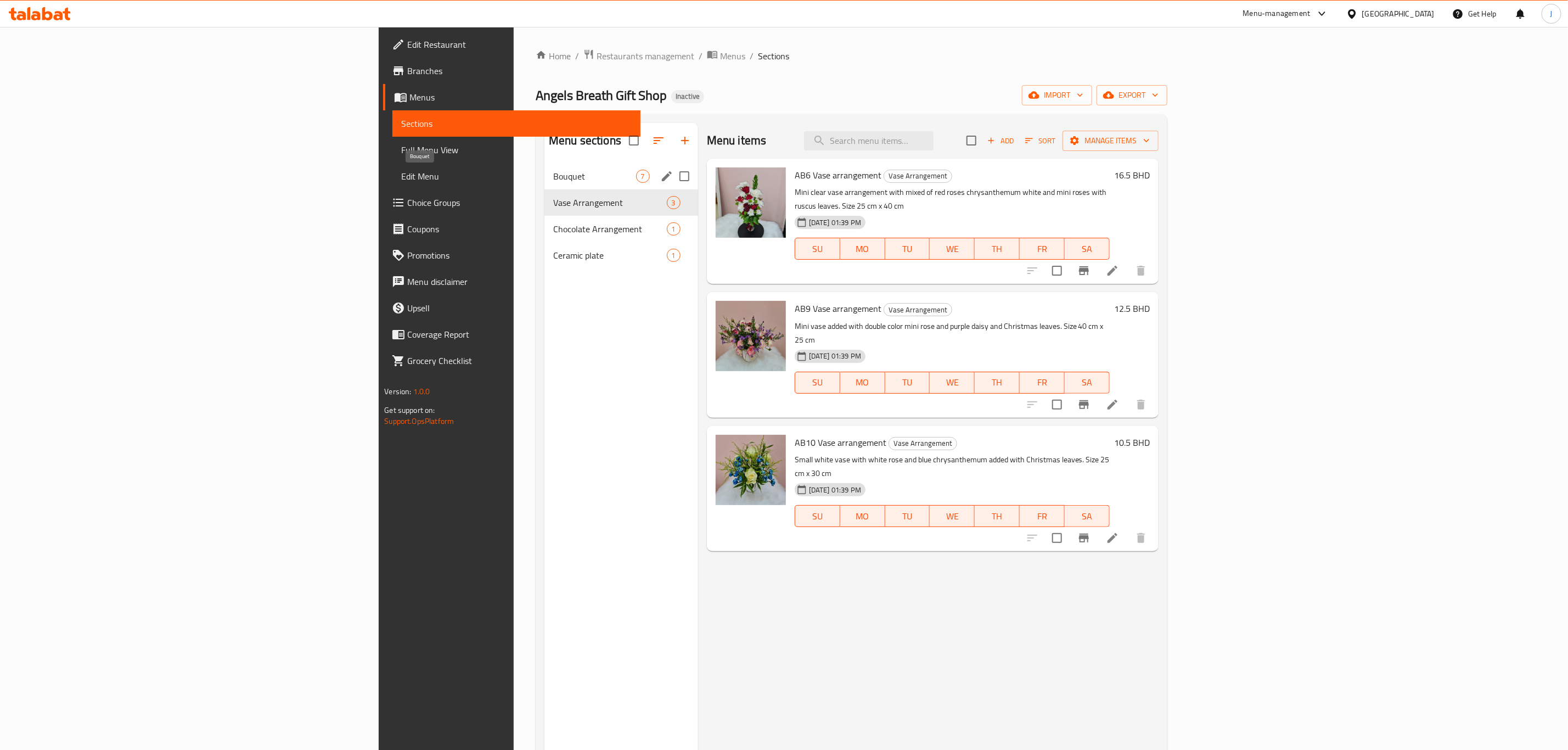
click at [554, 182] on span "Bouquet" at bounding box center [595, 176] width 83 height 13
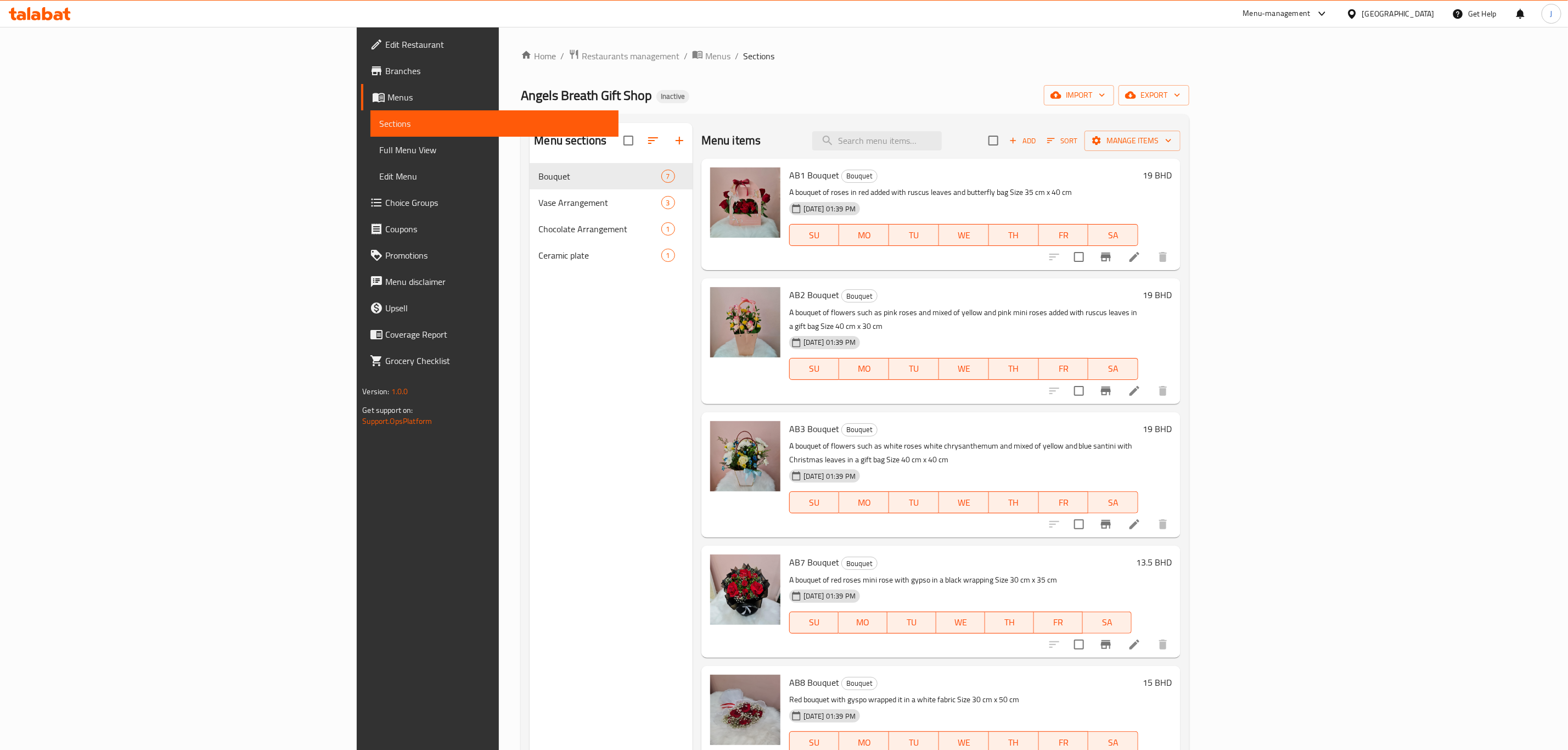
scroll to position [115, 0]
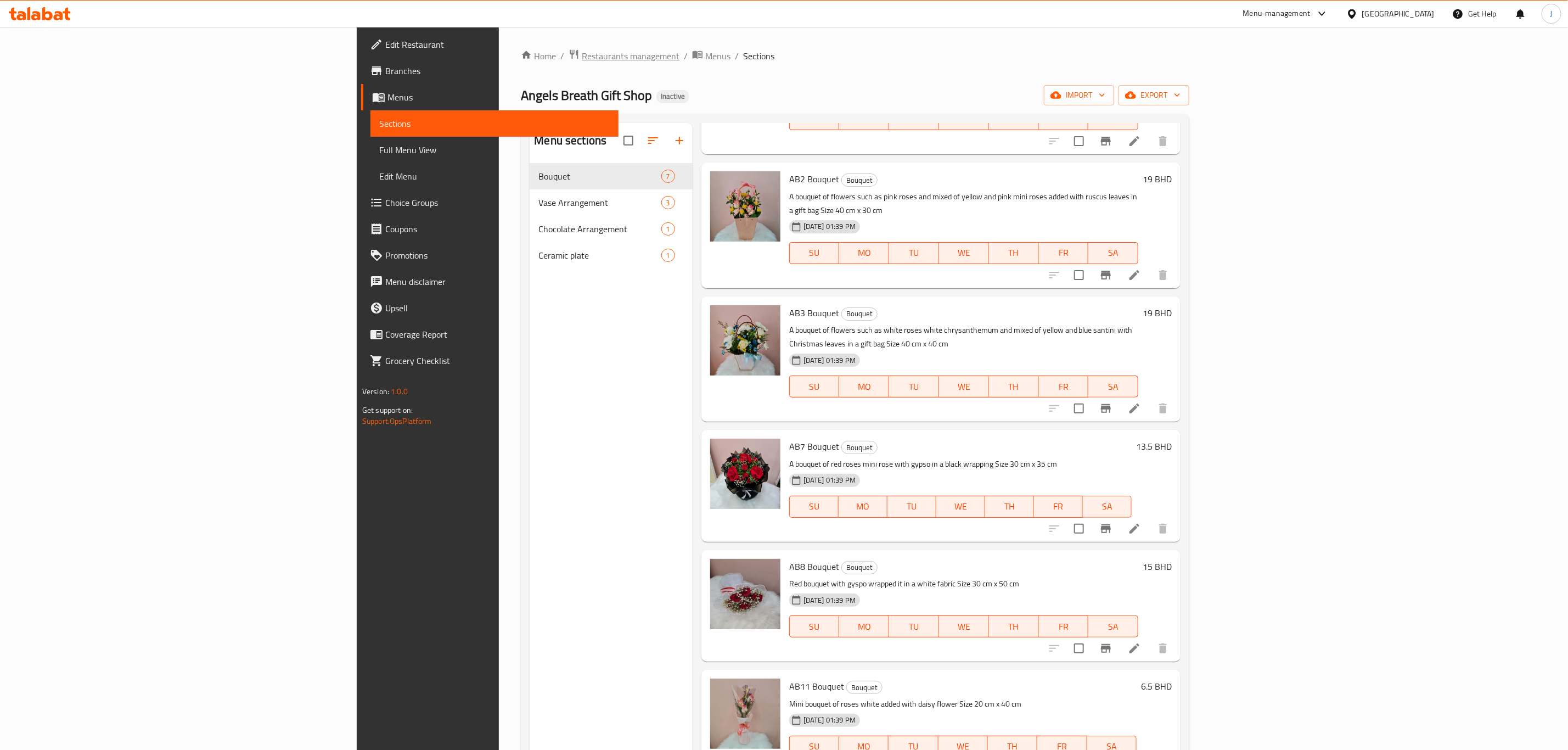
click at [582, 55] on span "Restaurants management" at bounding box center [631, 56] width 98 height 13
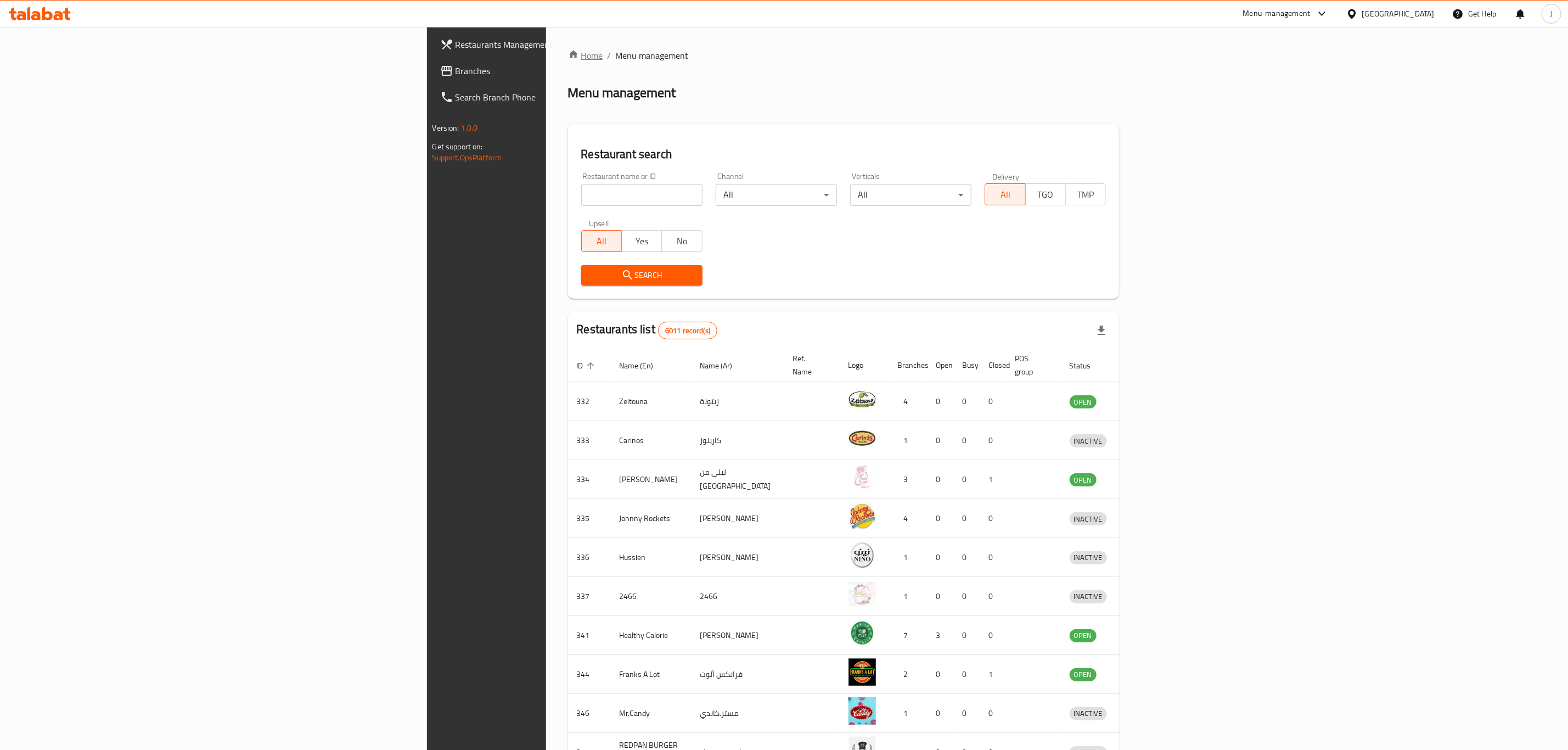
click at [568, 53] on link "Home" at bounding box center [586, 56] width 35 height 13
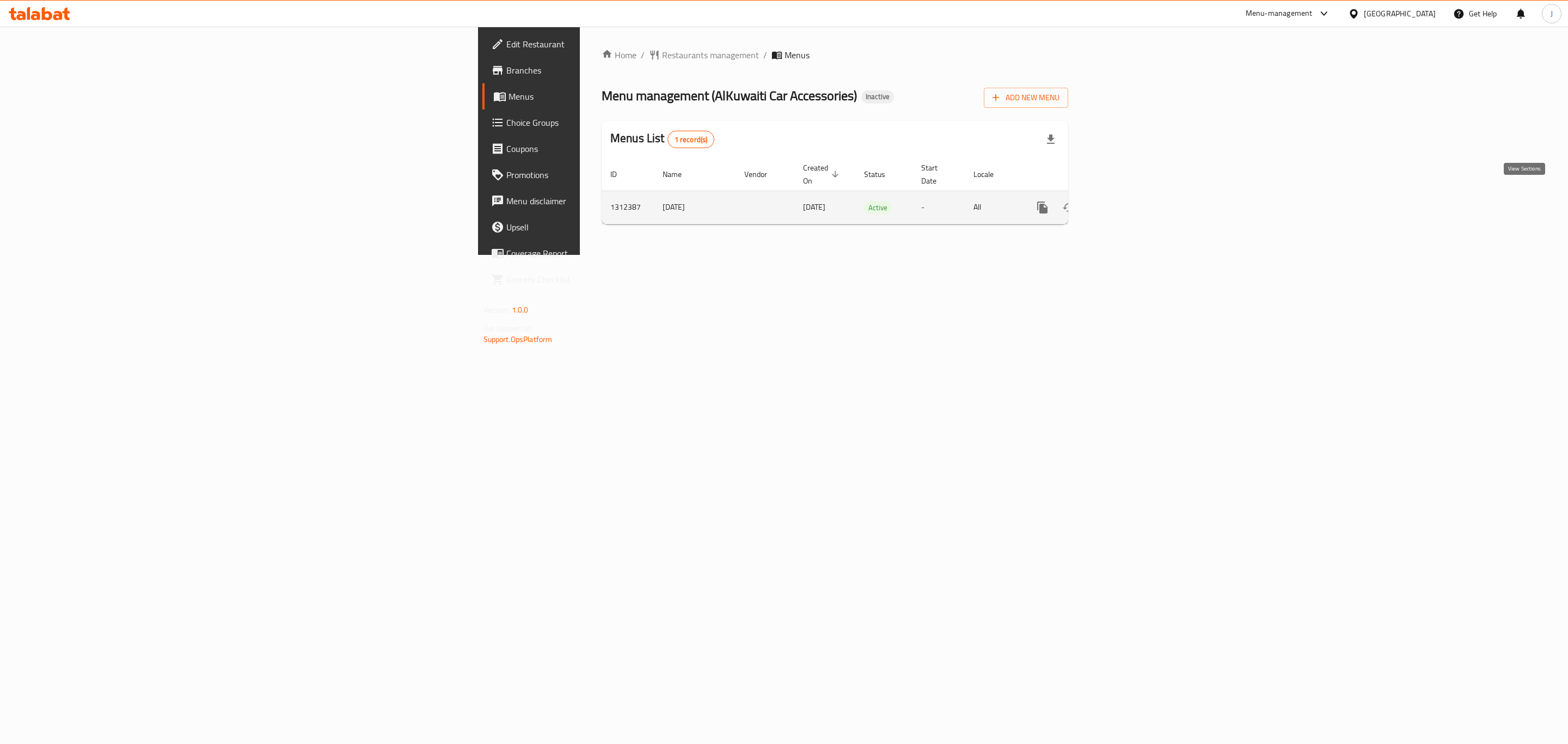
click at [1128, 201] on icon "enhanced table" at bounding box center [1122, 207] width 13 height 13
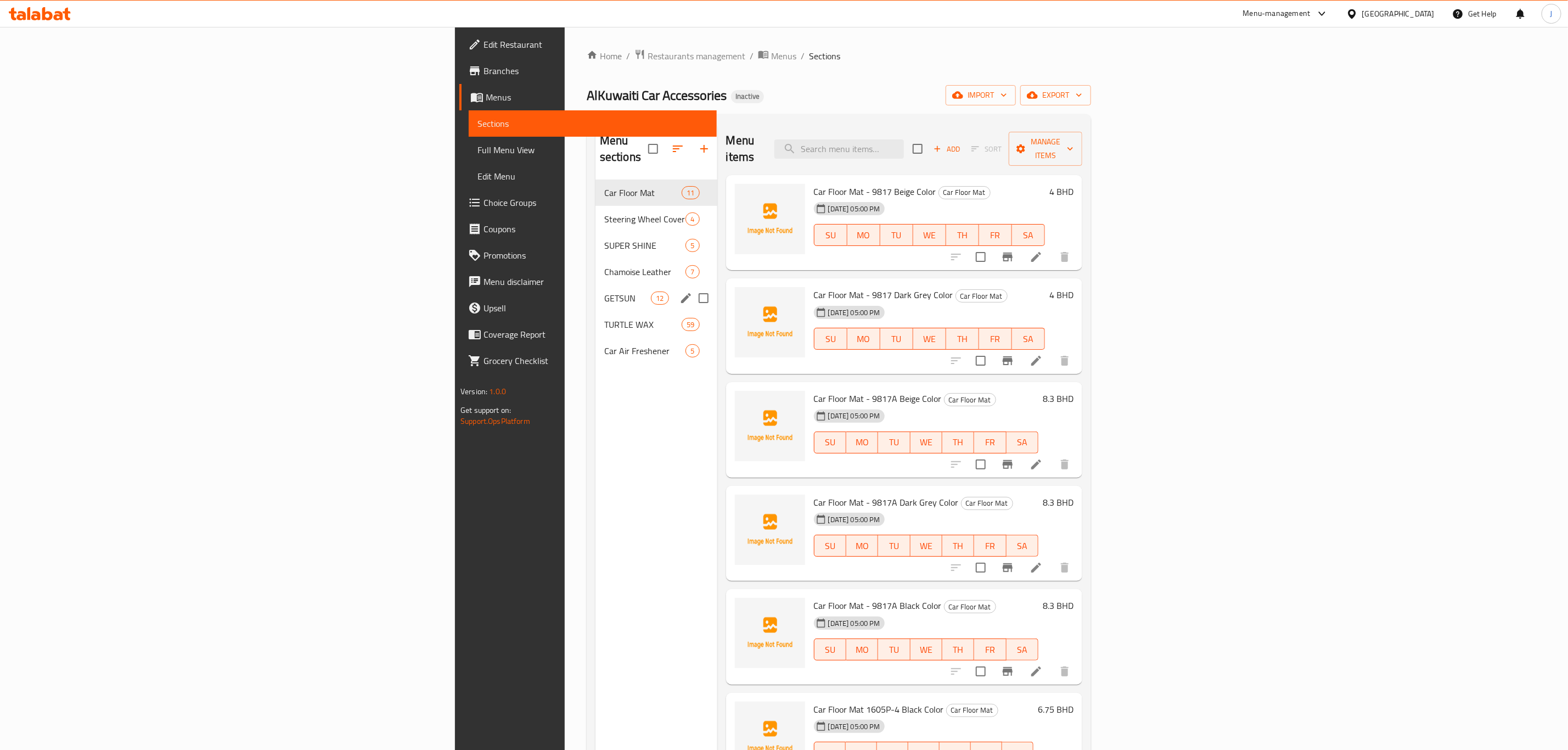
click at [596, 285] on div "GETSUN 12" at bounding box center [656, 297] width 122 height 26
click at [604, 186] on span "Car Floor Mat" at bounding box center [627, 193] width 46 height 13
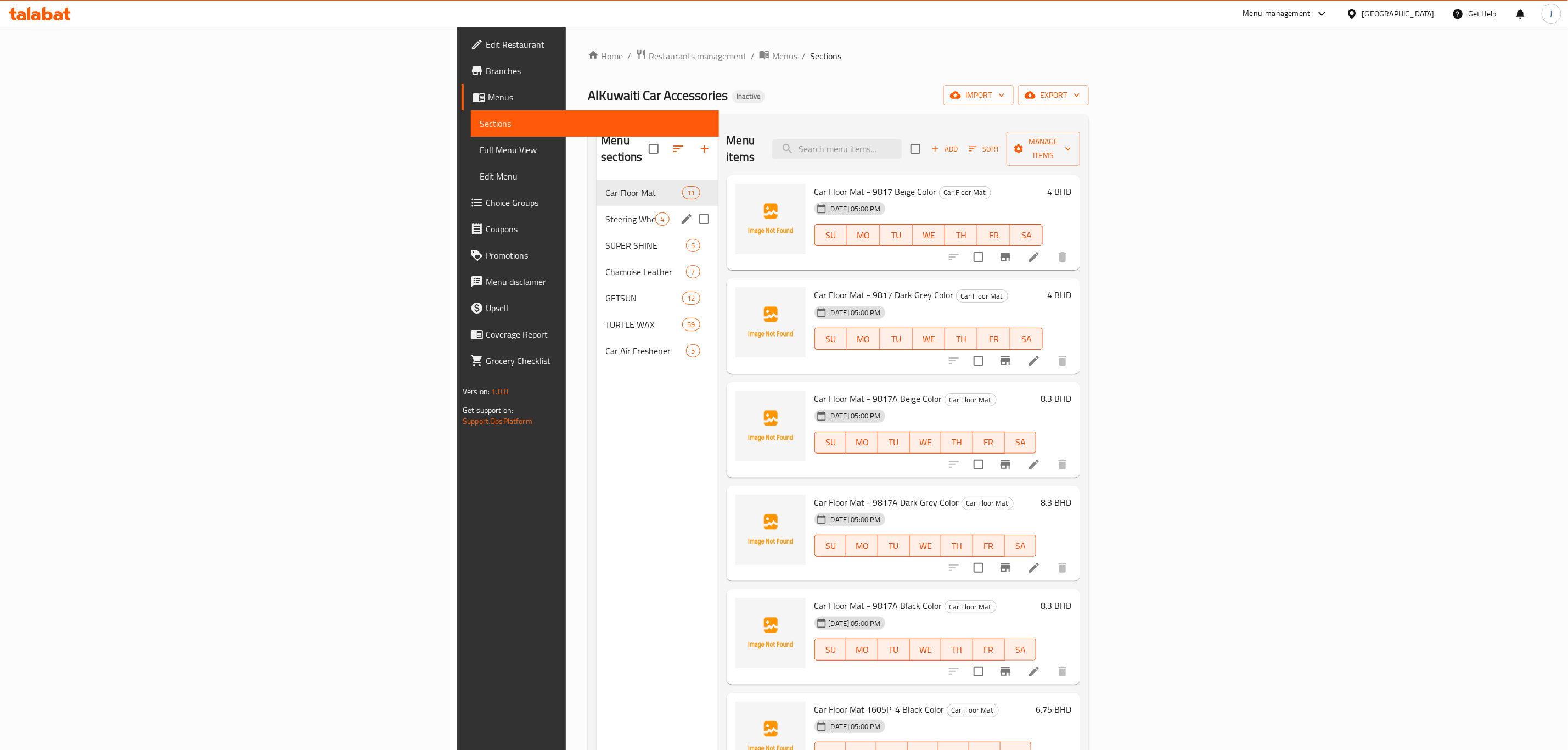
click at [597, 206] on div "Steering Wheel Cover 4" at bounding box center [656, 218] width 120 height 26
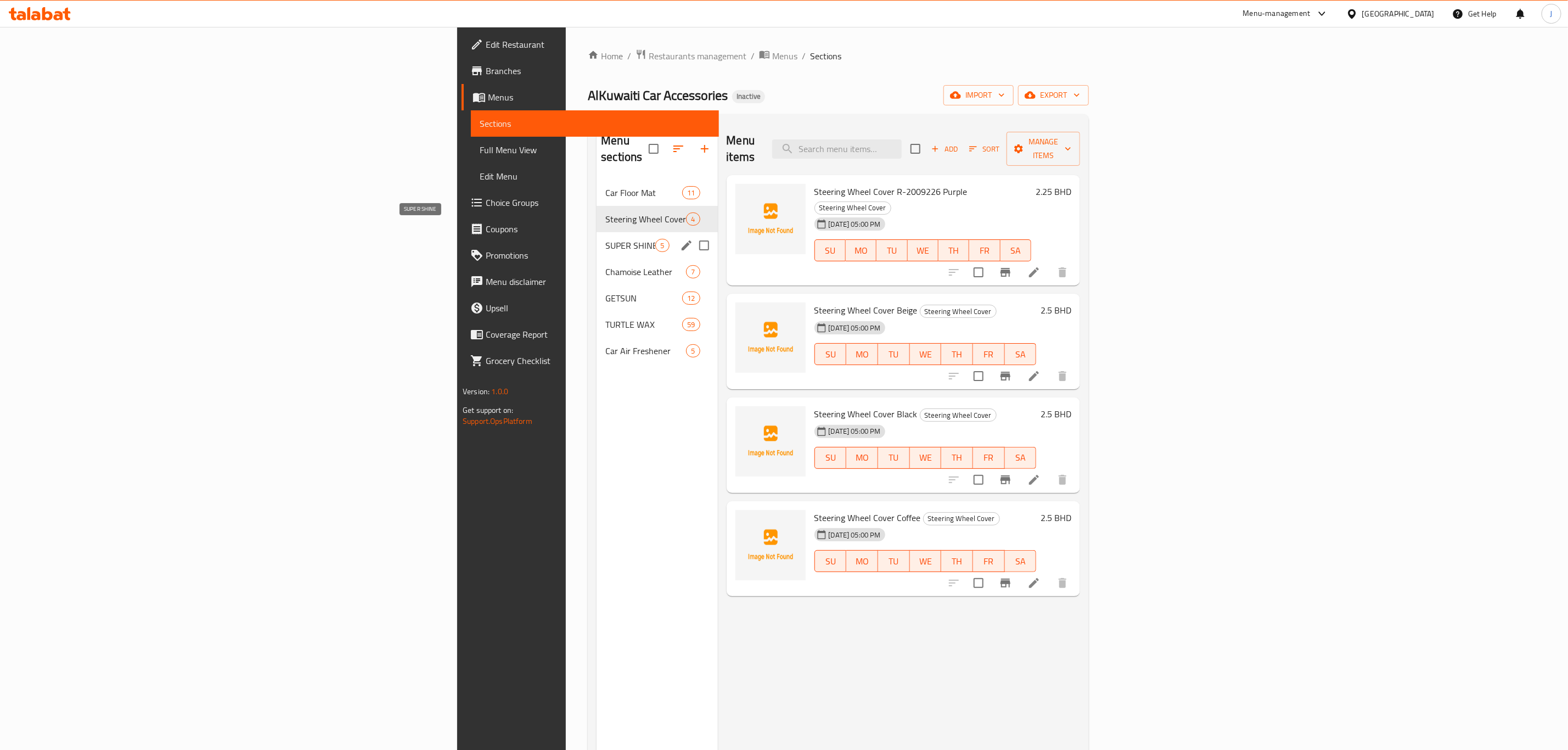
click at [606, 238] on span "SUPER SHINE" at bounding box center [630, 245] width 50 height 13
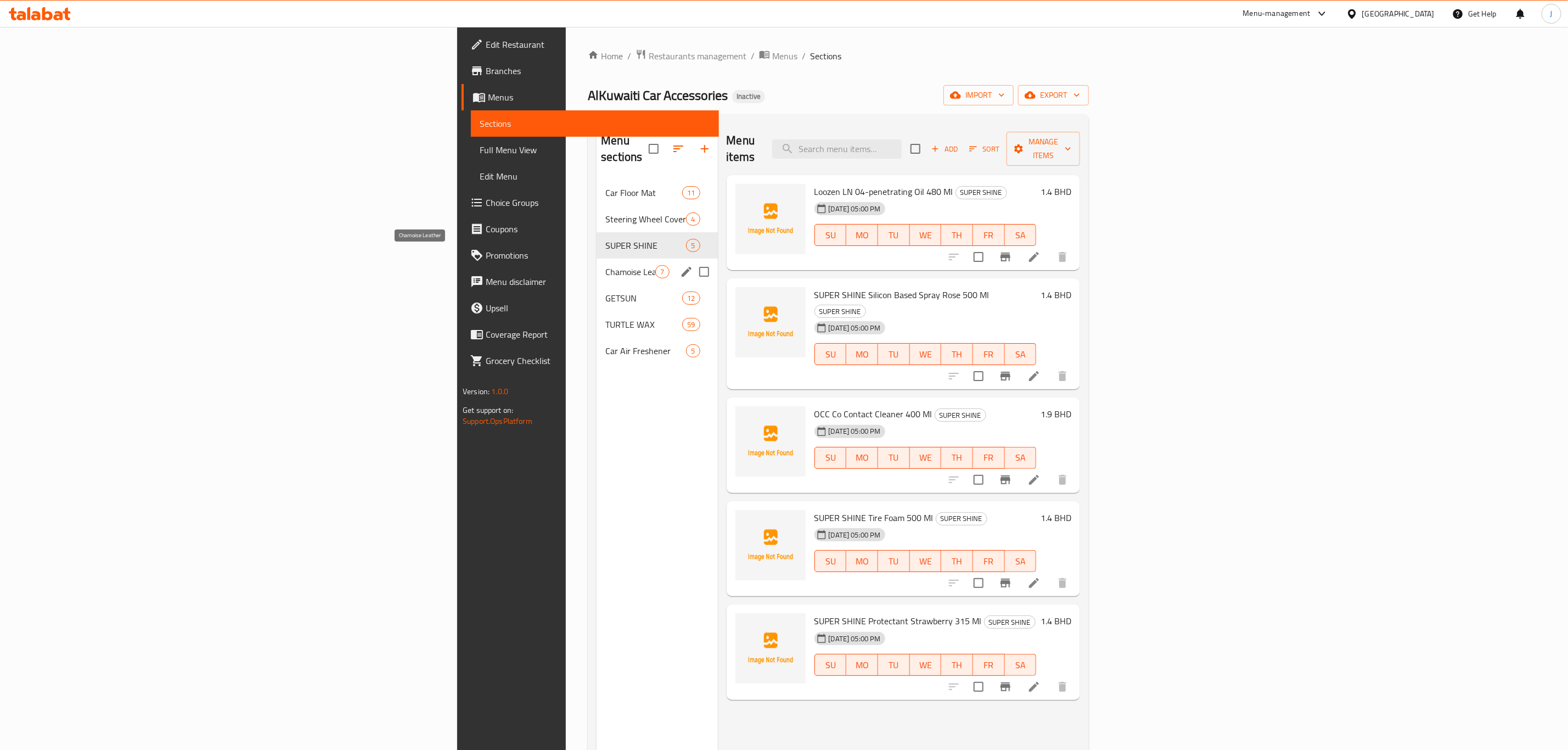
click at [606, 265] on span "Chamoise Leather" at bounding box center [630, 272] width 50 height 13
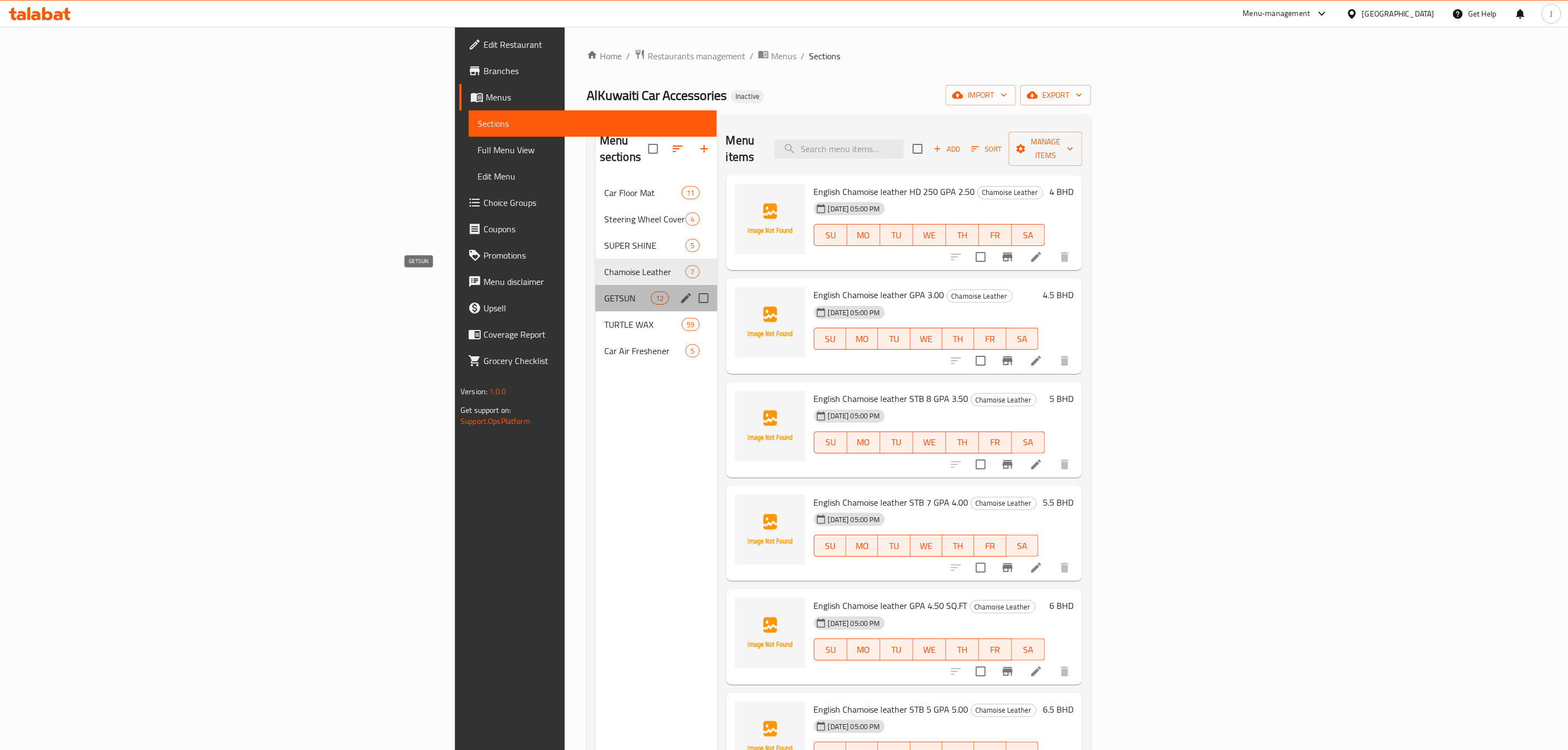
click at [604, 292] on span "GETSUN" at bounding box center [627, 298] width 46 height 13
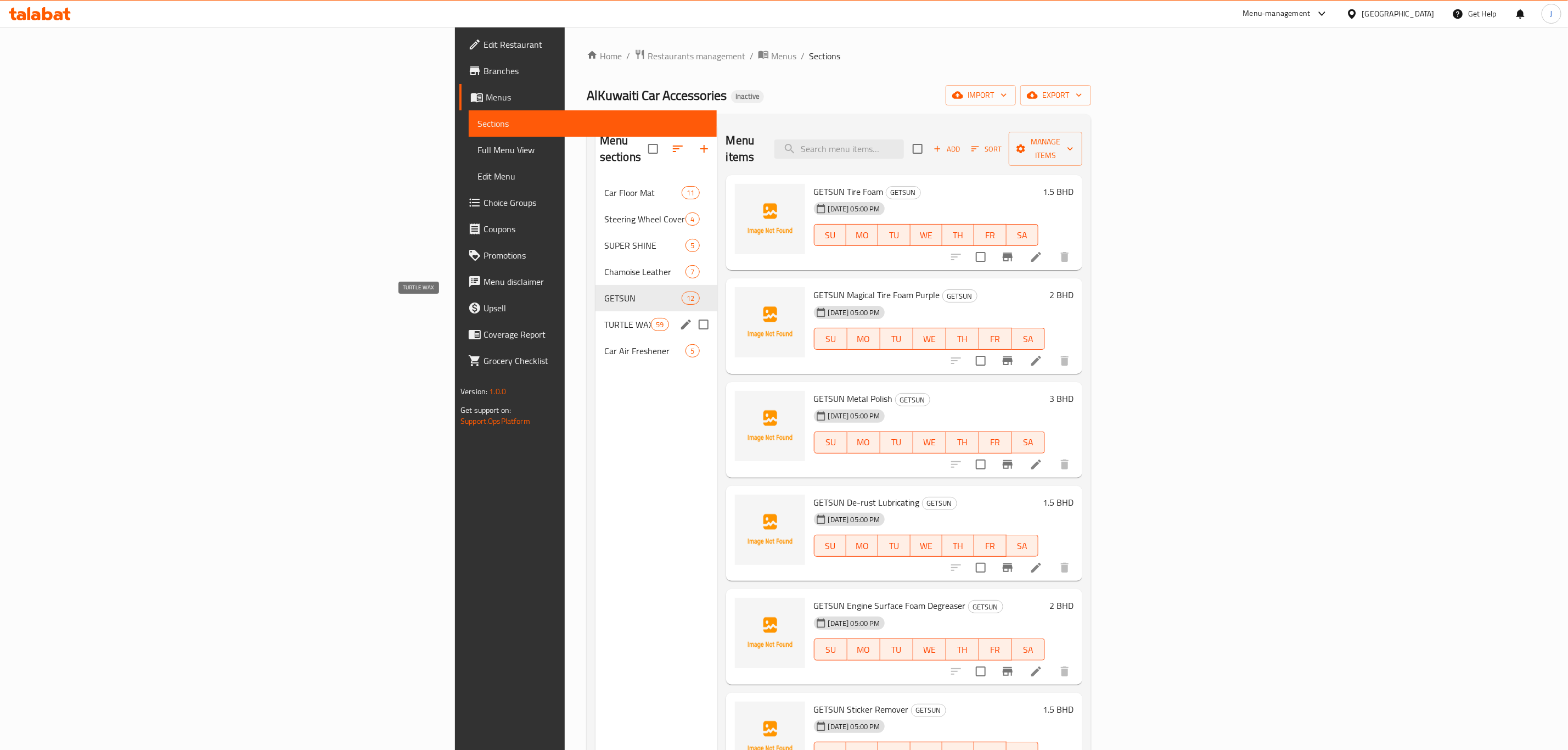
click at [604, 318] on span "TURTLE WAX" at bounding box center [627, 324] width 46 height 13
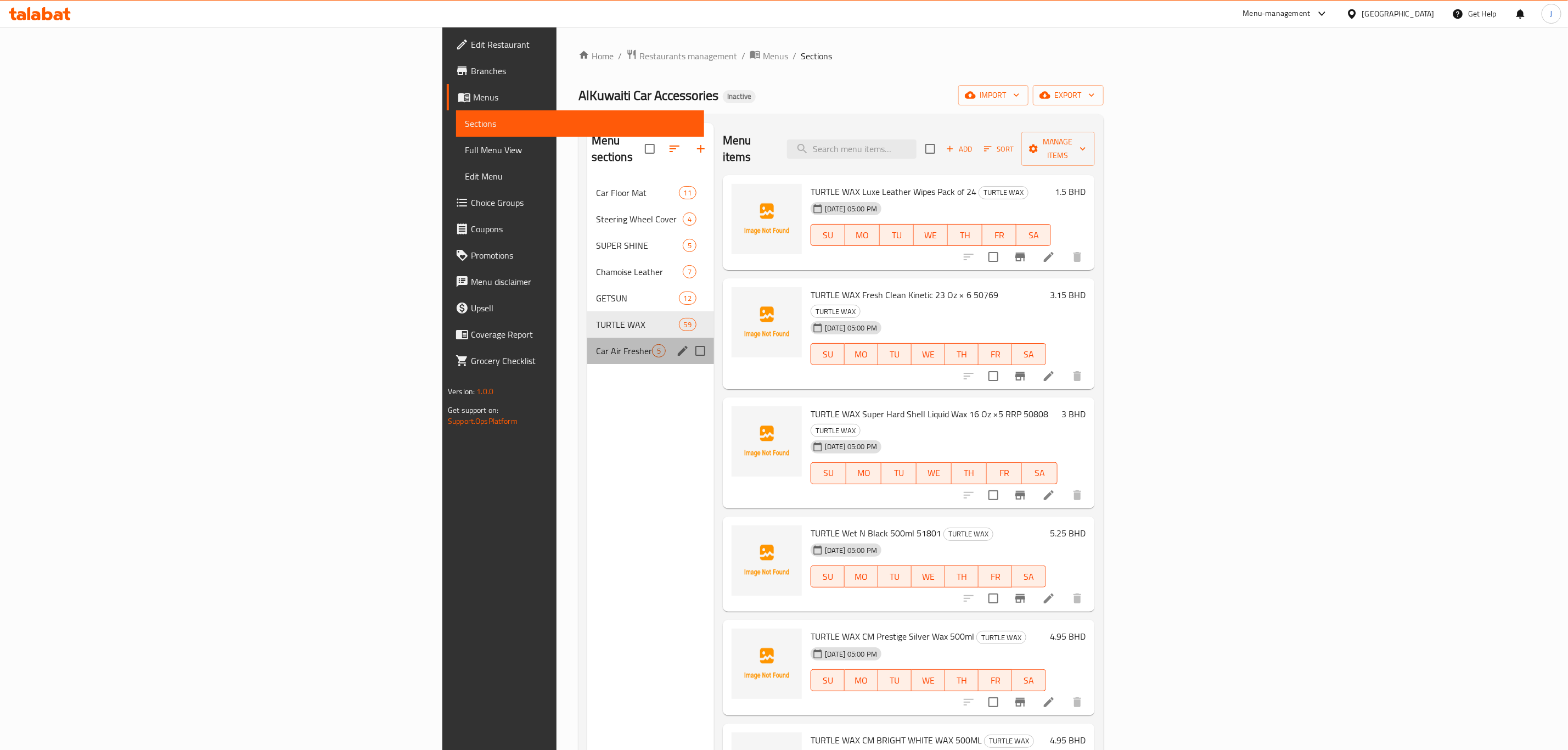
click at [587, 343] on div "Car Air Freshener 5" at bounding box center [650, 351] width 127 height 26
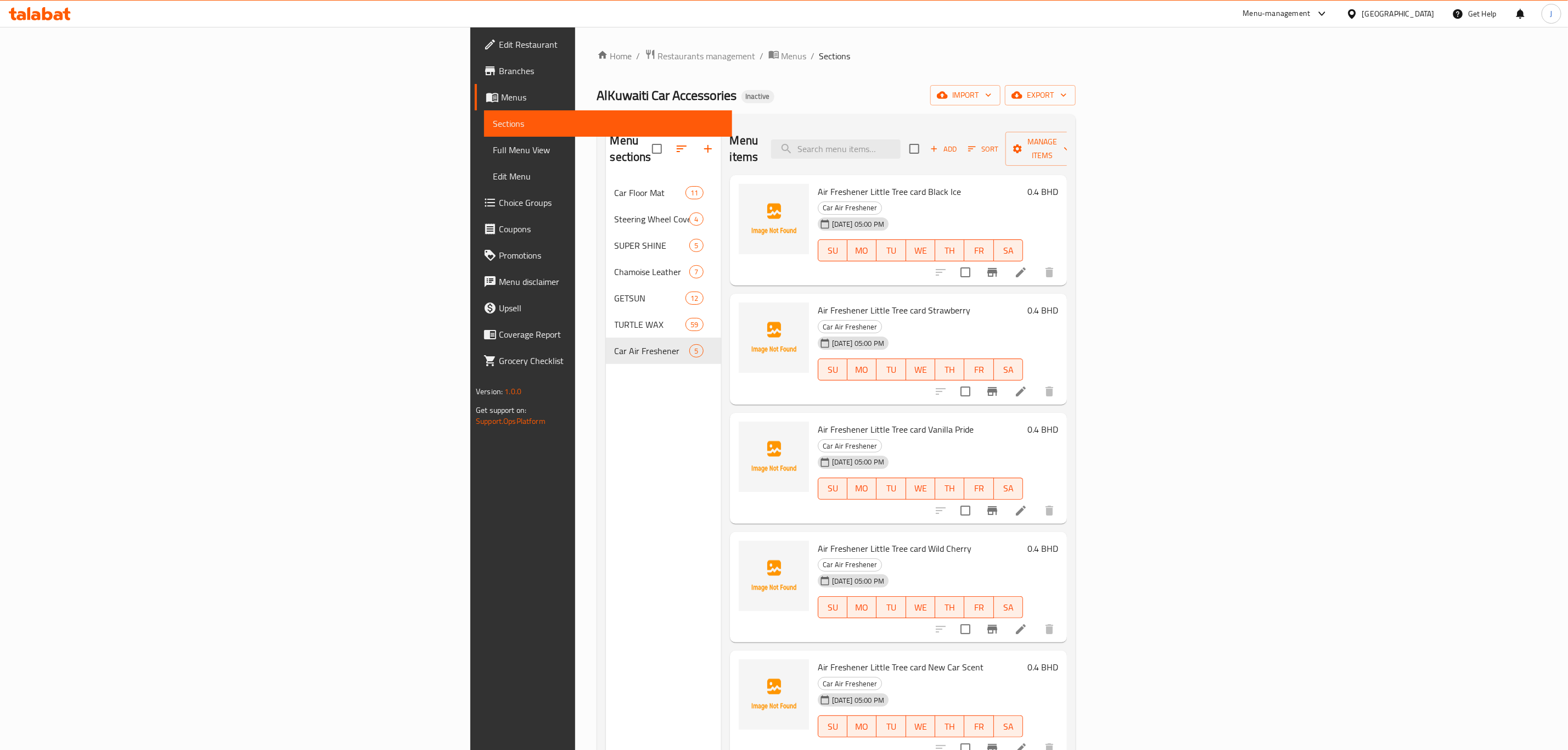
click at [575, 46] on div "Home / Restaurants management / Menus / Sections AlKuwaiti Car Accessories Inac…" at bounding box center [837, 465] width 522 height 877
click at [597, 56] on link "Home" at bounding box center [615, 56] width 35 height 13
